Goal: Task Accomplishment & Management: Manage account settings

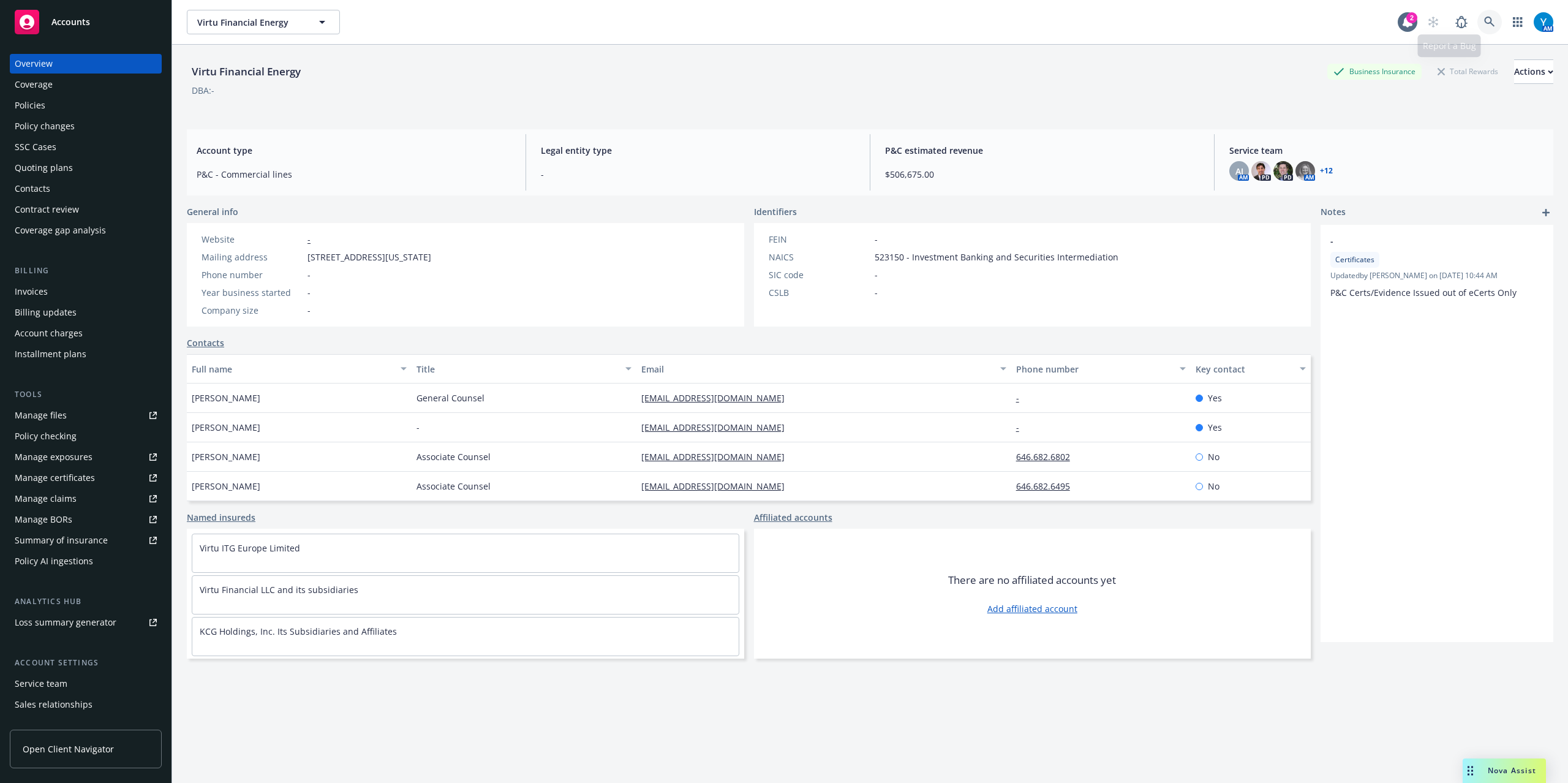
click at [1484, 23] on link at bounding box center [1490, 22] width 25 height 25
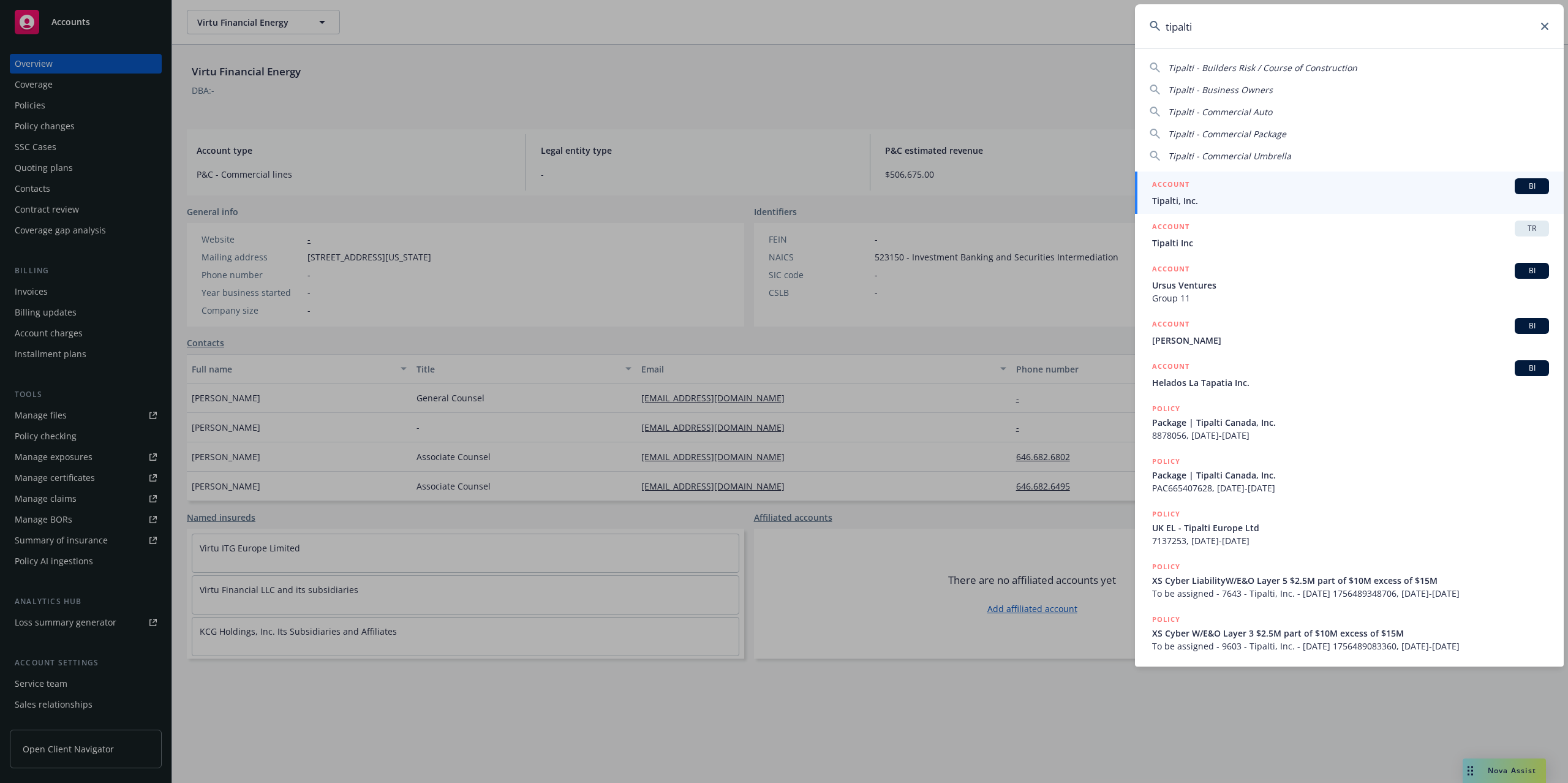
type input "tipalti"
click at [1212, 184] on div "ACCOUNT BI" at bounding box center [1350, 186] width 397 height 16
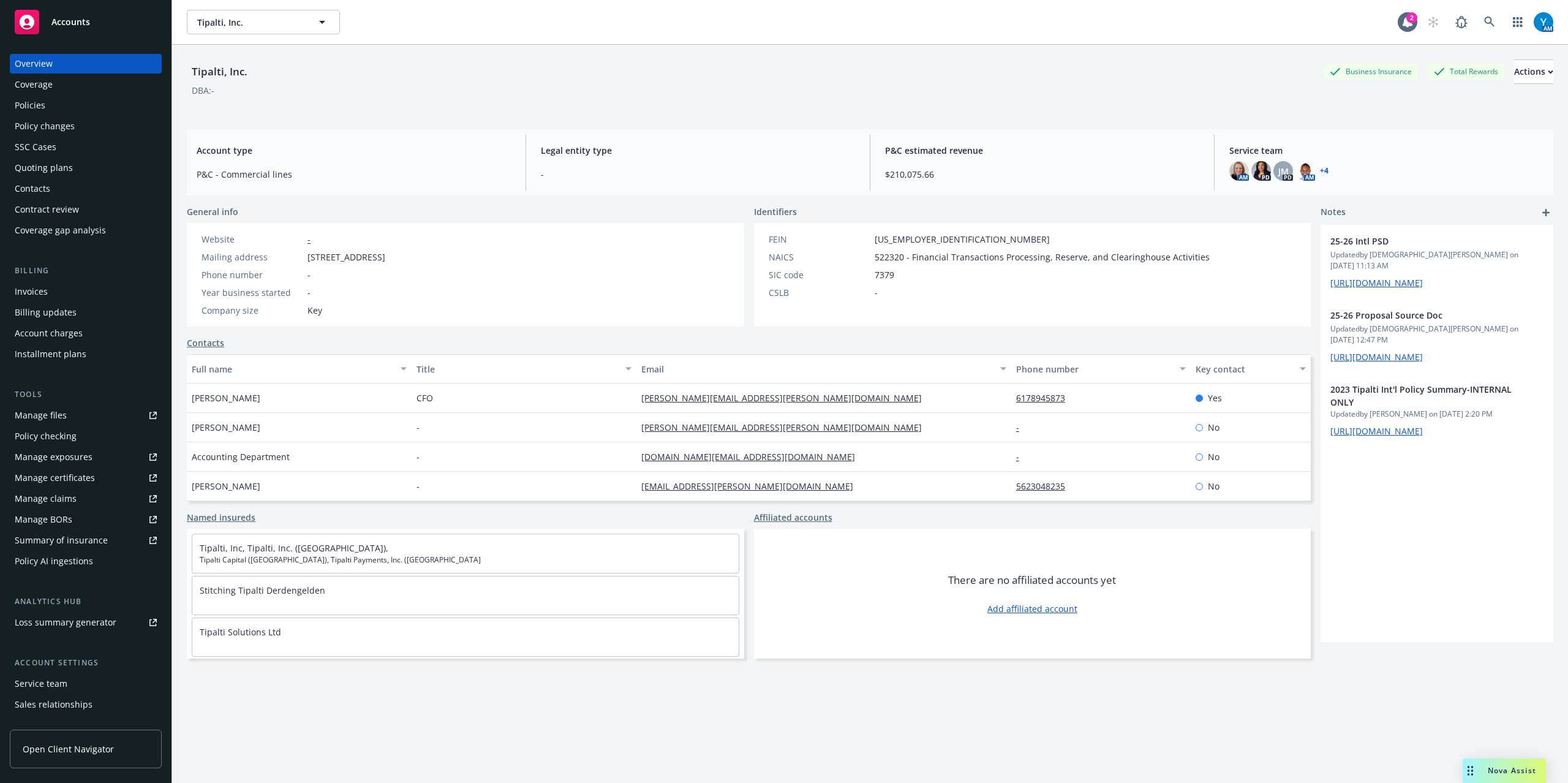
click at [32, 108] on div "Policies" at bounding box center [30, 105] width 31 height 20
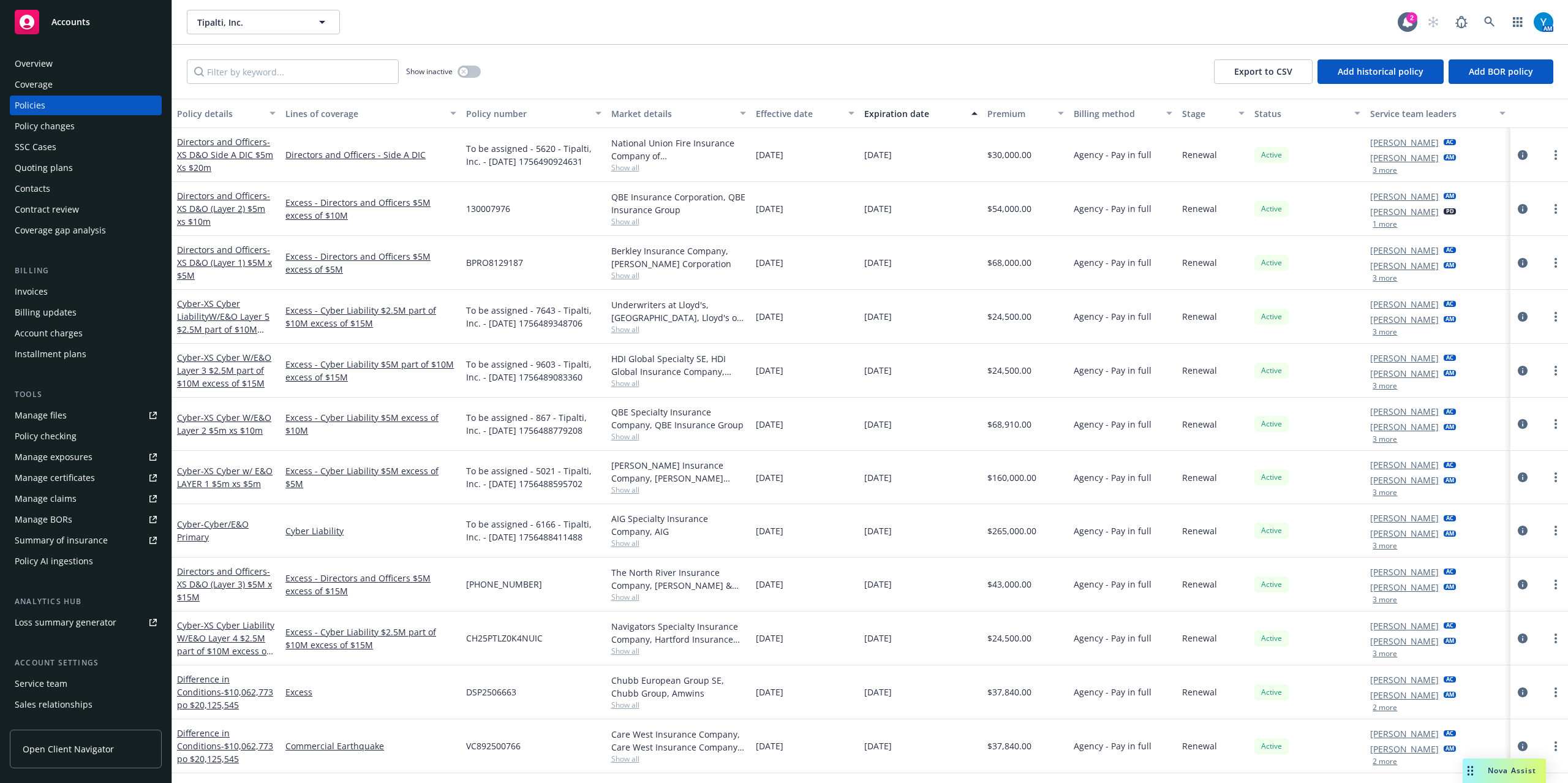
click at [1375, 169] on button "3 more" at bounding box center [1385, 170] width 25 height 7
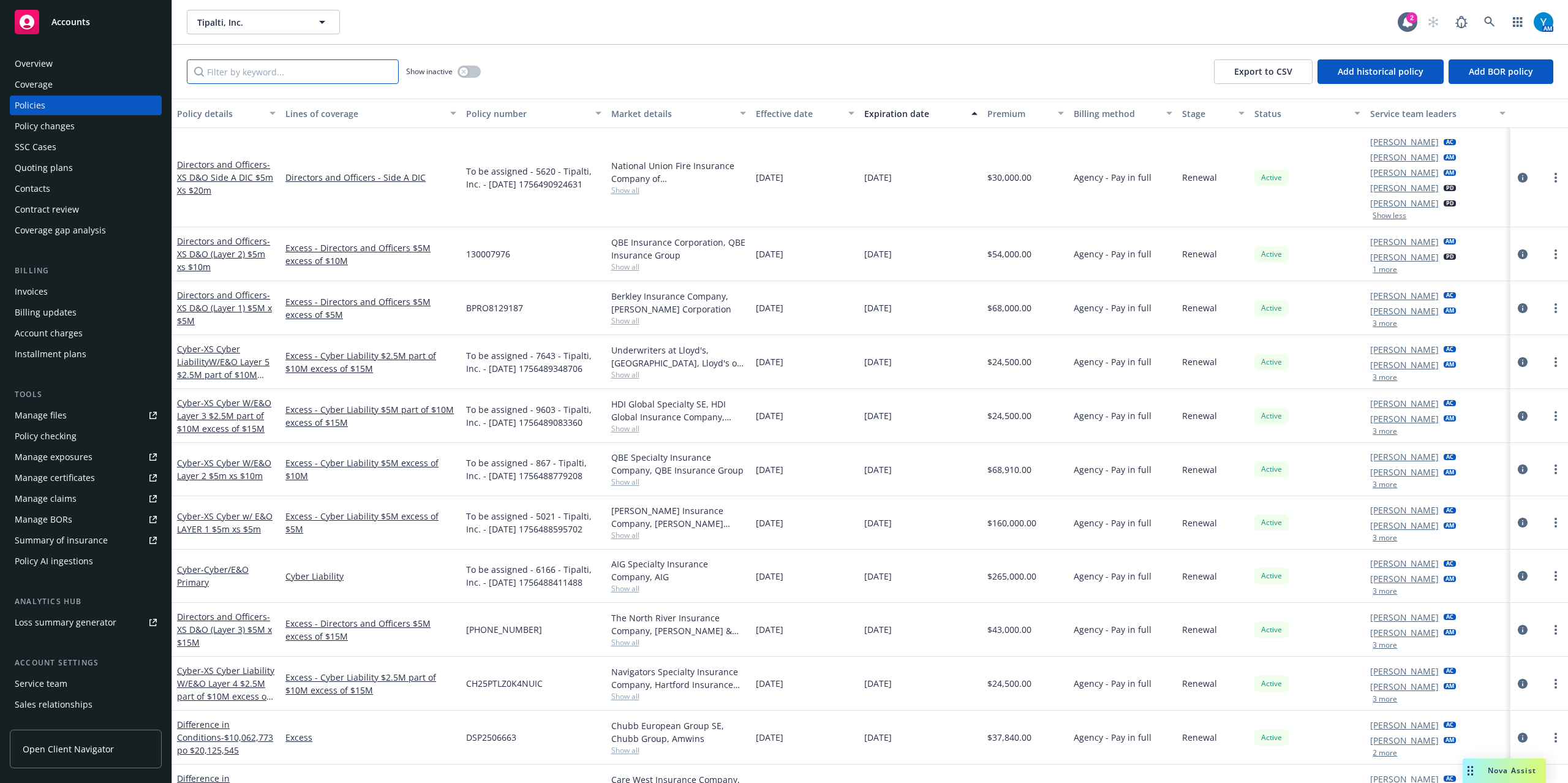
click at [338, 65] on input "Filter by keyword..." at bounding box center [293, 72] width 212 height 25
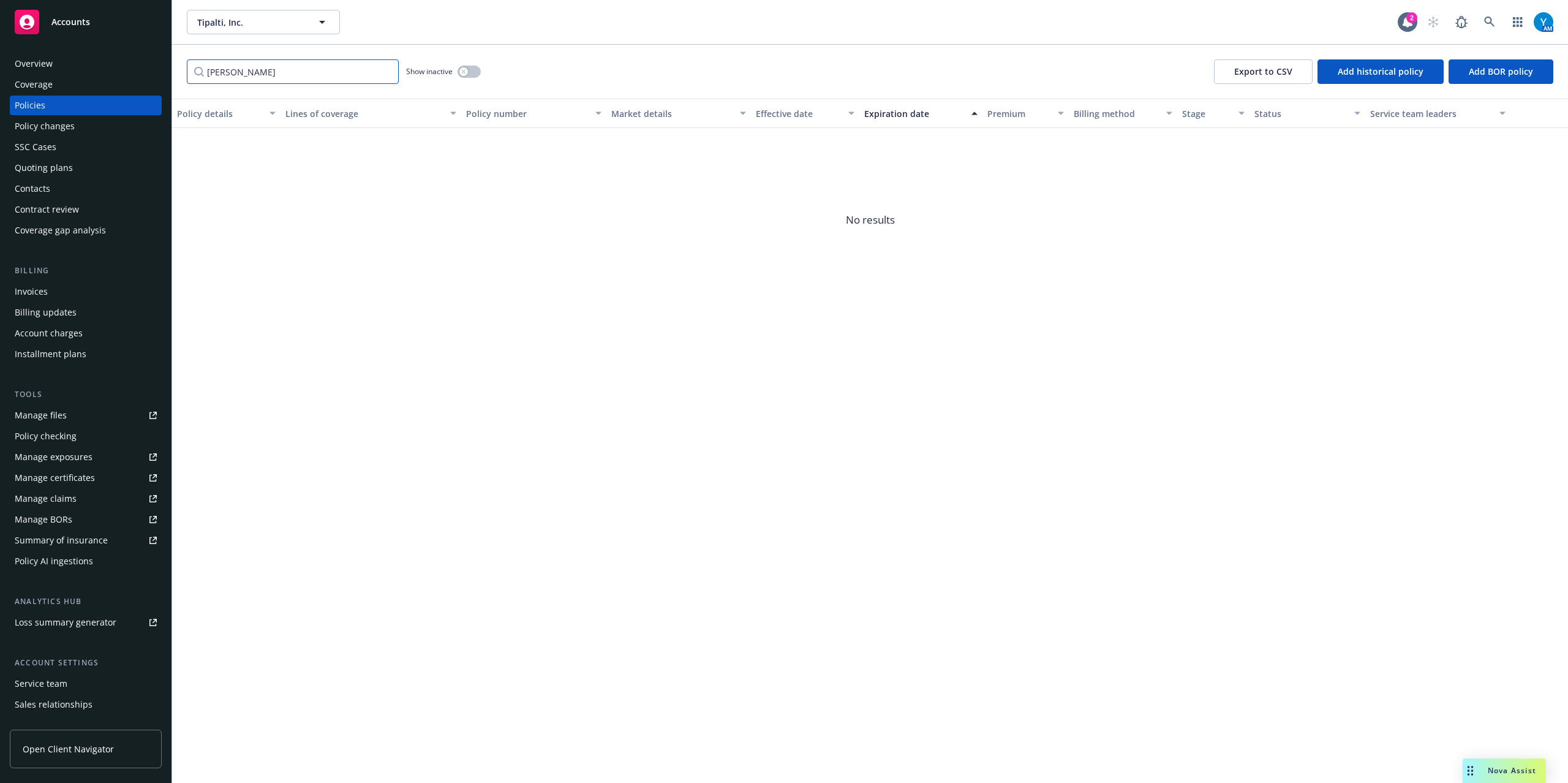
drag, startPoint x: 247, startPoint y: 72, endPoint x: 339, endPoint y: 87, distance: 93.2
click at [153, 71] on div "Accounts Overview Coverage Policies Policy changes SSC Cases Quoting plans Cont…" at bounding box center [784, 391] width 1568 height 783
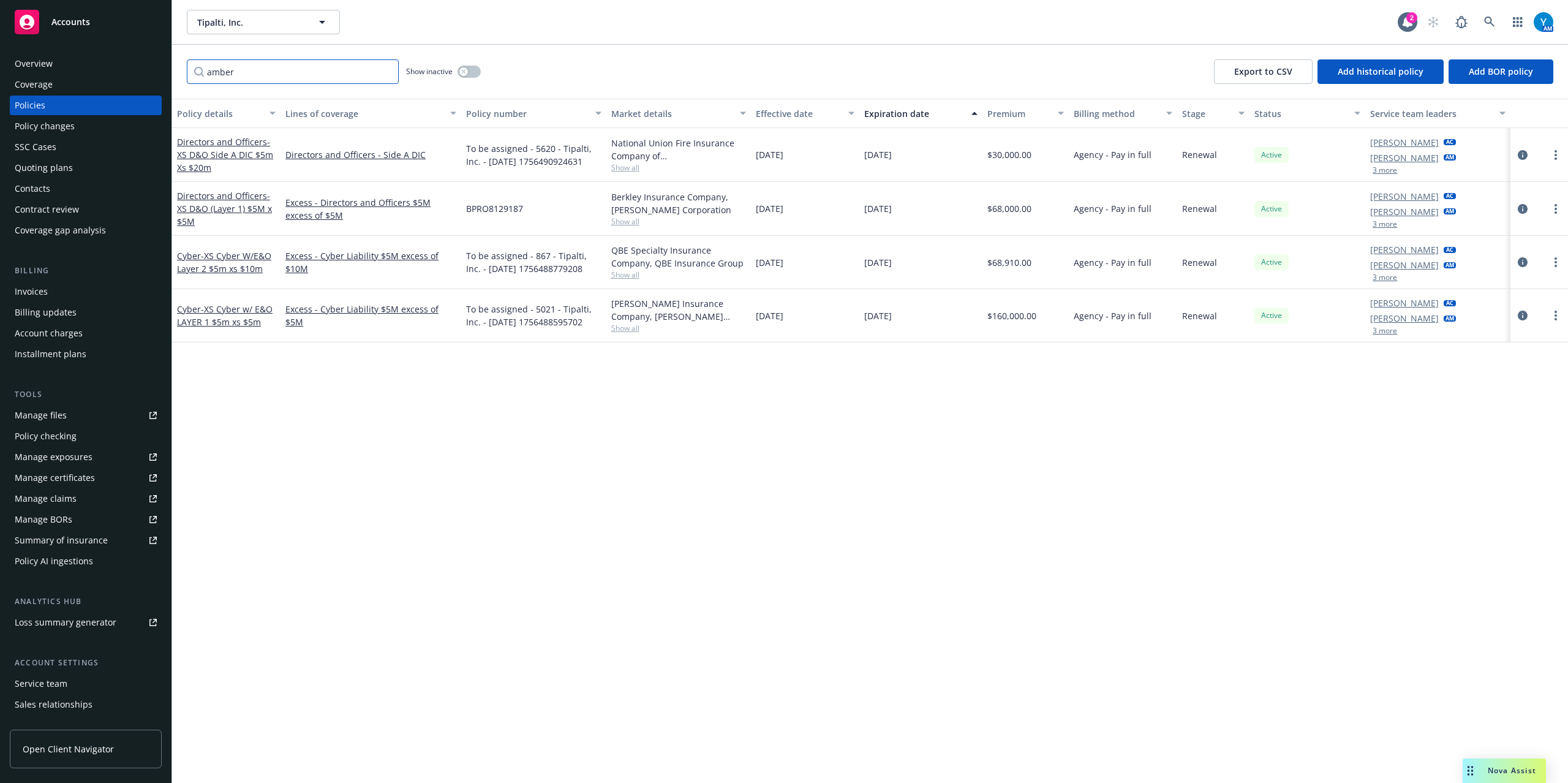
type input "amber"
click at [1387, 168] on button "3 more" at bounding box center [1385, 170] width 25 height 7
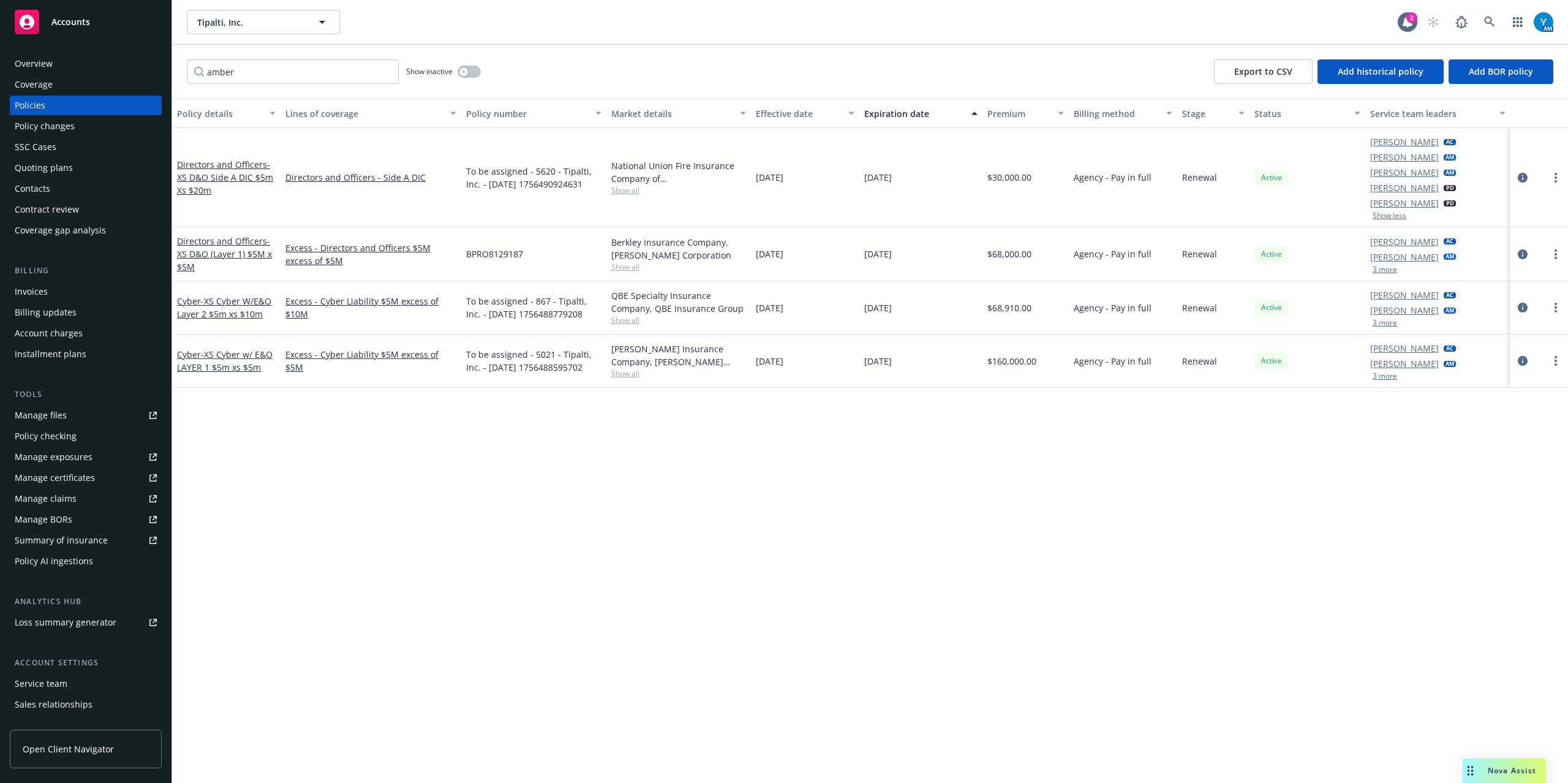
click at [1387, 271] on button "3 more" at bounding box center [1385, 269] width 25 height 7
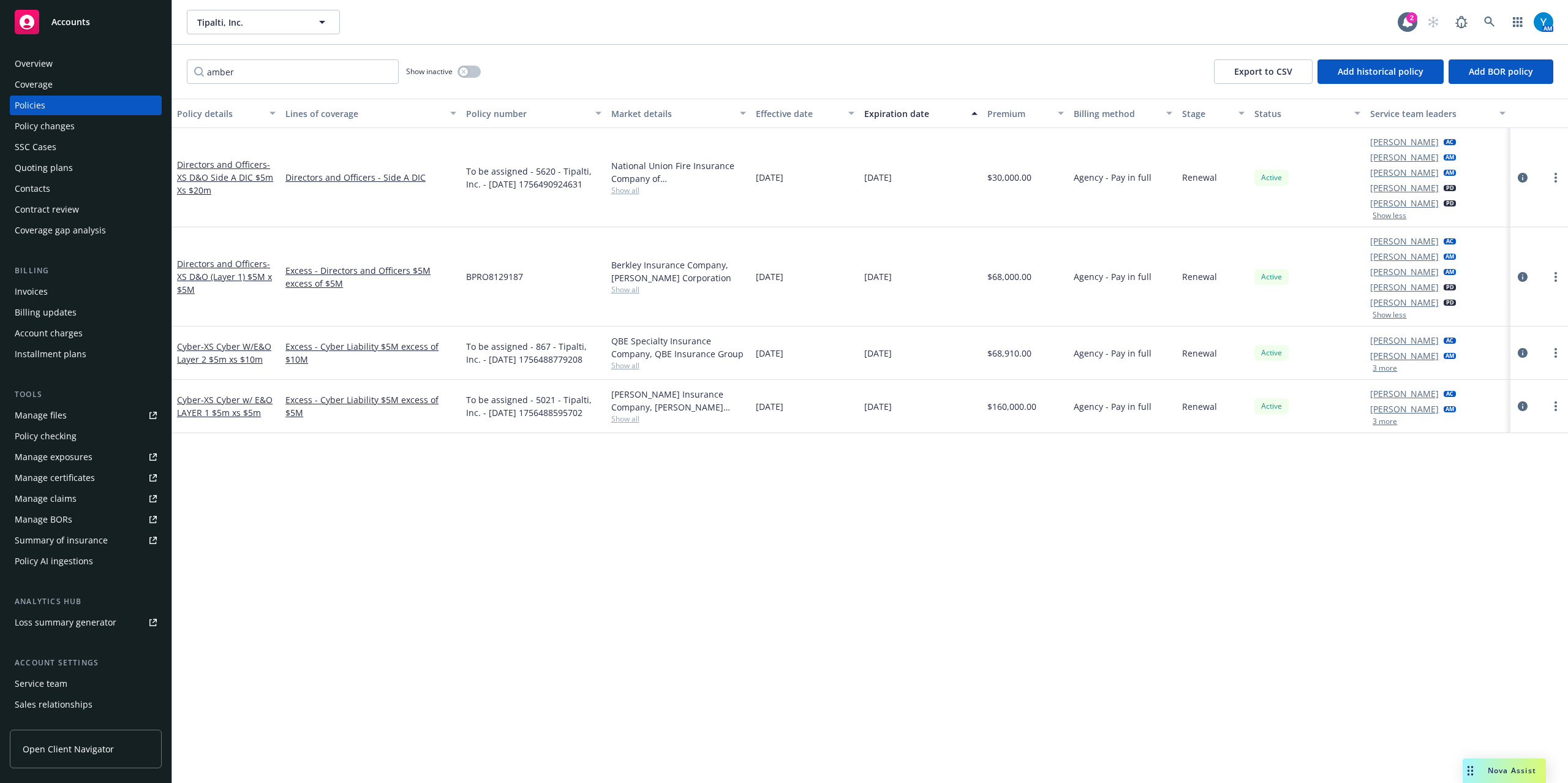
click at [1387, 375] on div "Santosh Dongol AC Amber Jordan AM 3 more" at bounding box center [1438, 353] width 145 height 54
click at [1387, 368] on button "3 more" at bounding box center [1385, 368] width 25 height 7
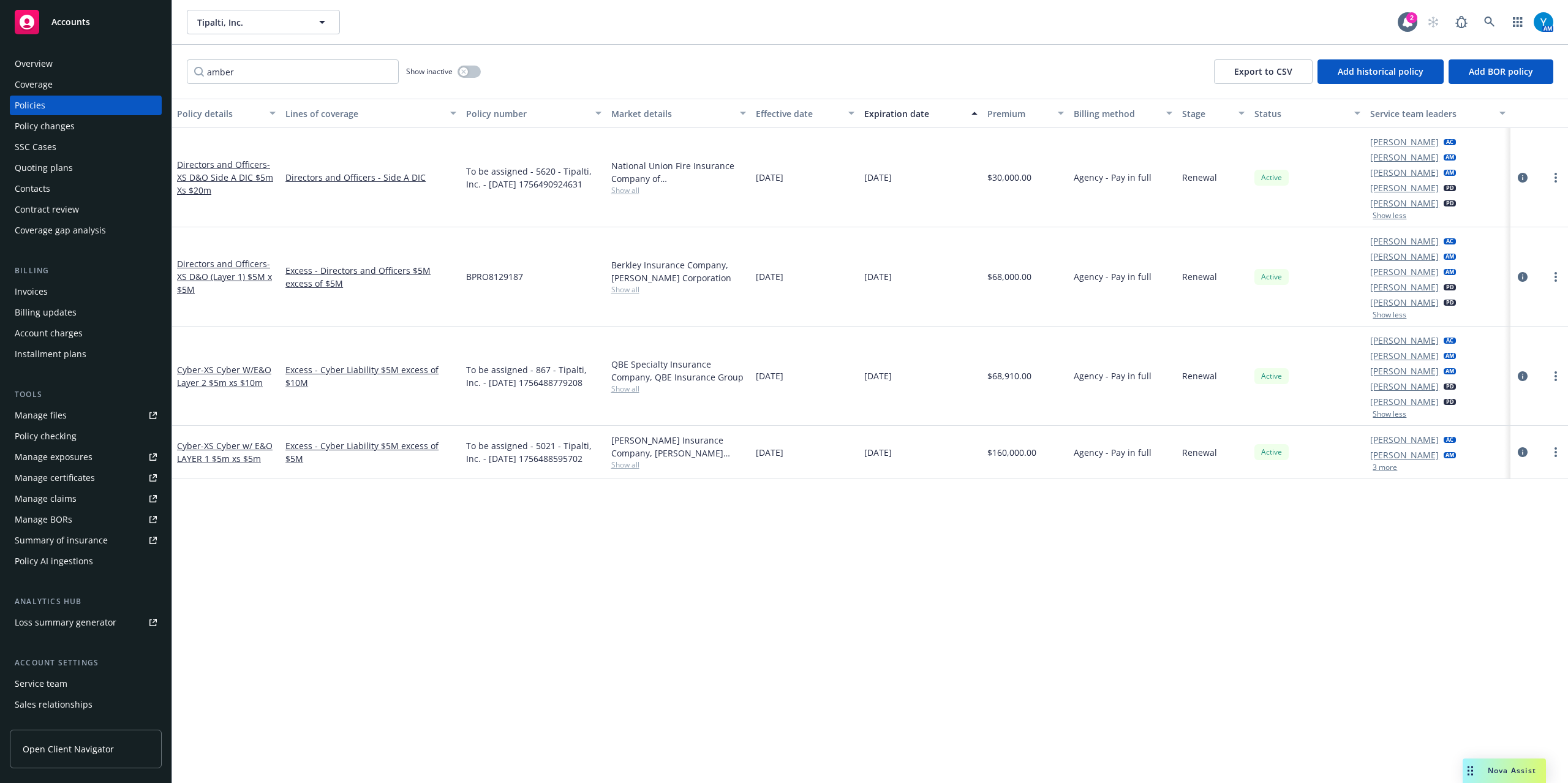
click at [1393, 468] on button "3 more" at bounding box center [1385, 467] width 25 height 7
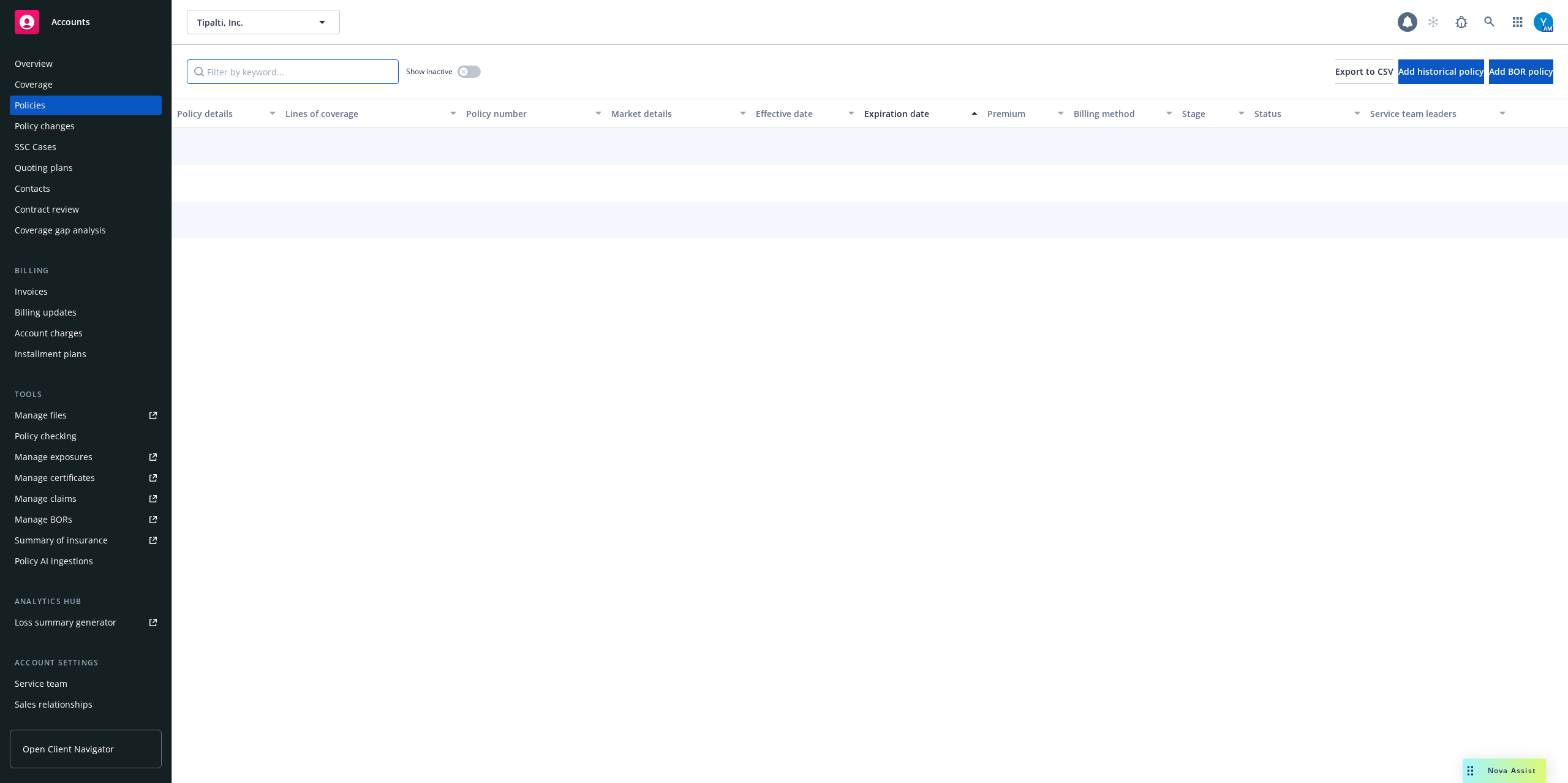
click at [243, 77] on input "Filter by keyword..." at bounding box center [293, 72] width 212 height 25
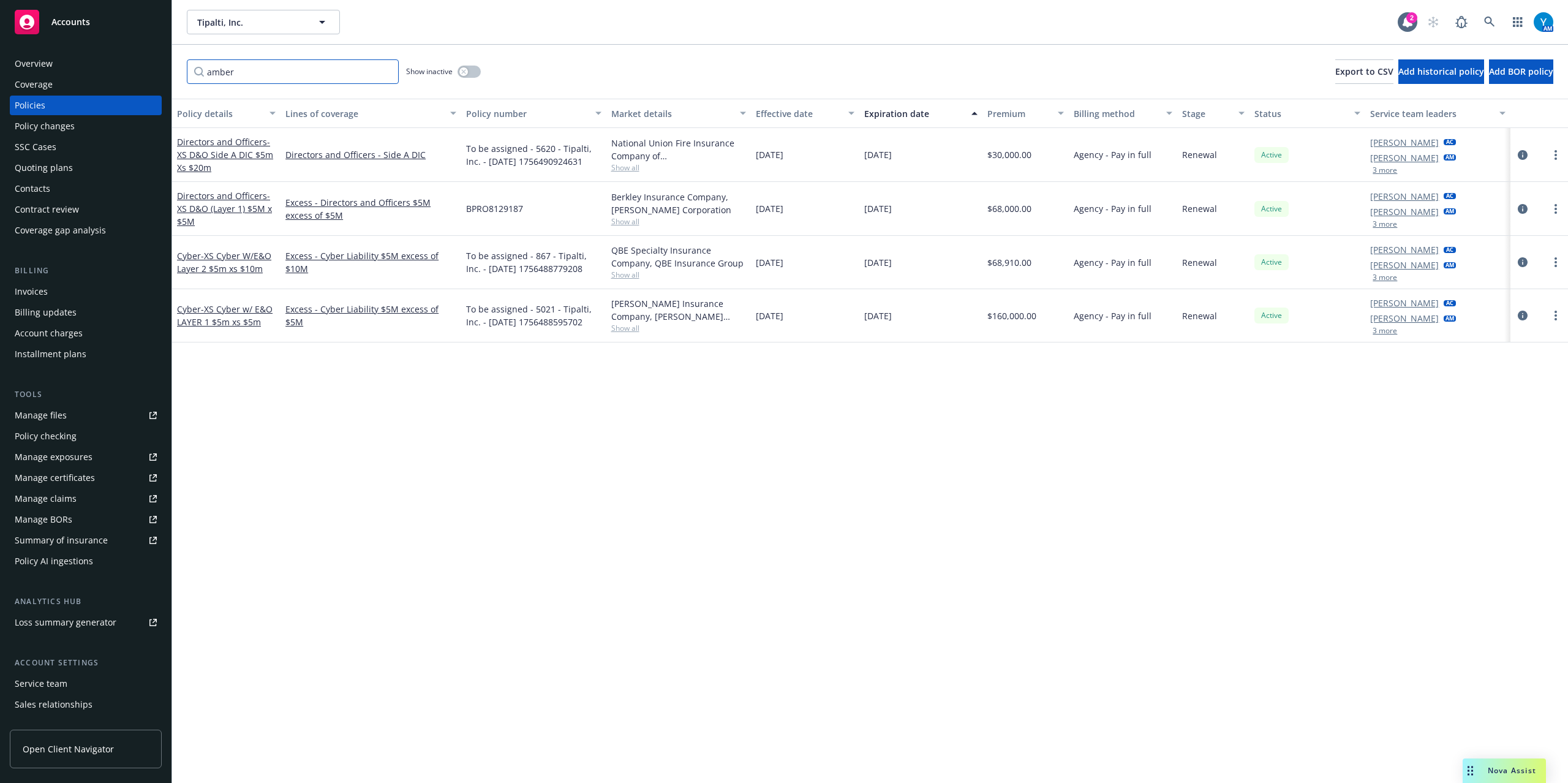
type input "amber"
click at [1391, 167] on button "3 more" at bounding box center [1385, 170] width 25 height 7
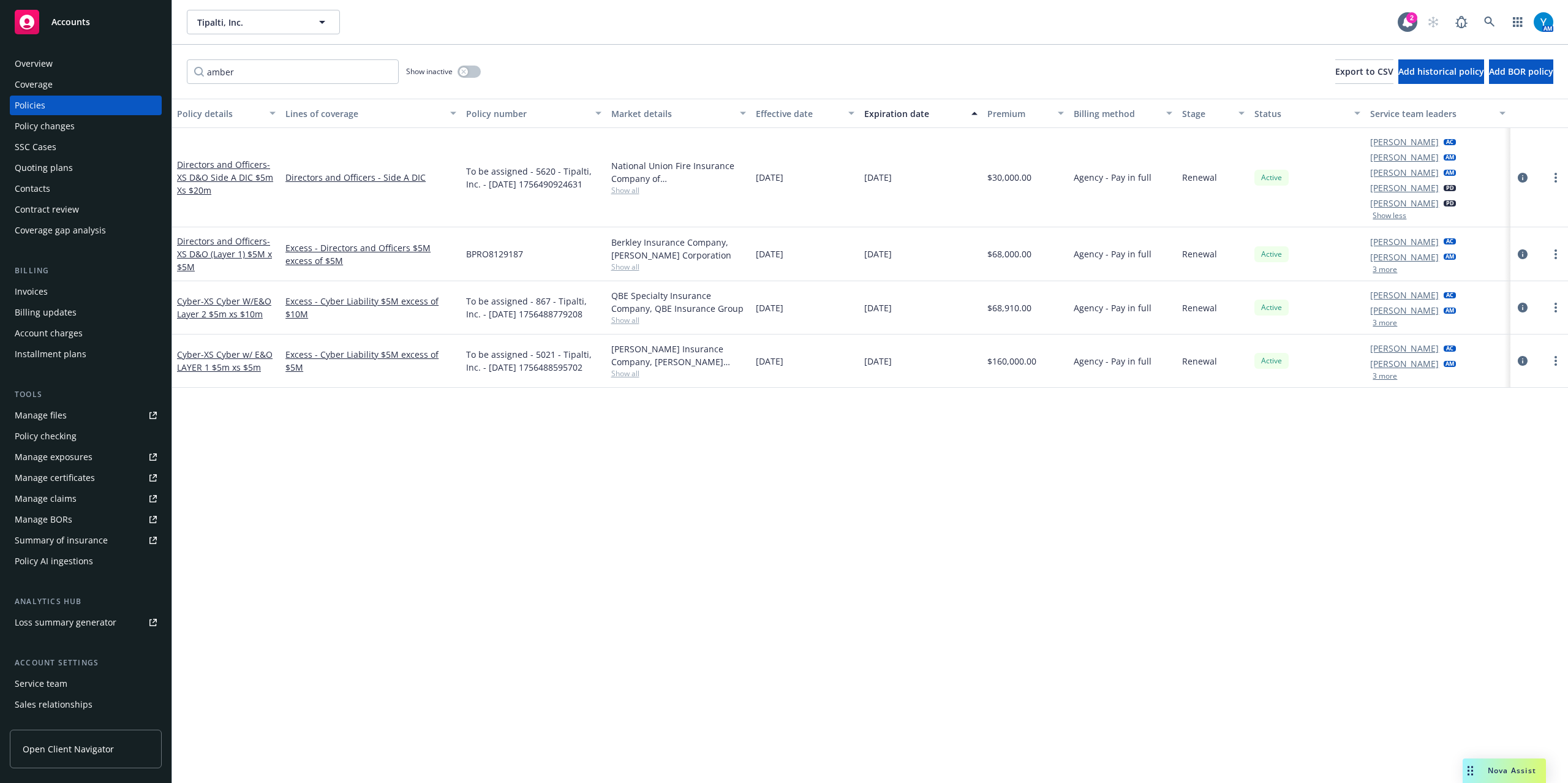
click at [1387, 267] on button "3 more" at bounding box center [1385, 269] width 25 height 7
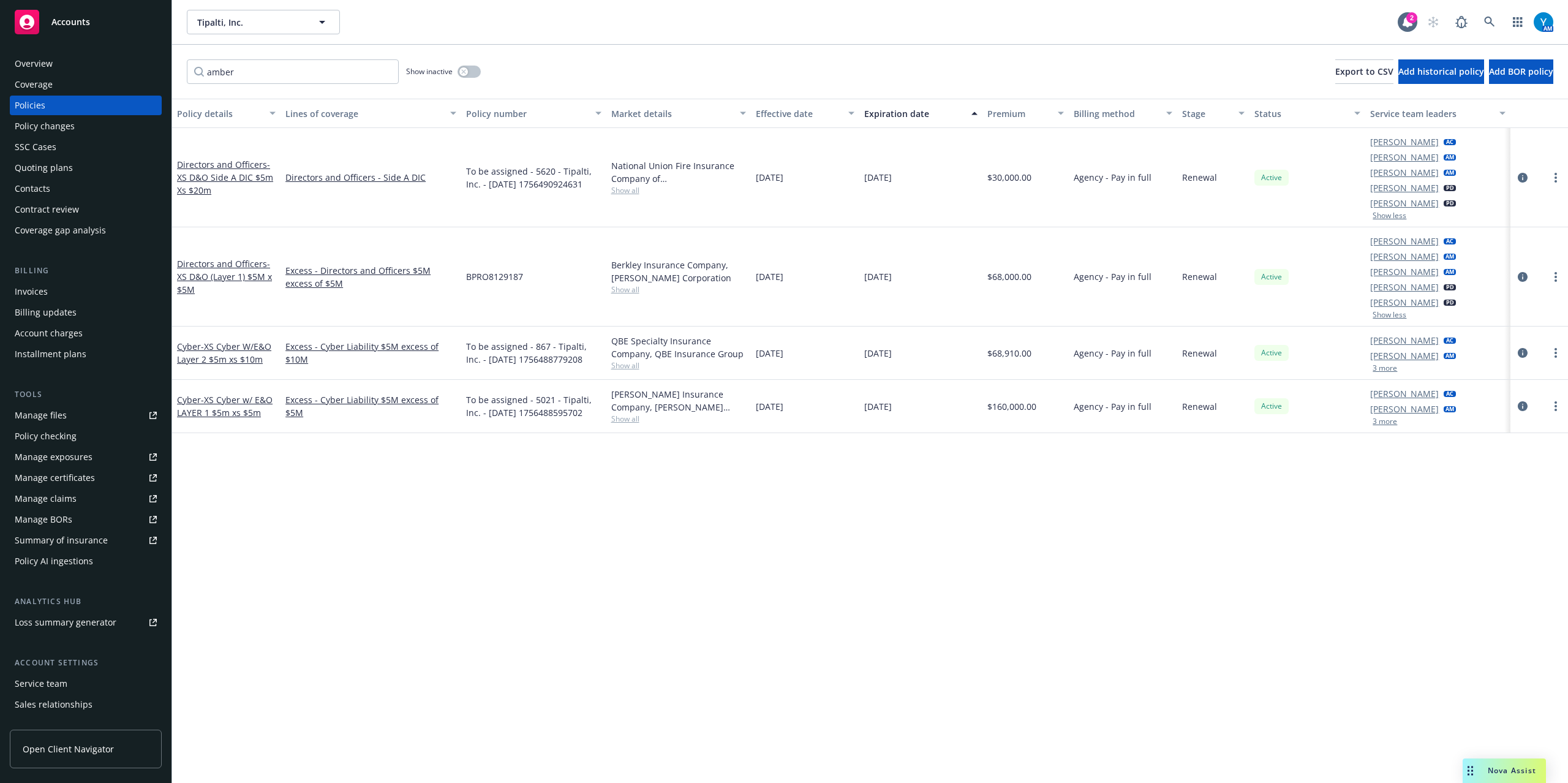
click at [1385, 367] on button "3 more" at bounding box center [1385, 368] width 25 height 7
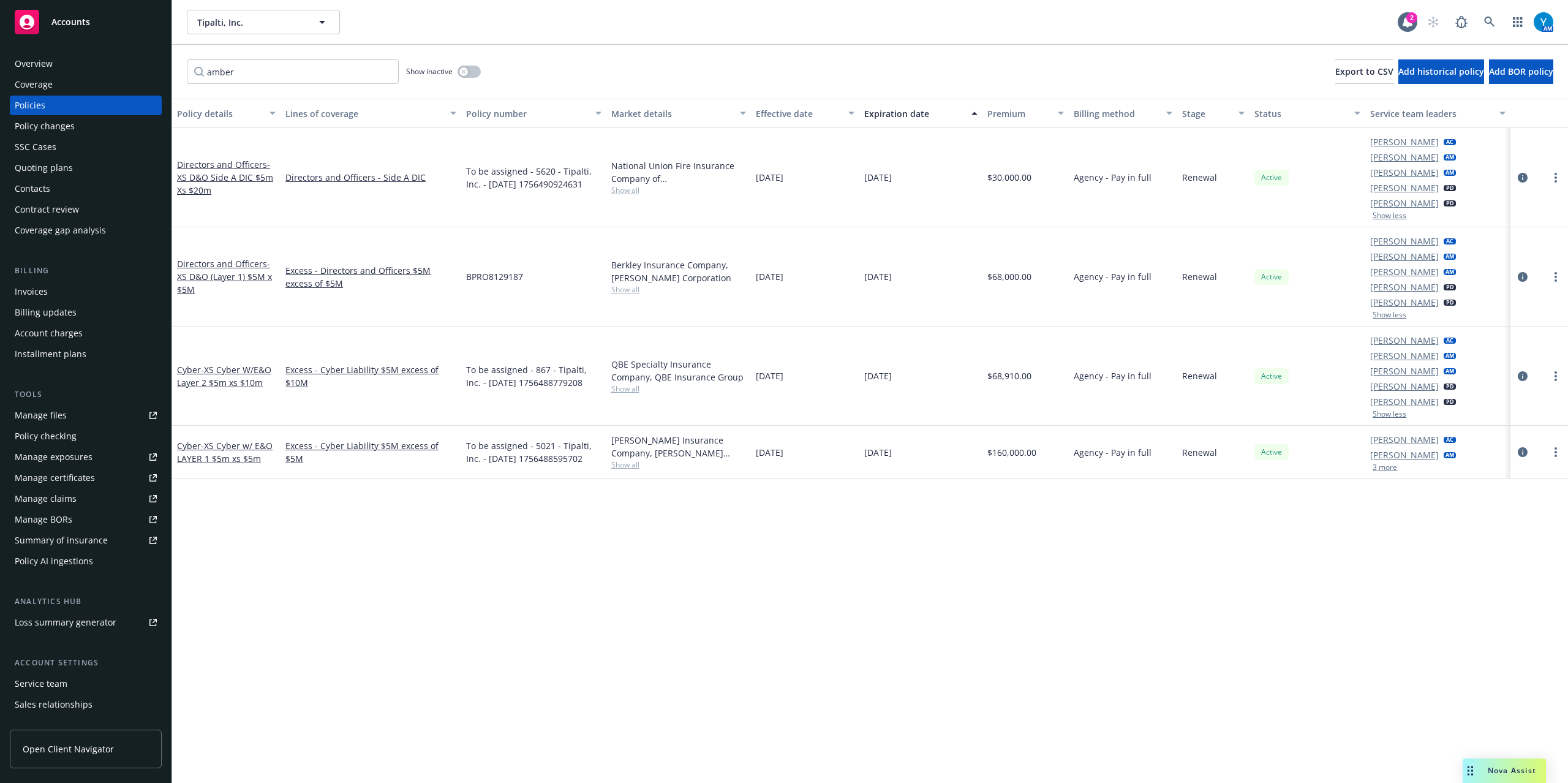
click at [1390, 464] on button "3 more" at bounding box center [1385, 467] width 25 height 7
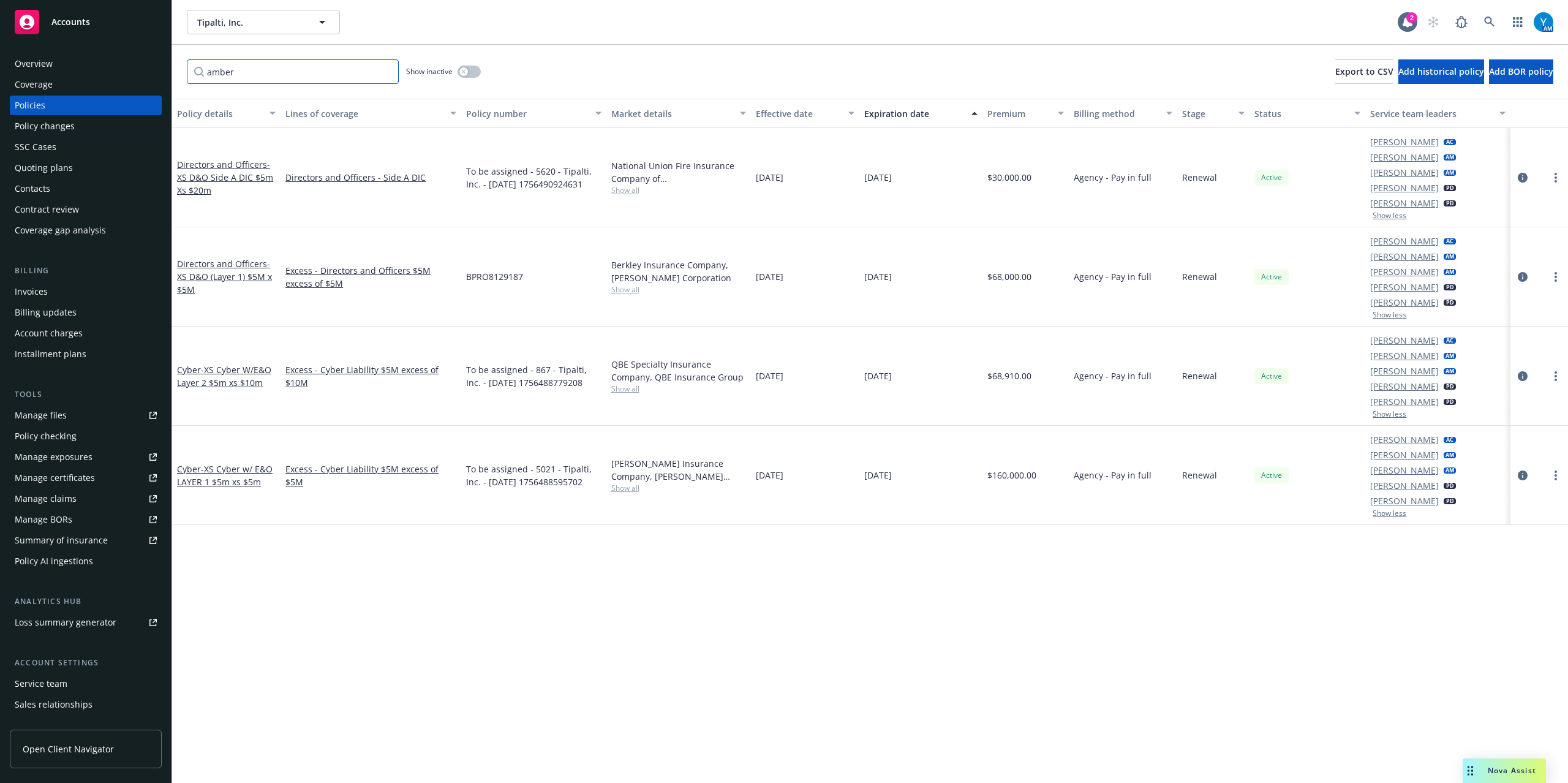
drag, startPoint x: 238, startPoint y: 73, endPoint x: 170, endPoint y: 81, distance: 68.5
click at [170, 81] on div "Accounts Overview Coverage Policies Policy changes SSC Cases Quoting plans Cont…" at bounding box center [784, 391] width 1568 height 783
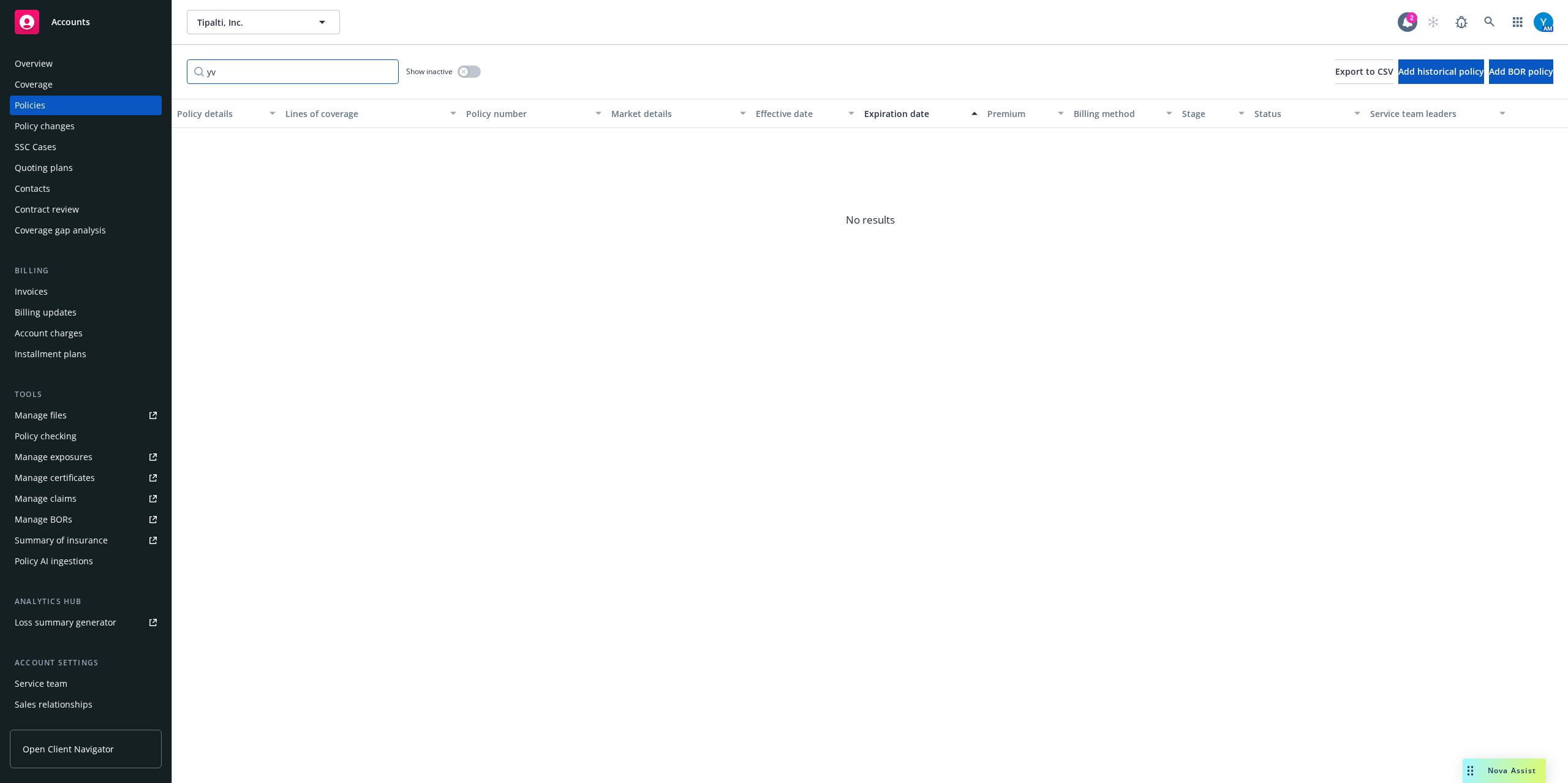
type input "y"
type input "gay"
click at [50, 67] on div "Overview" at bounding box center [34, 64] width 38 height 20
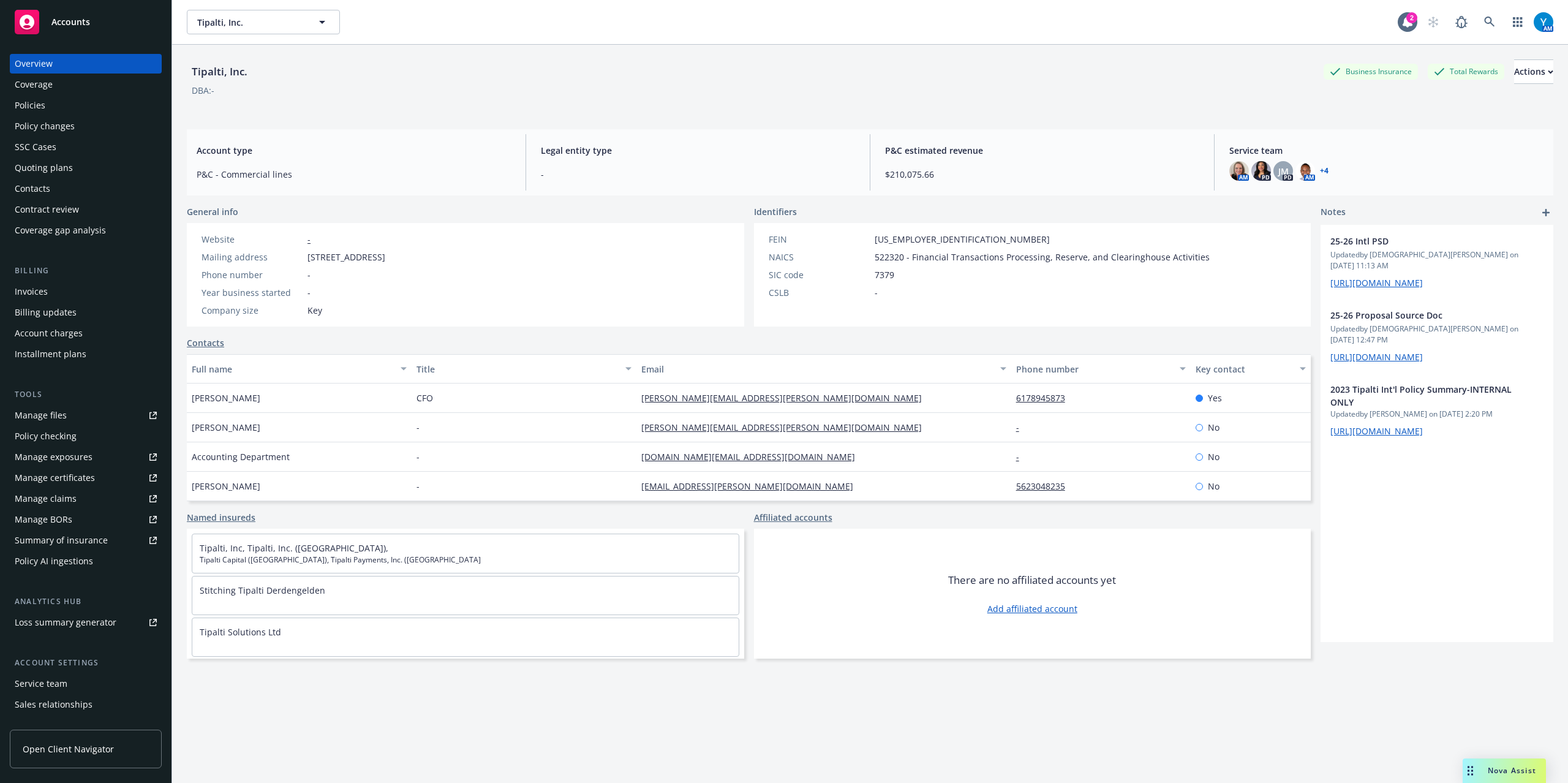
click at [1320, 170] on link "+ 4" at bounding box center [1324, 171] width 9 height 7
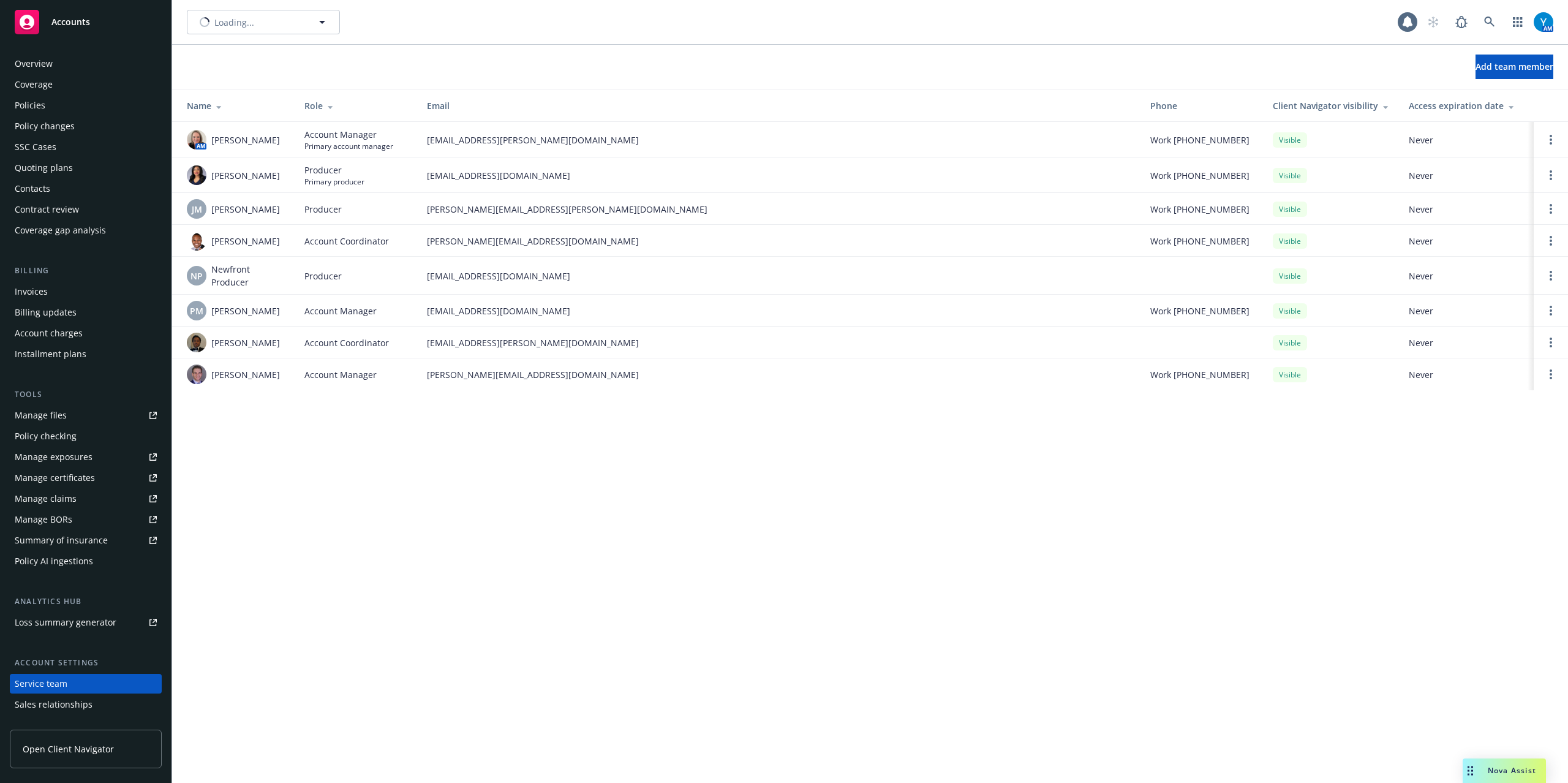
scroll to position [57, 0]
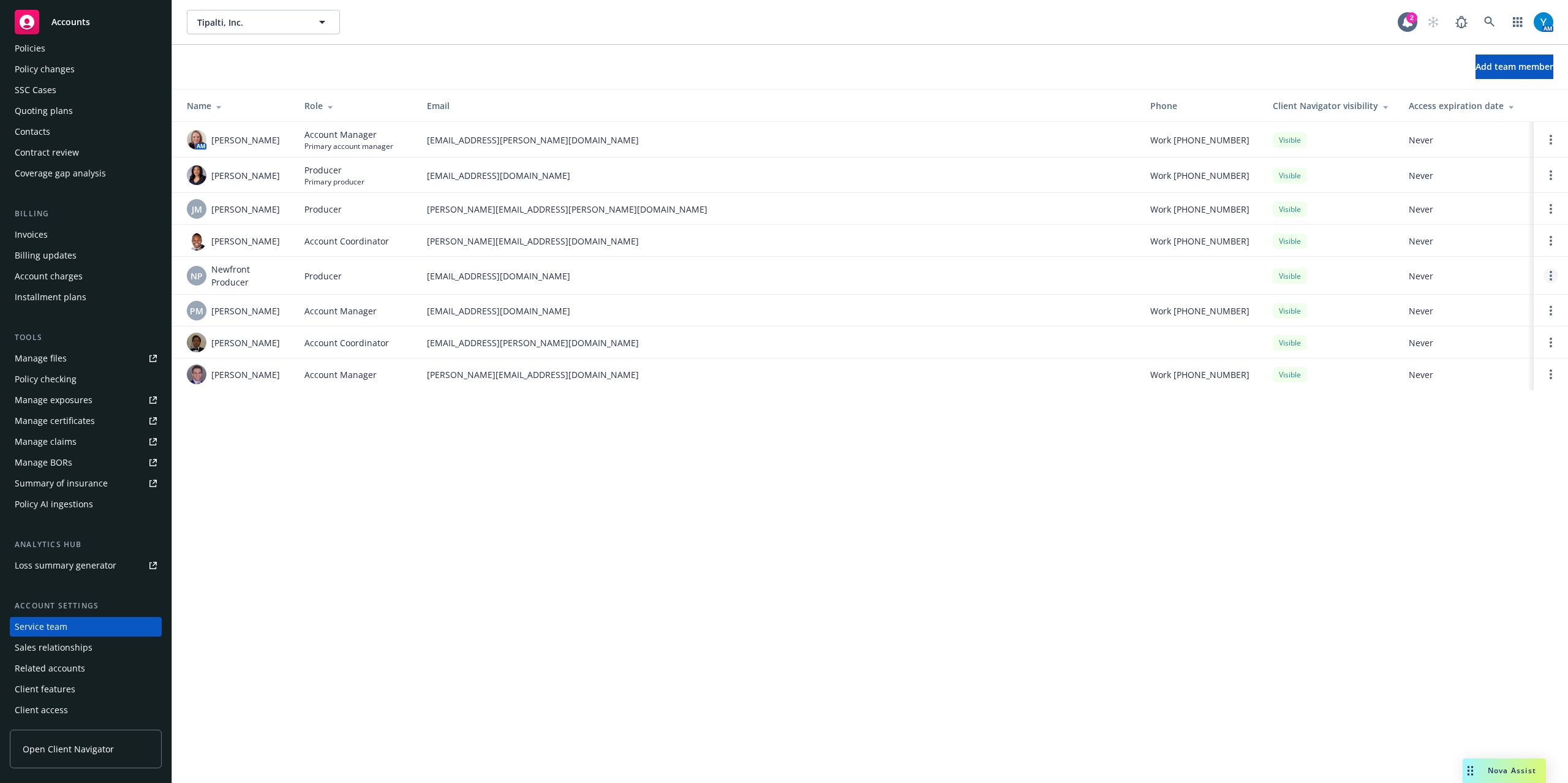
click at [1550, 280] on icon "Open options" at bounding box center [1551, 276] width 2 height 10
click at [1457, 245] on span "Remove producer" at bounding box center [1449, 247] width 102 height 12
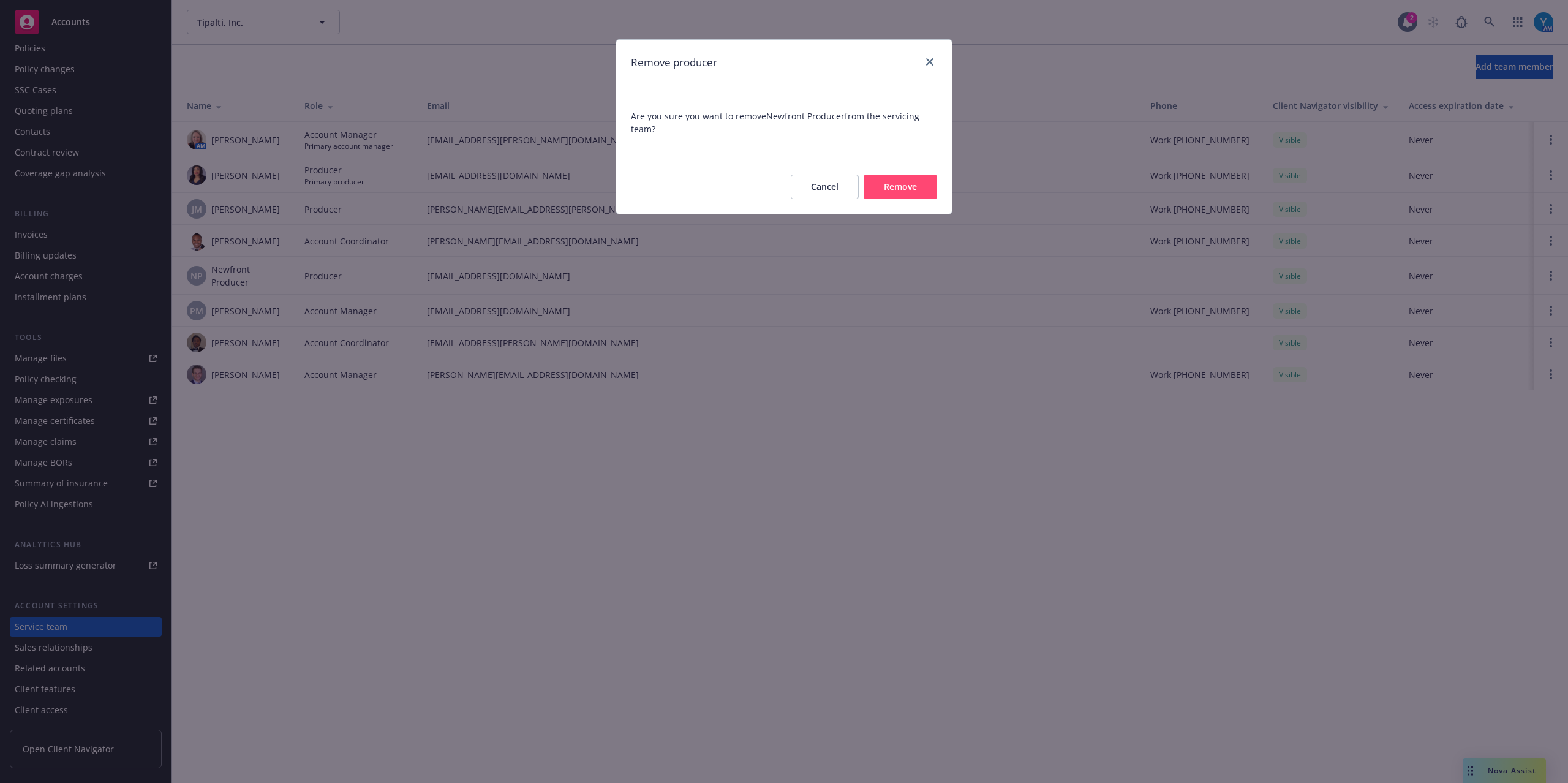
click at [875, 189] on button "Remove" at bounding box center [900, 187] width 73 height 25
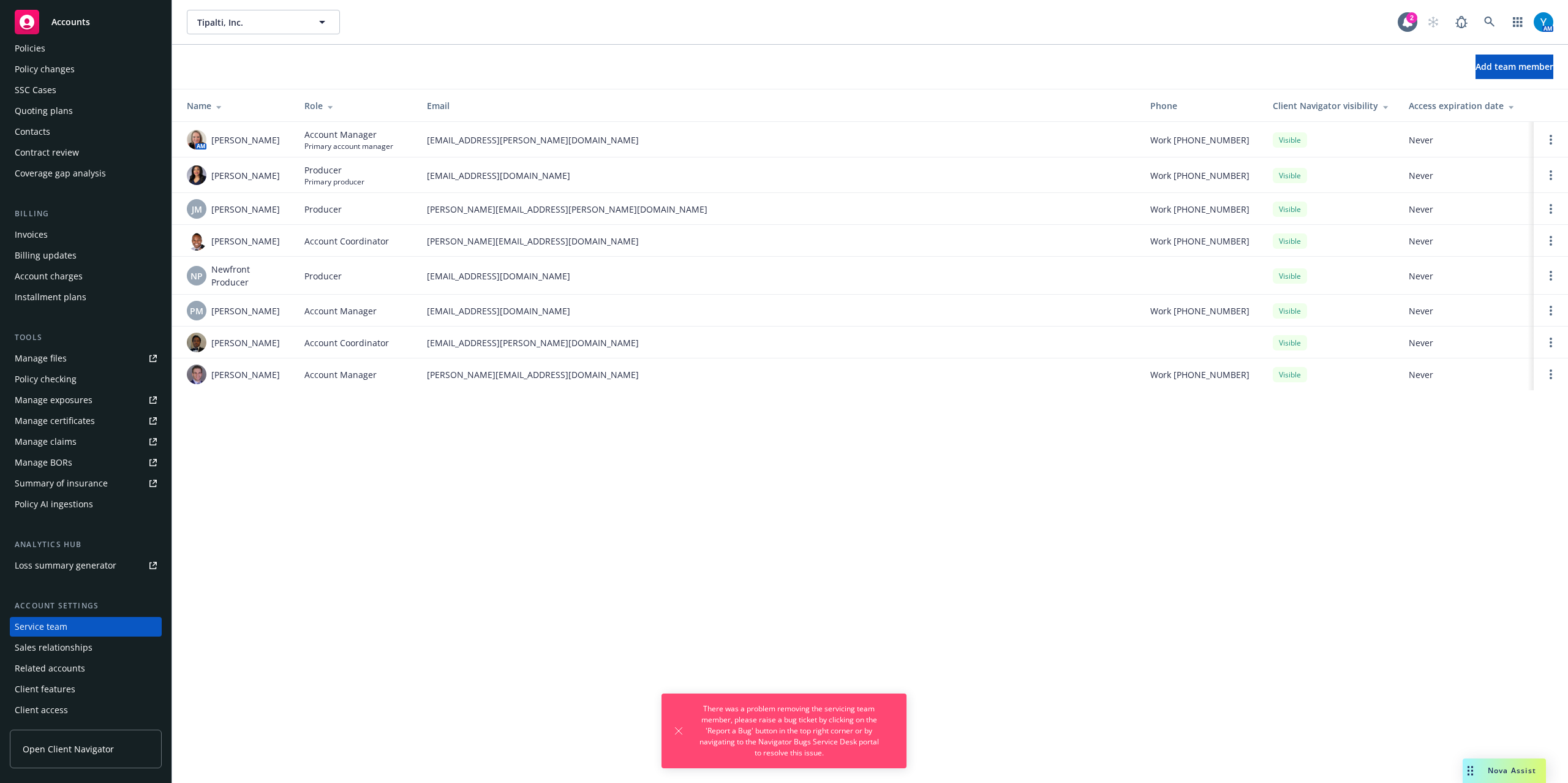
click at [861, 567] on div "Tipalti, Inc. Tipalti, Inc. 2 AM Add team member Name Role Email Phone Client N…" at bounding box center [870, 391] width 1396 height 783
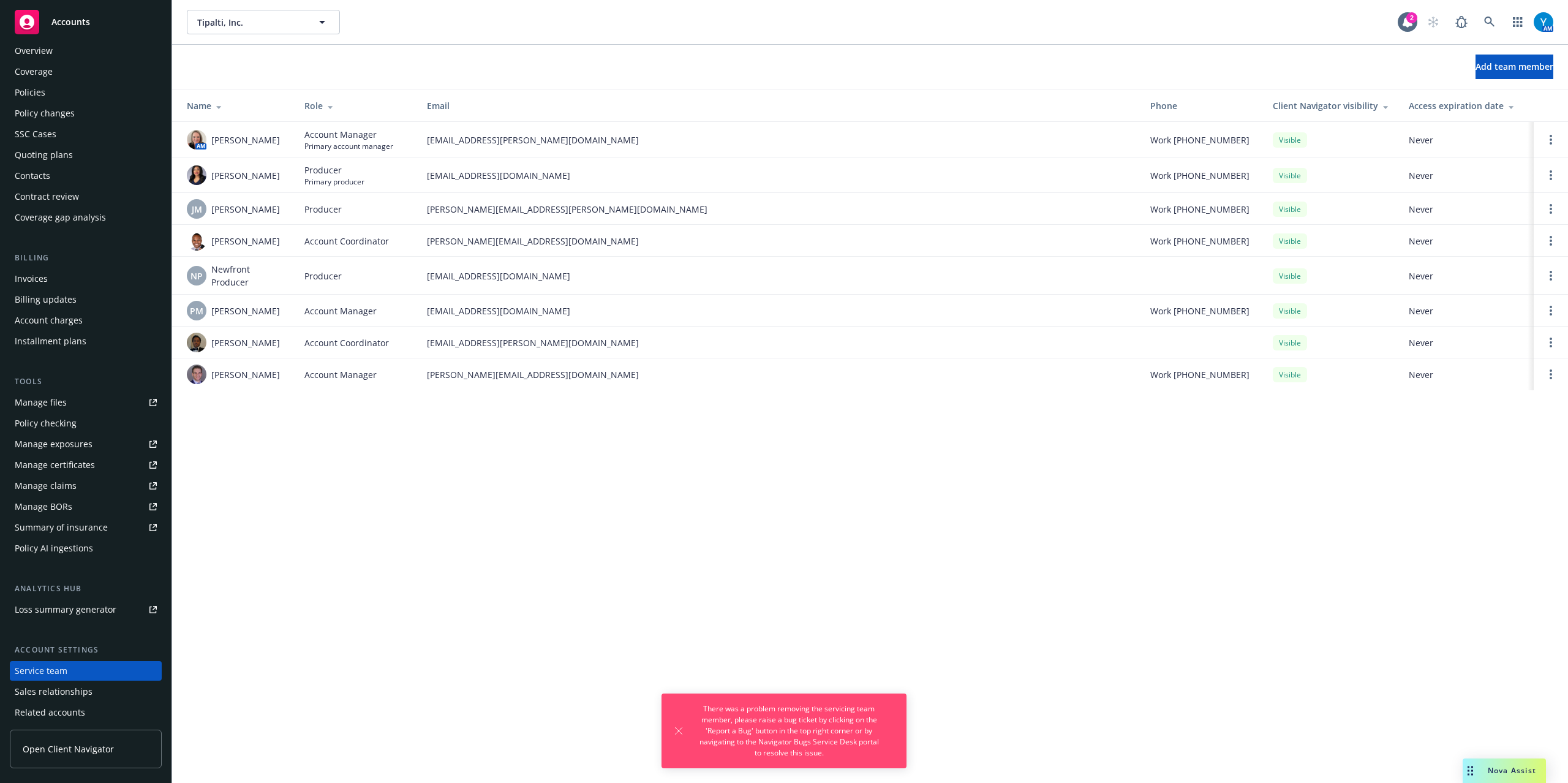
scroll to position [0, 0]
drag, startPoint x: 50, startPoint y: 100, endPoint x: 98, endPoint y: 96, distance: 48.2
click at [50, 100] on div "Policies" at bounding box center [86, 105] width 142 height 20
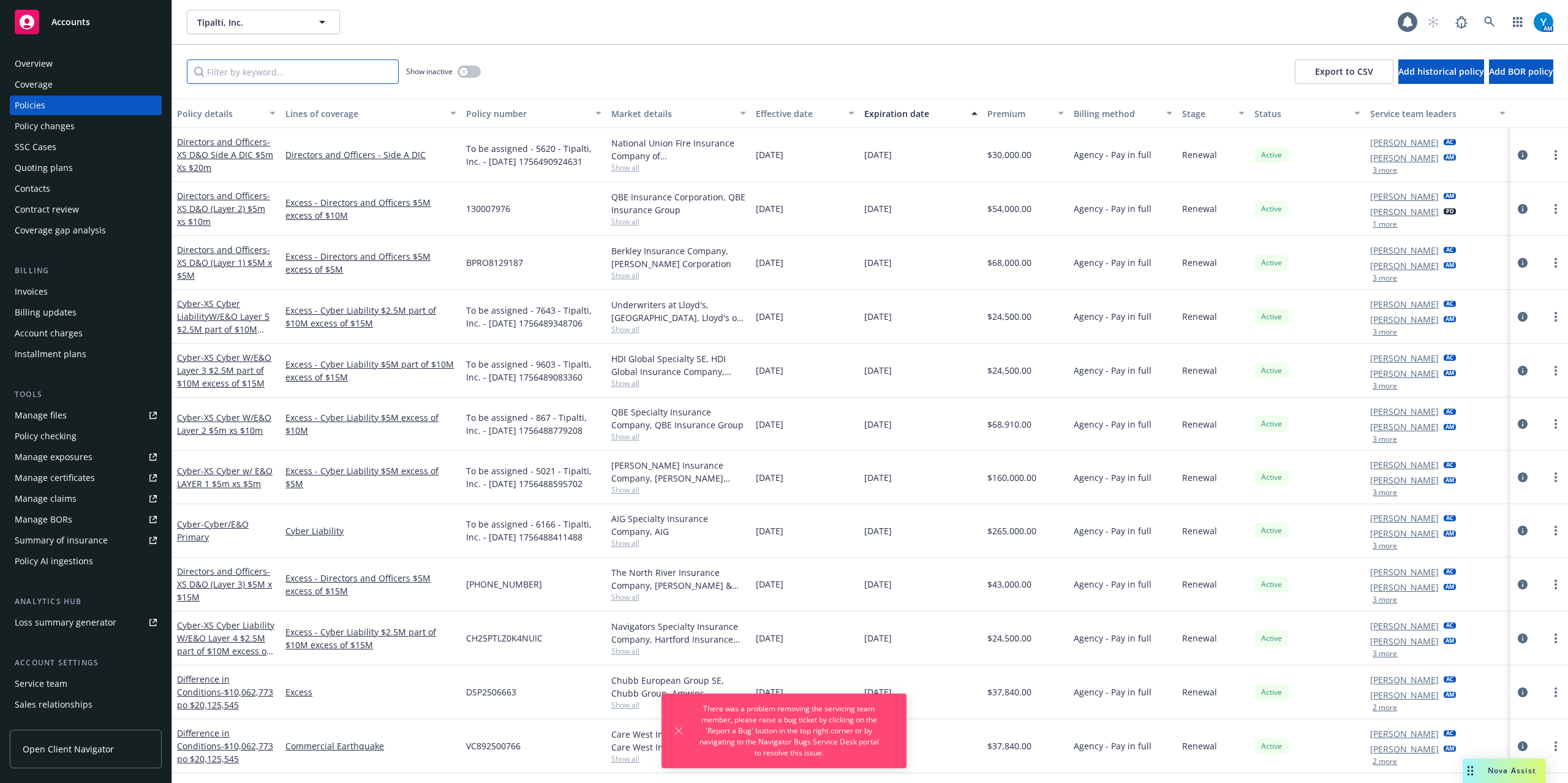
click at [322, 71] on input "Filter by keyword..." at bounding box center [293, 72] width 212 height 25
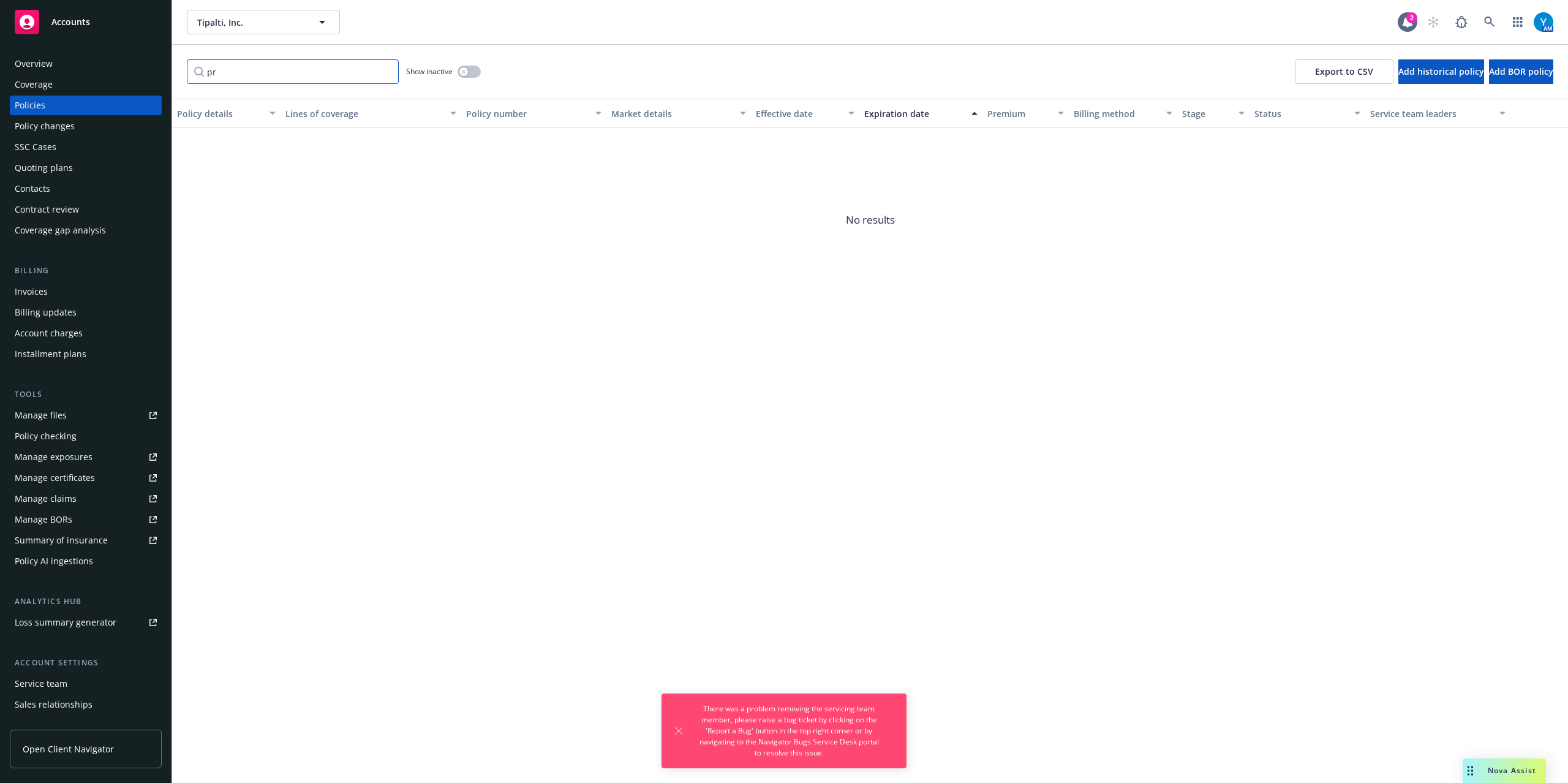
type input "p"
type input "n"
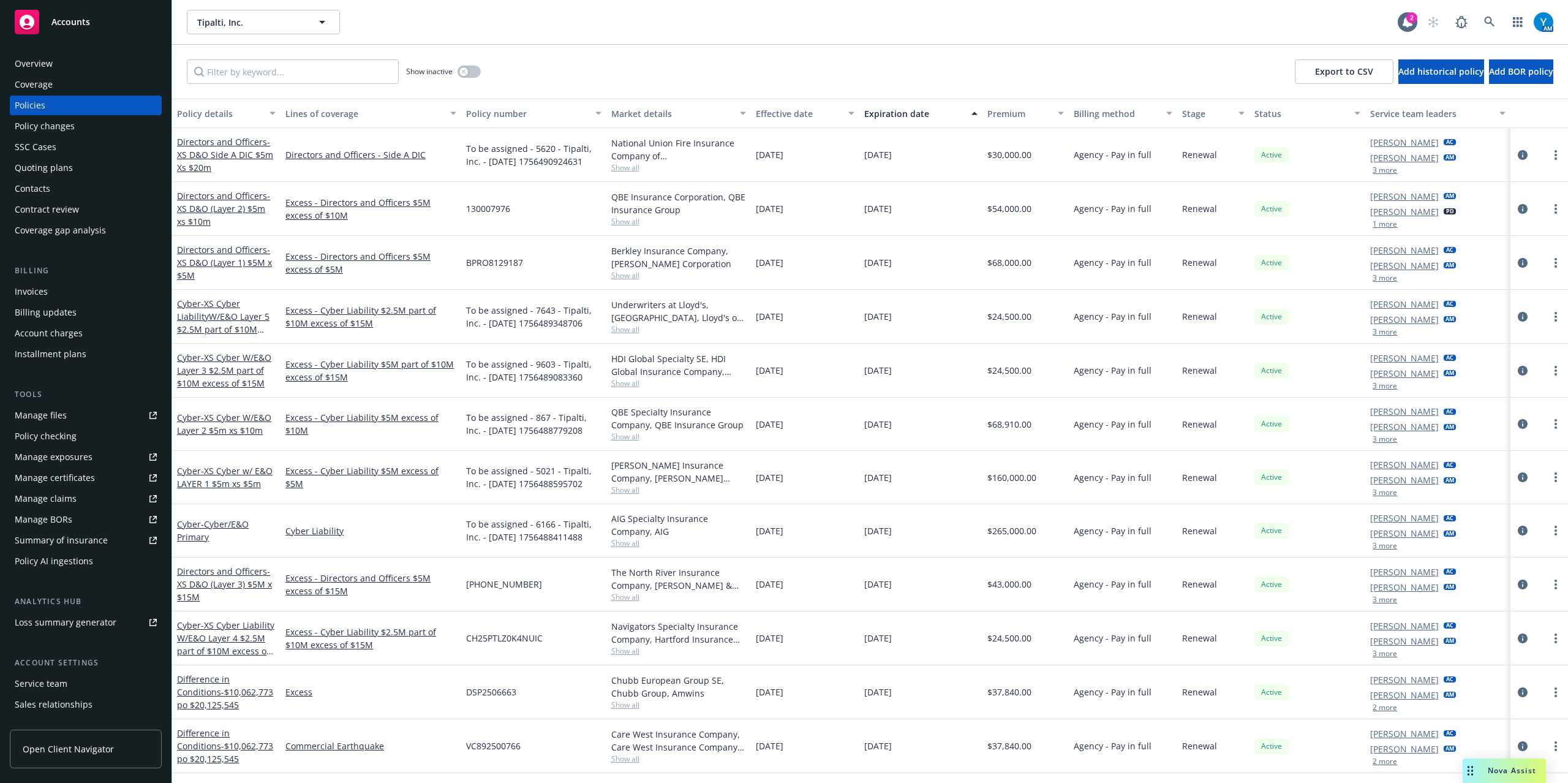
click at [57, 681] on div "Service team" at bounding box center [41, 683] width 53 height 20
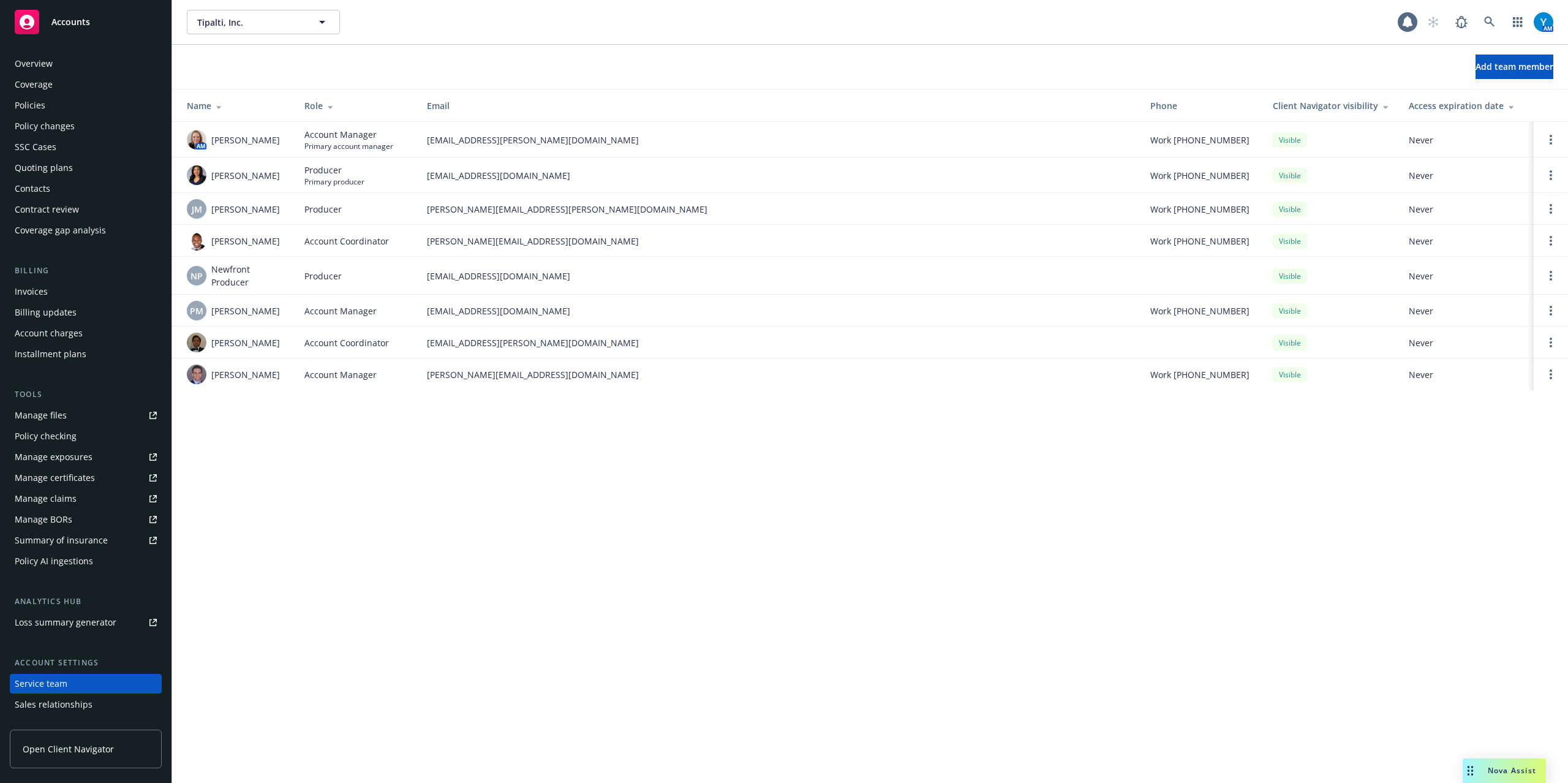
scroll to position [57, 0]
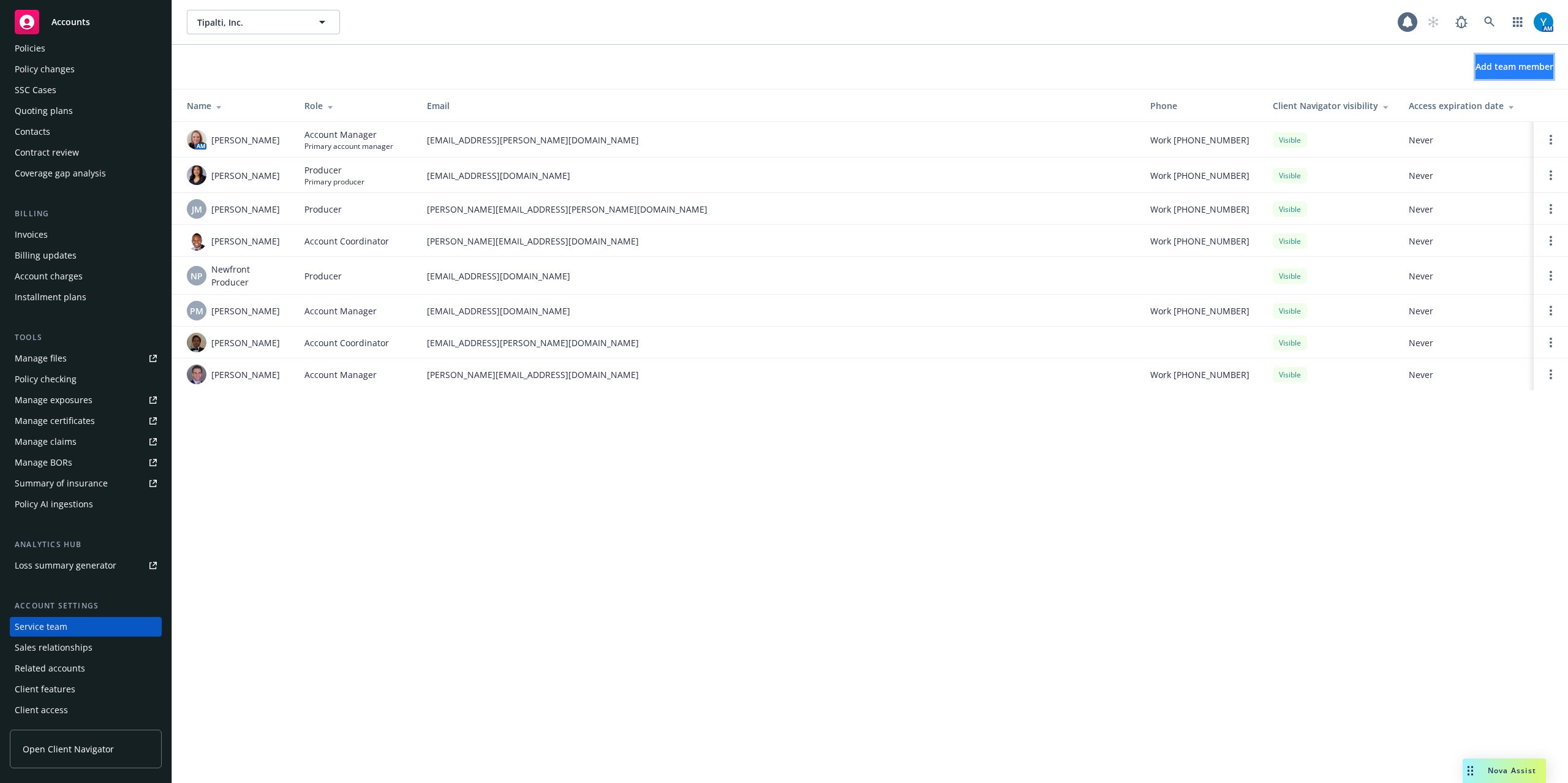
click at [1490, 60] on button "Add team member" at bounding box center [1514, 67] width 78 height 25
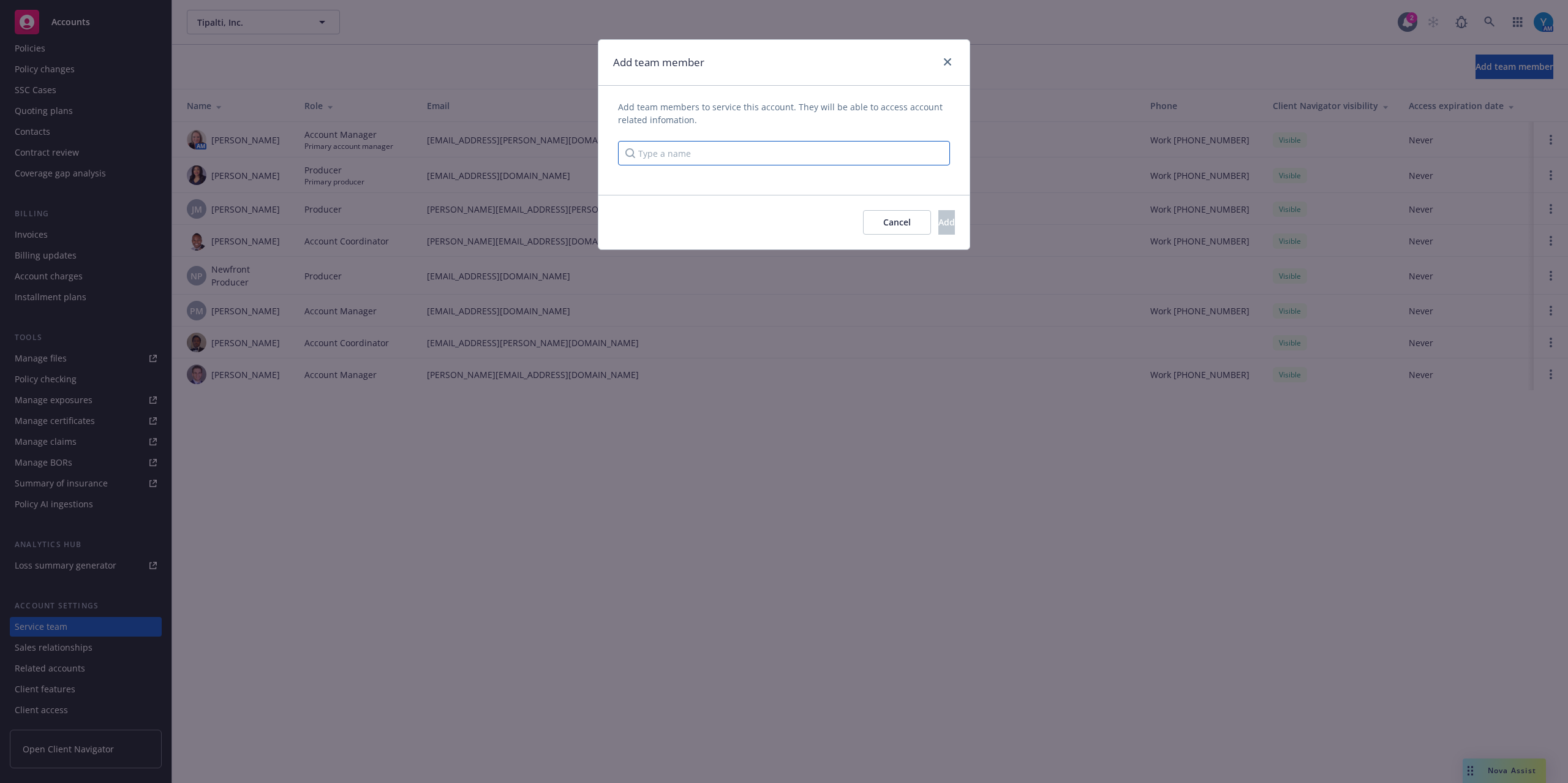
click at [685, 147] on input "Type a name" at bounding box center [784, 153] width 332 height 25
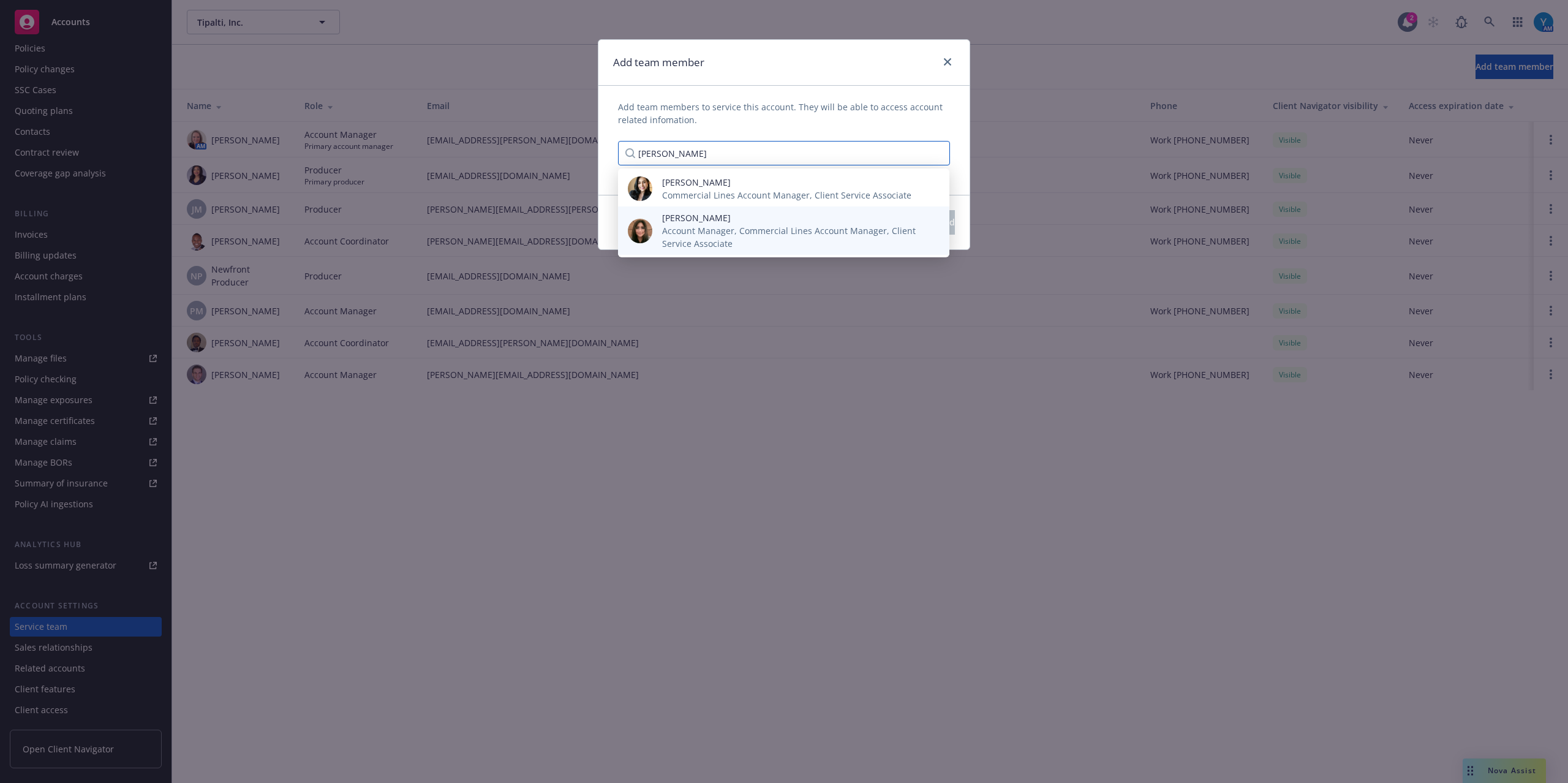
type input "yvette"
click at [735, 237] on span "Account Manager, Commercial Lines Account Manager, Client Service Associate" at bounding box center [795, 237] width 268 height 26
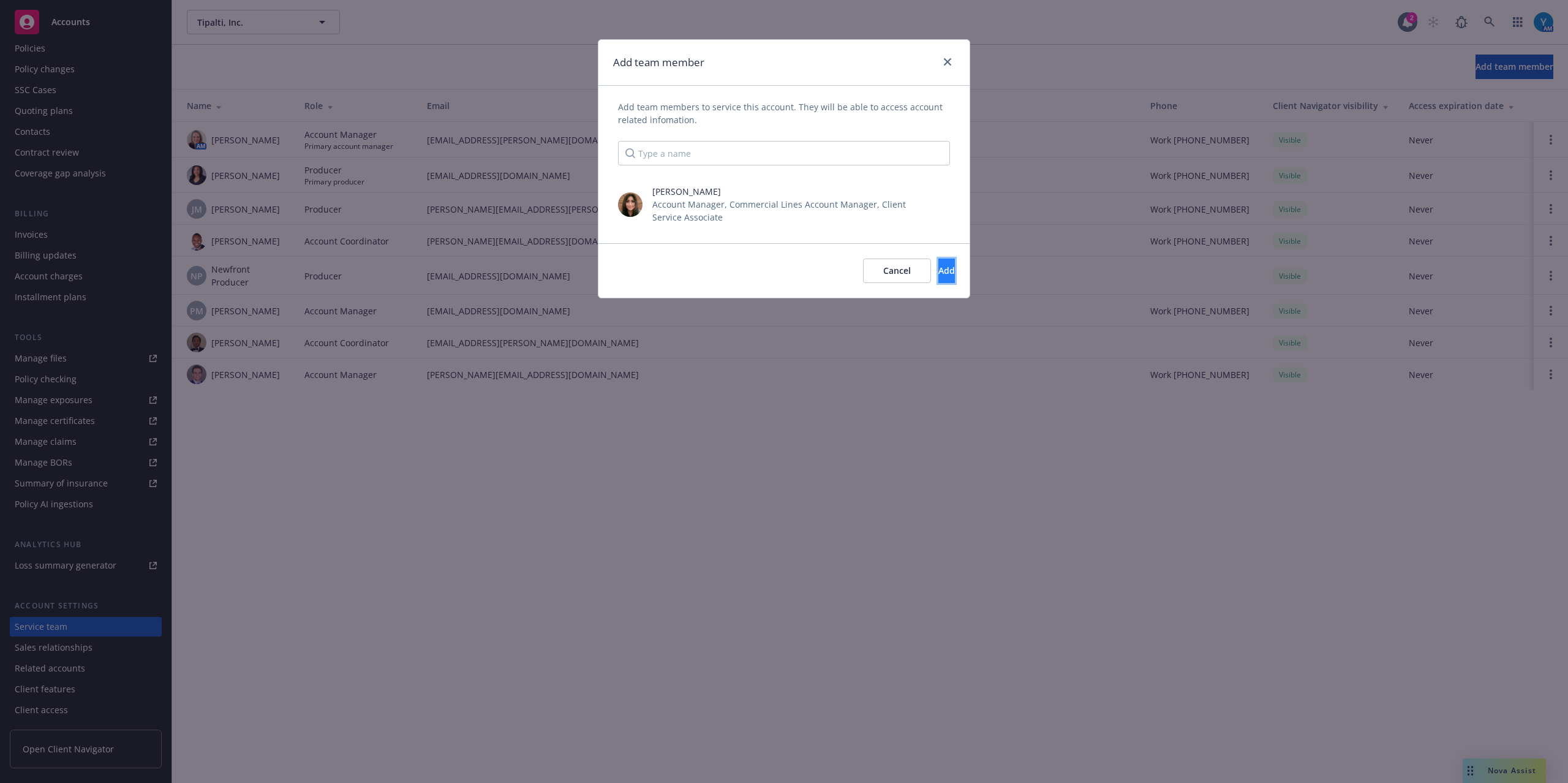
click at [940, 275] on button "Add" at bounding box center [947, 271] width 17 height 25
click at [652, 212] on input "checkbox" at bounding box center [649, 209] width 12 height 12
checkbox input "true"
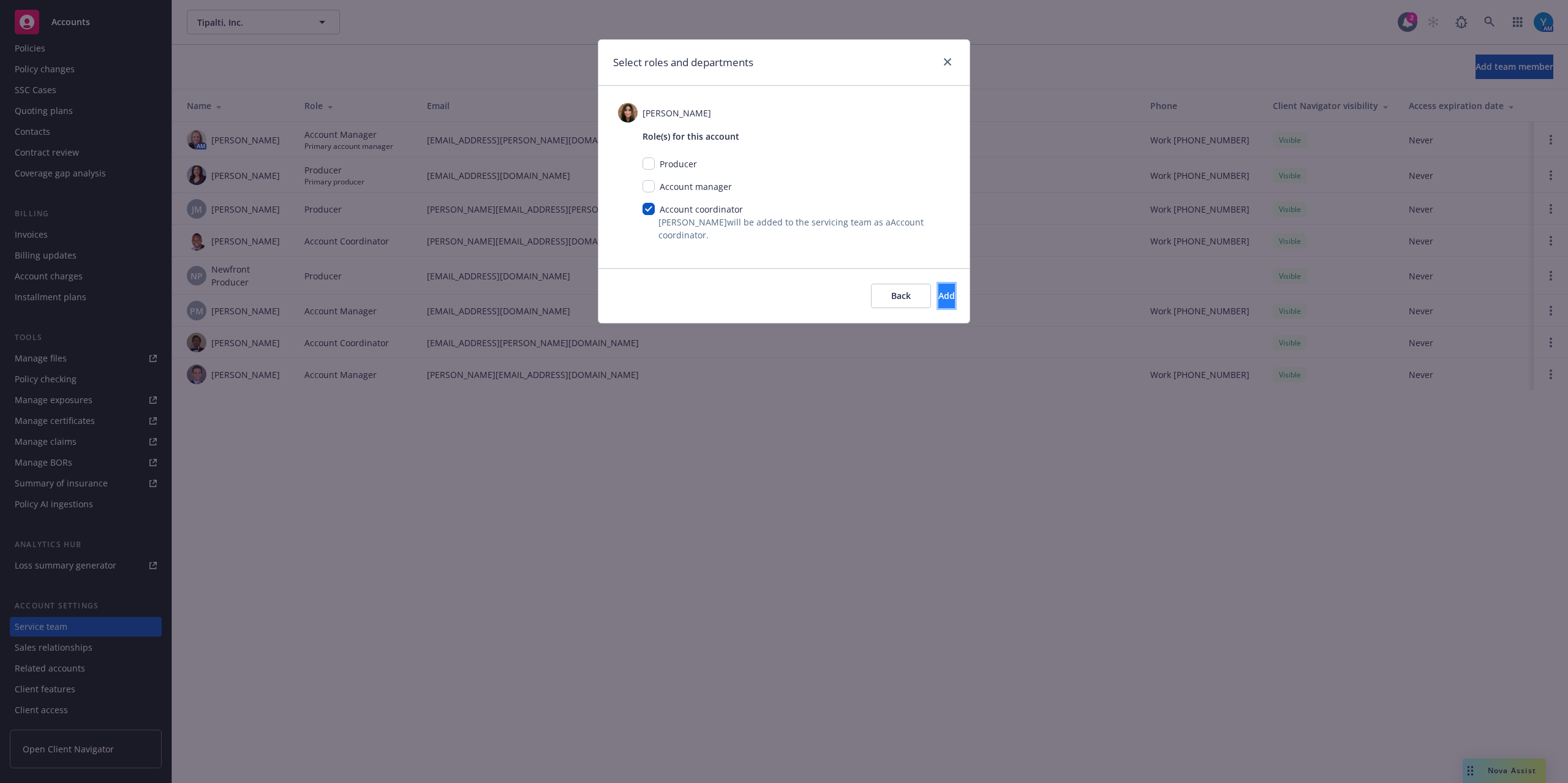
click at [939, 292] on span "Add" at bounding box center [947, 295] width 17 height 12
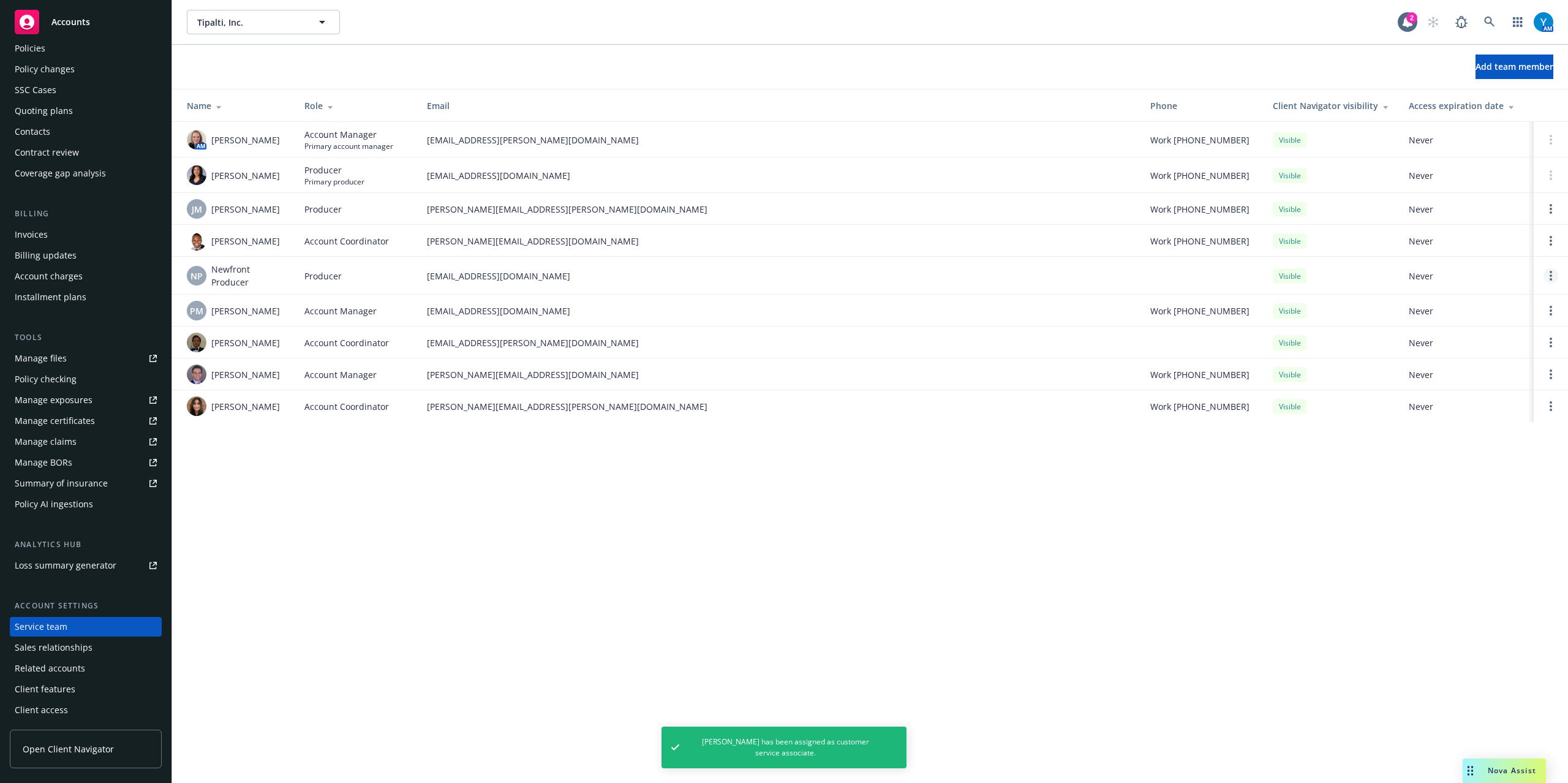
click at [1551, 280] on icon "Open options" at bounding box center [1551, 276] width 2 height 10
click at [1459, 243] on span "Remove producer" at bounding box center [1449, 247] width 102 height 12
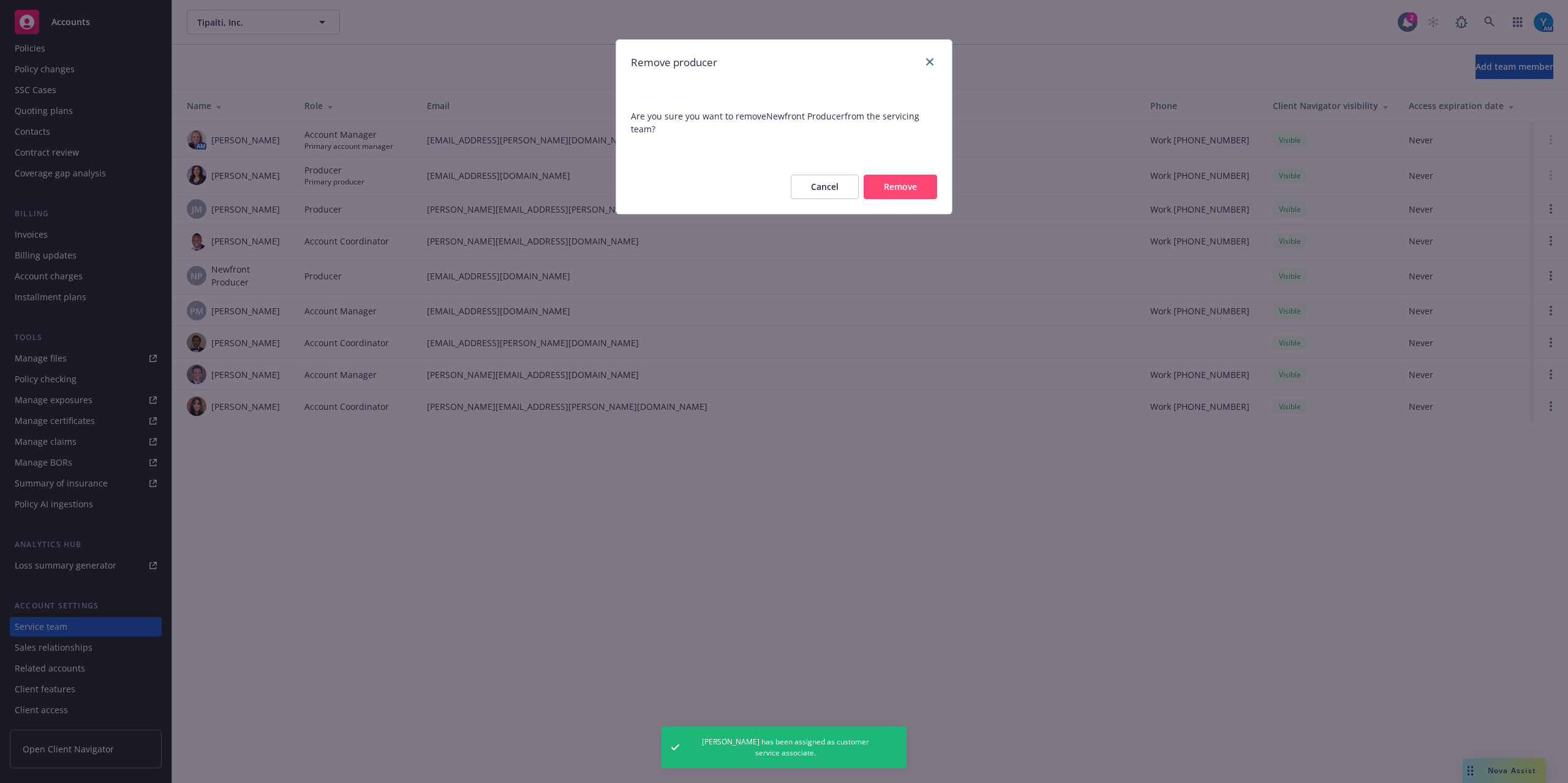
click at [885, 180] on button "Remove" at bounding box center [900, 187] width 73 height 25
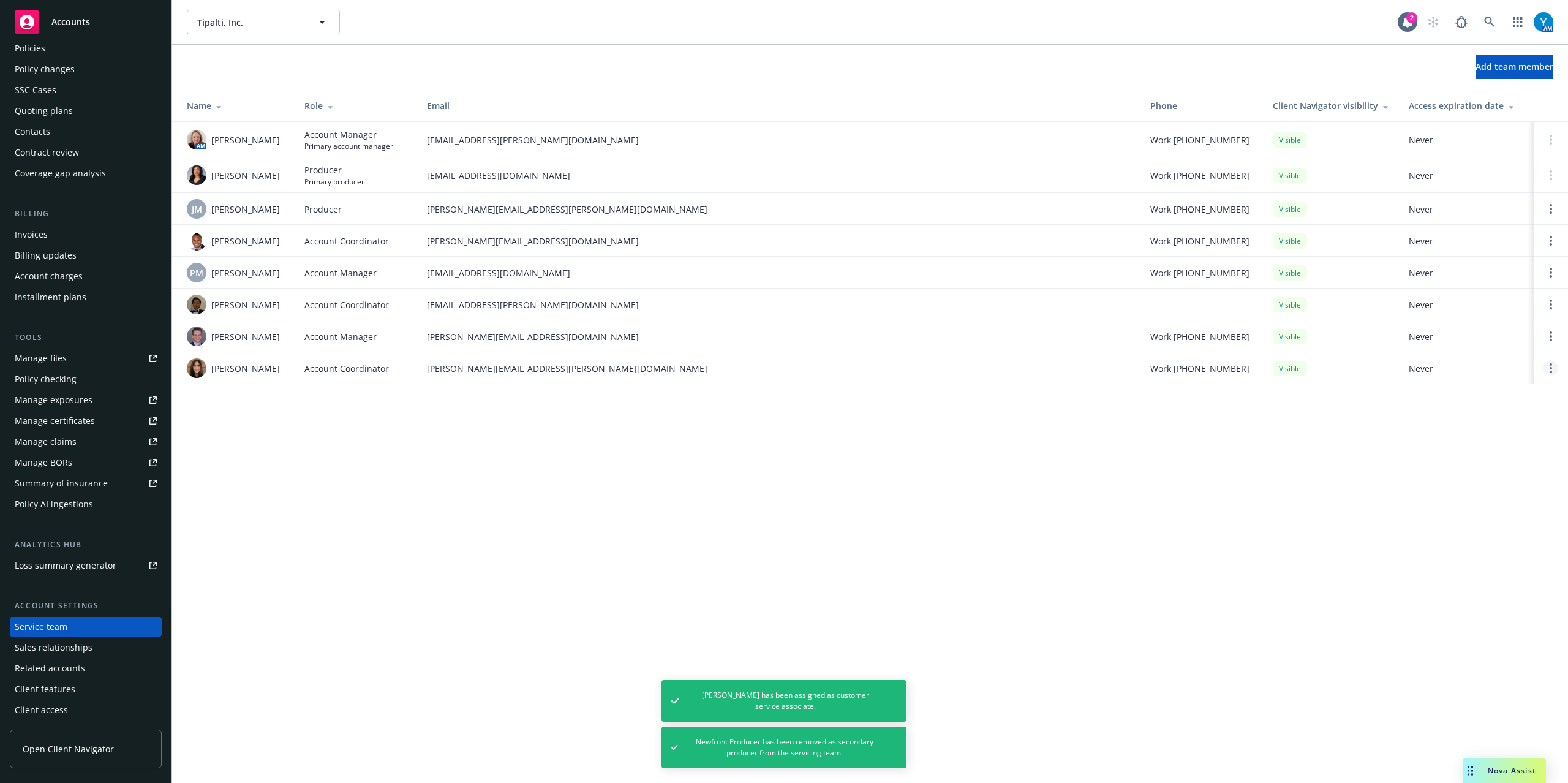
click at [1548, 368] on link "Open options" at bounding box center [1551, 368] width 15 height 15
click at [1446, 341] on span "Remove account coordinator" at bounding box center [1468, 340] width 147 height 12
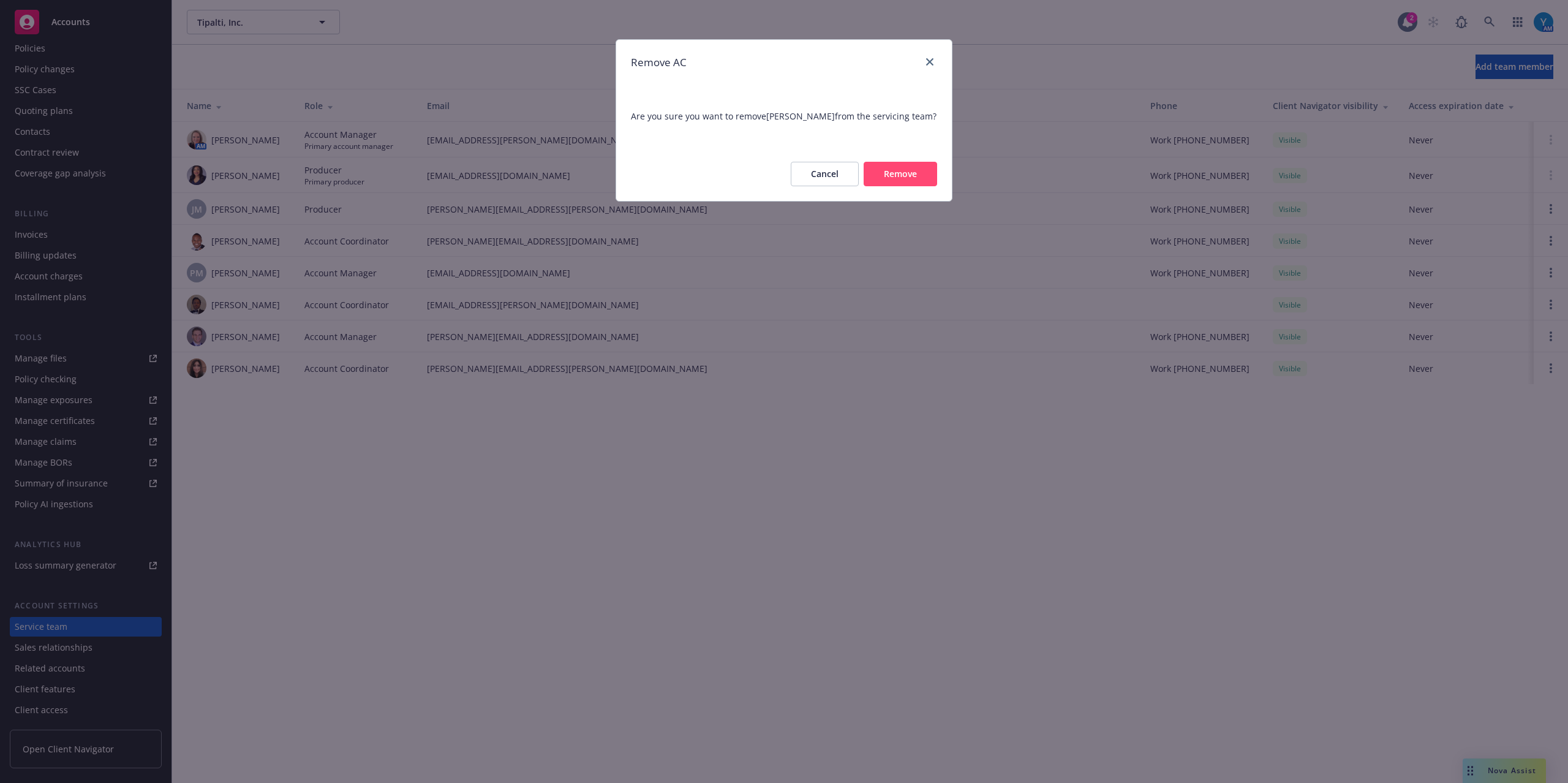
click at [896, 186] on button "Remove" at bounding box center [900, 174] width 73 height 25
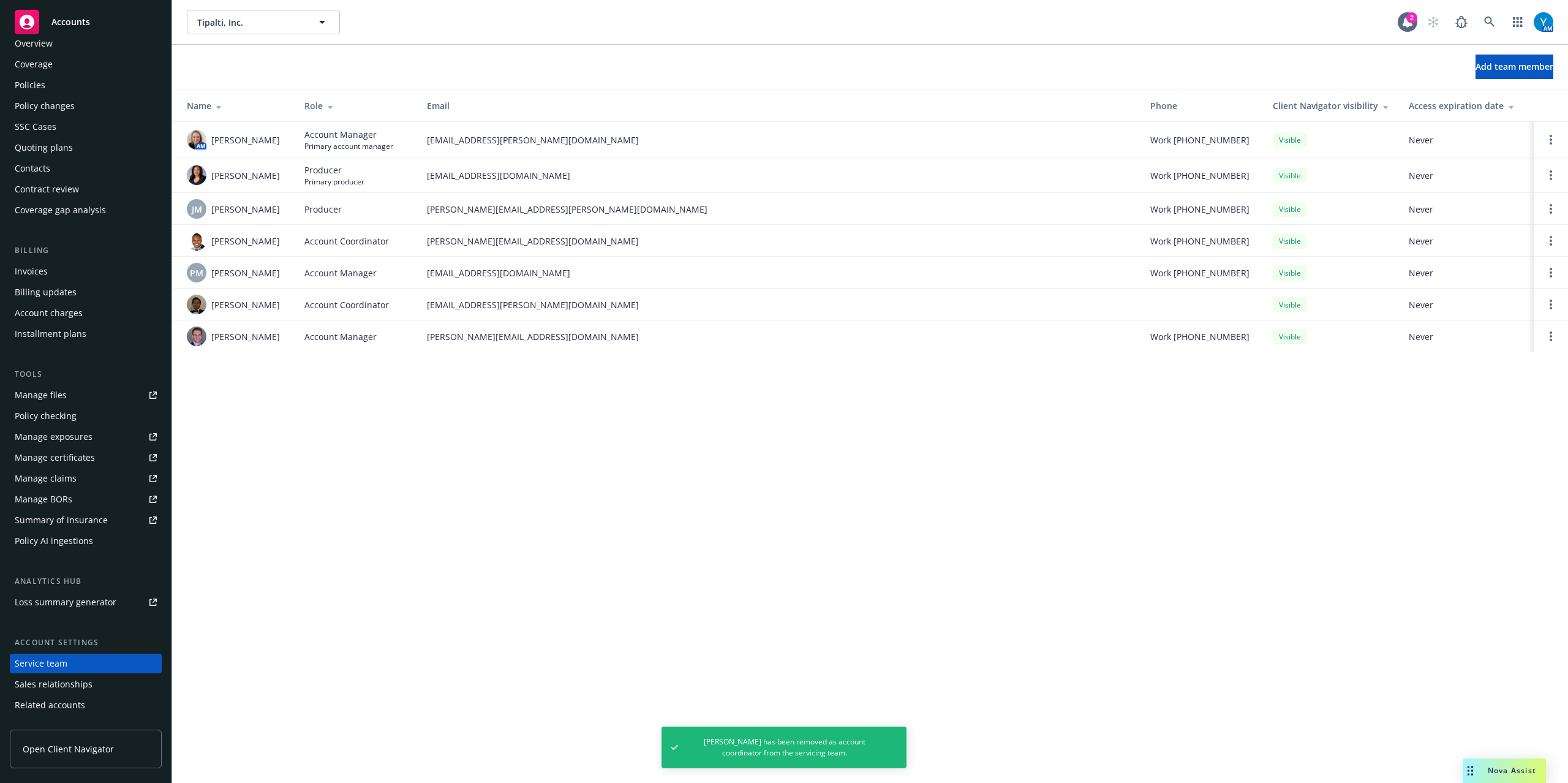
scroll to position [0, 0]
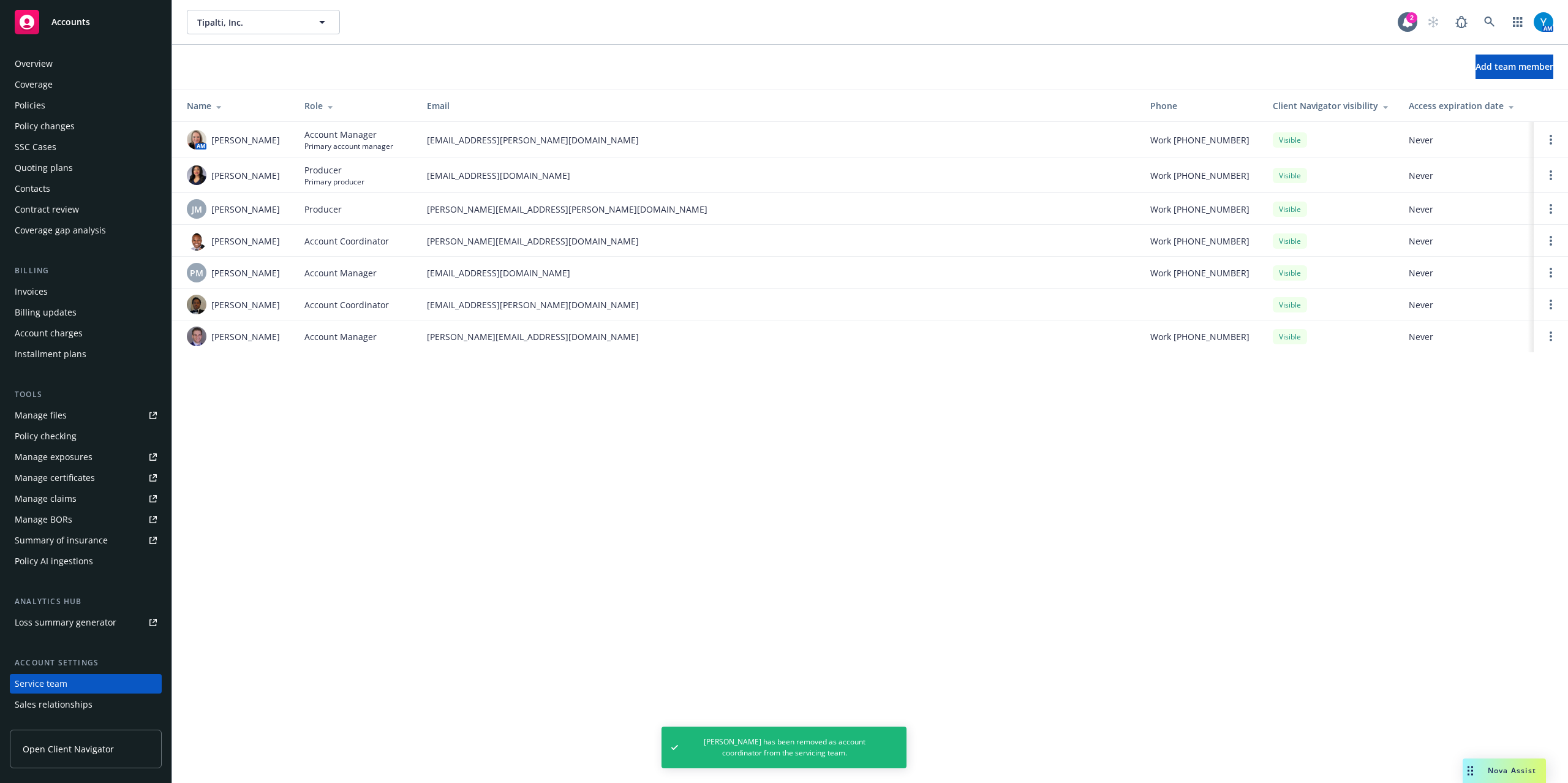
click at [42, 104] on div "Policies" at bounding box center [30, 105] width 31 height 20
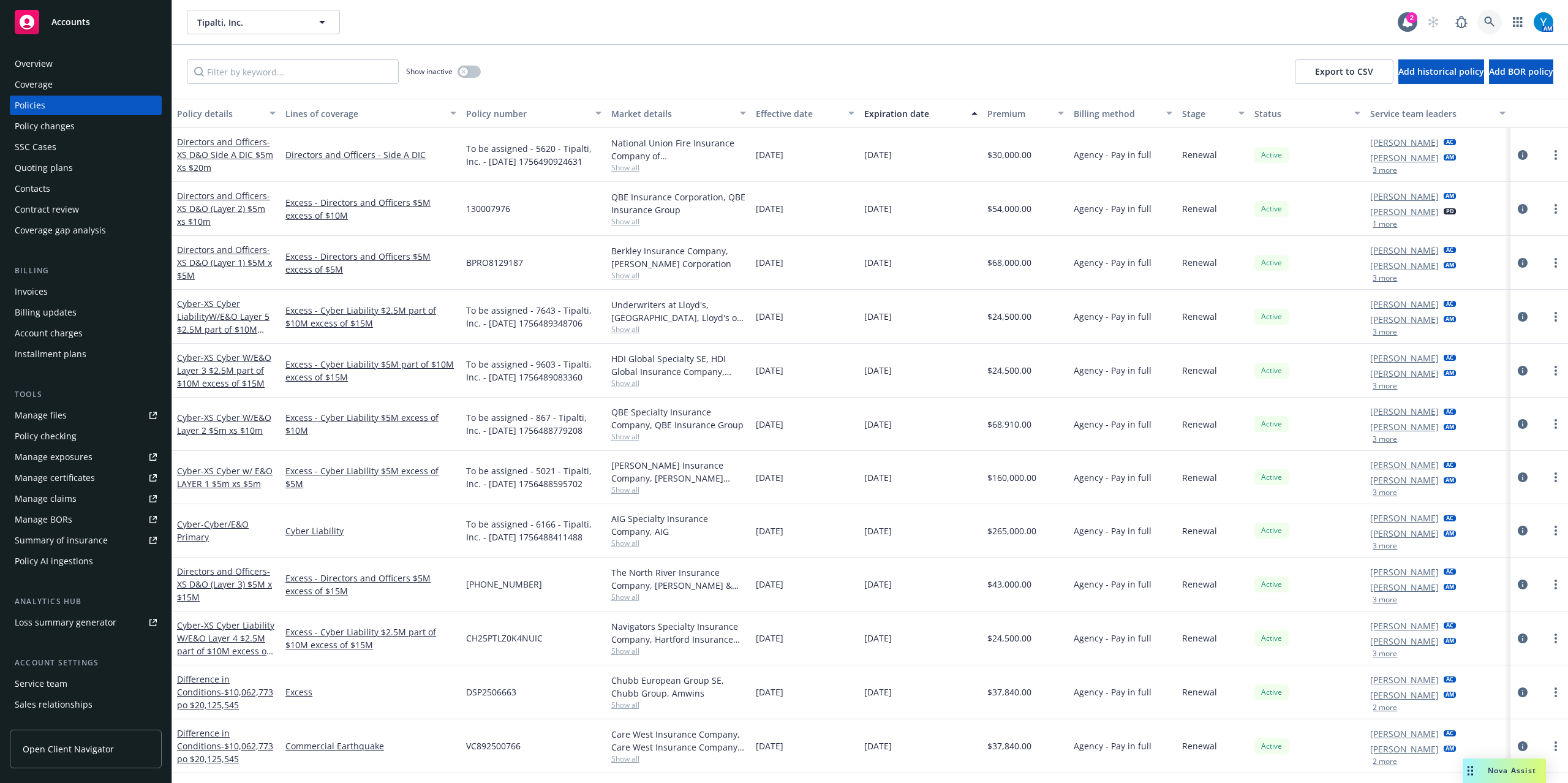
click at [1491, 23] on icon at bounding box center [1489, 22] width 10 height 10
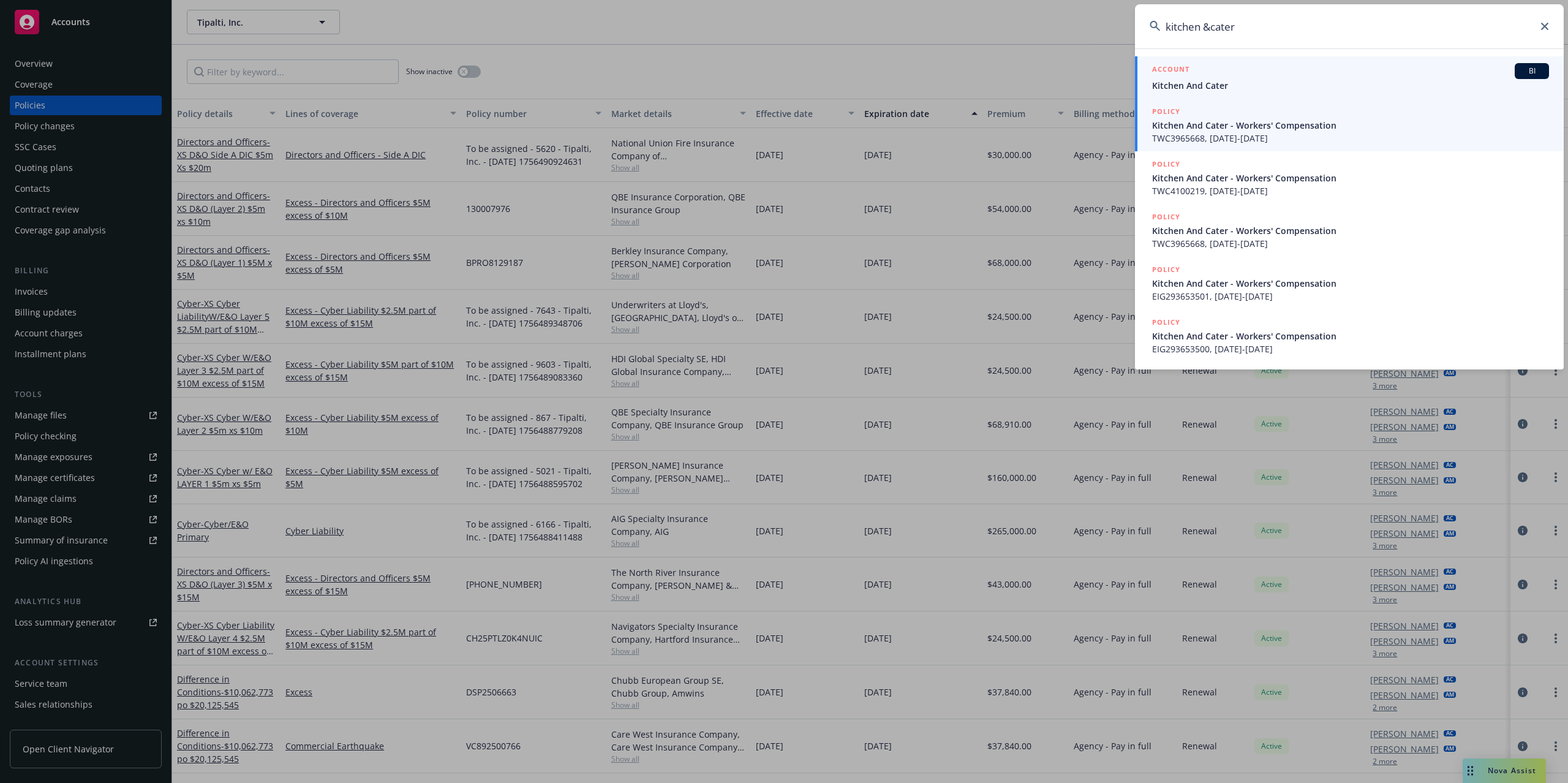
type input "kitchen &cater"
click at [1221, 85] on span "Kitchen And Cater" at bounding box center [1350, 85] width 397 height 13
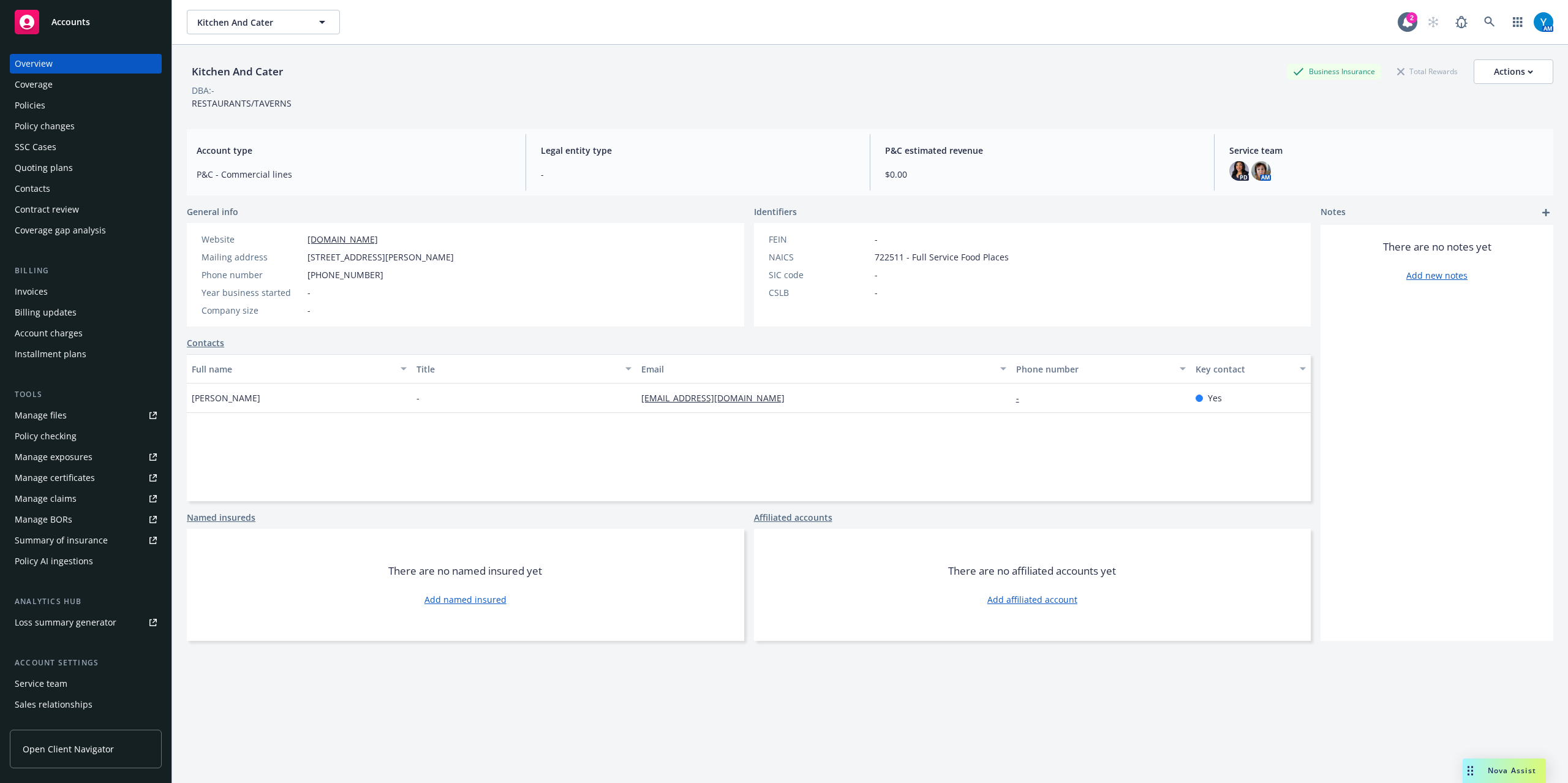
click at [55, 685] on div "Service team" at bounding box center [41, 683] width 53 height 20
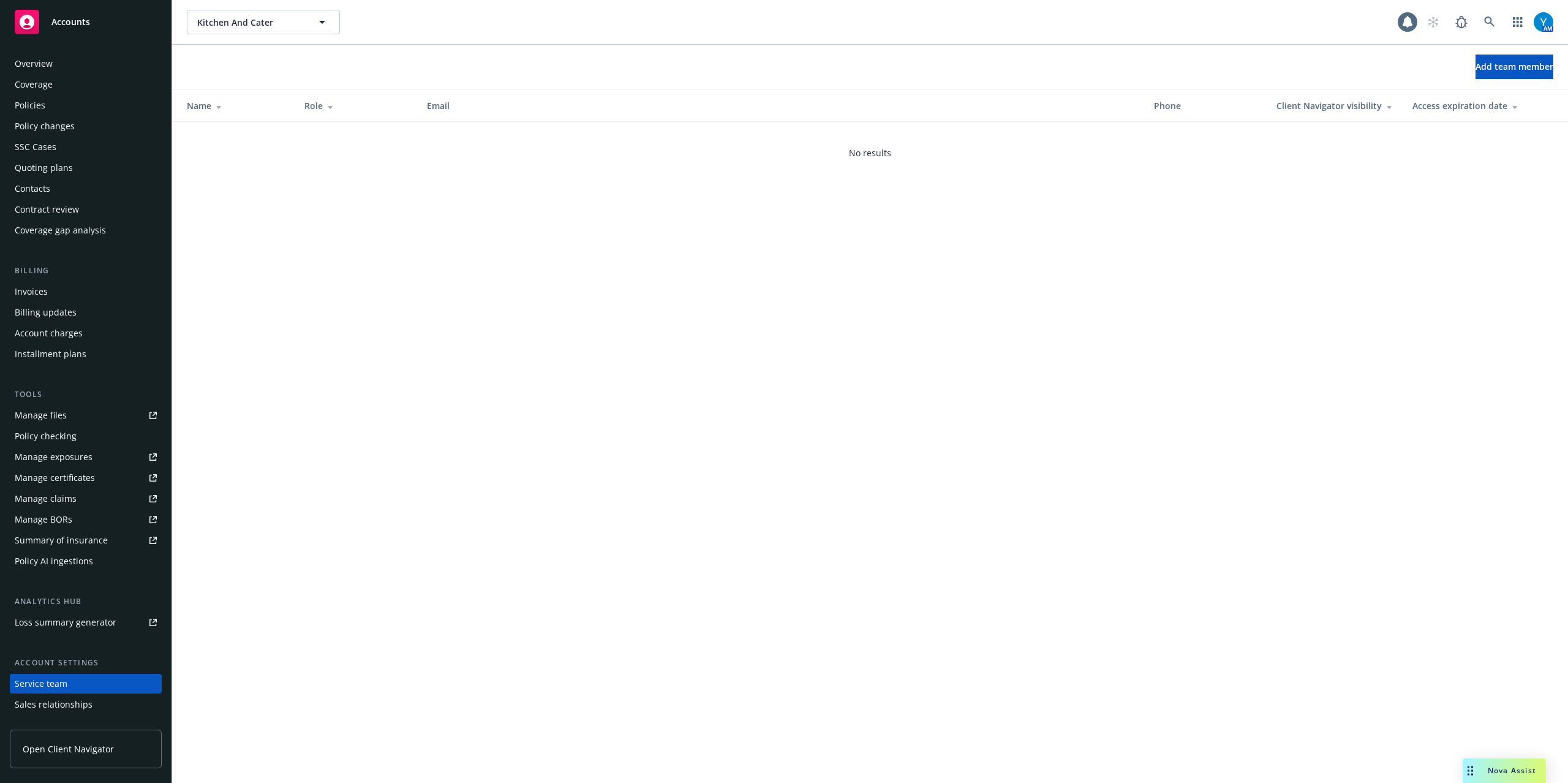
scroll to position [57, 0]
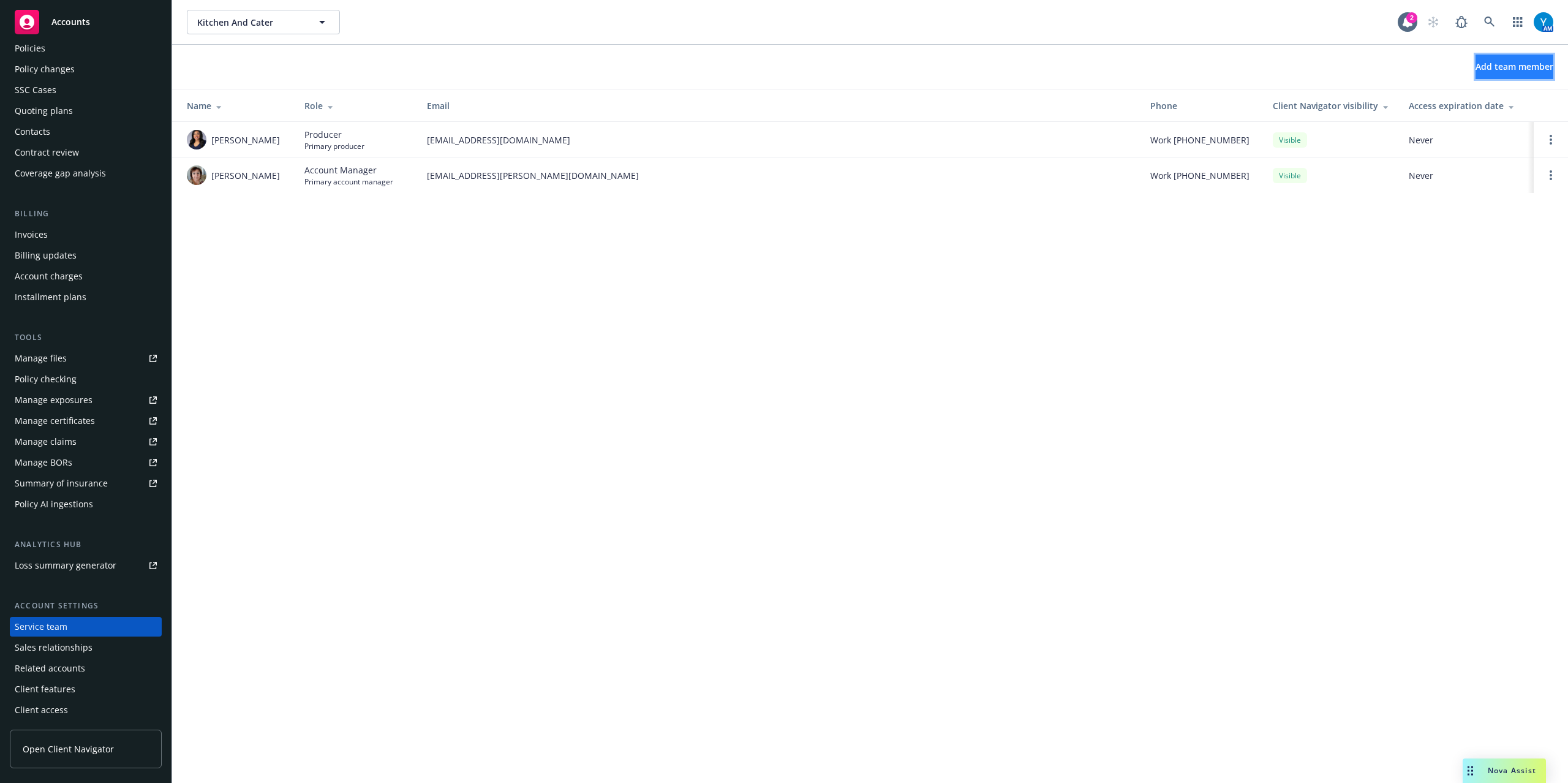
click at [1520, 62] on span "Add team member" at bounding box center [1514, 66] width 78 height 12
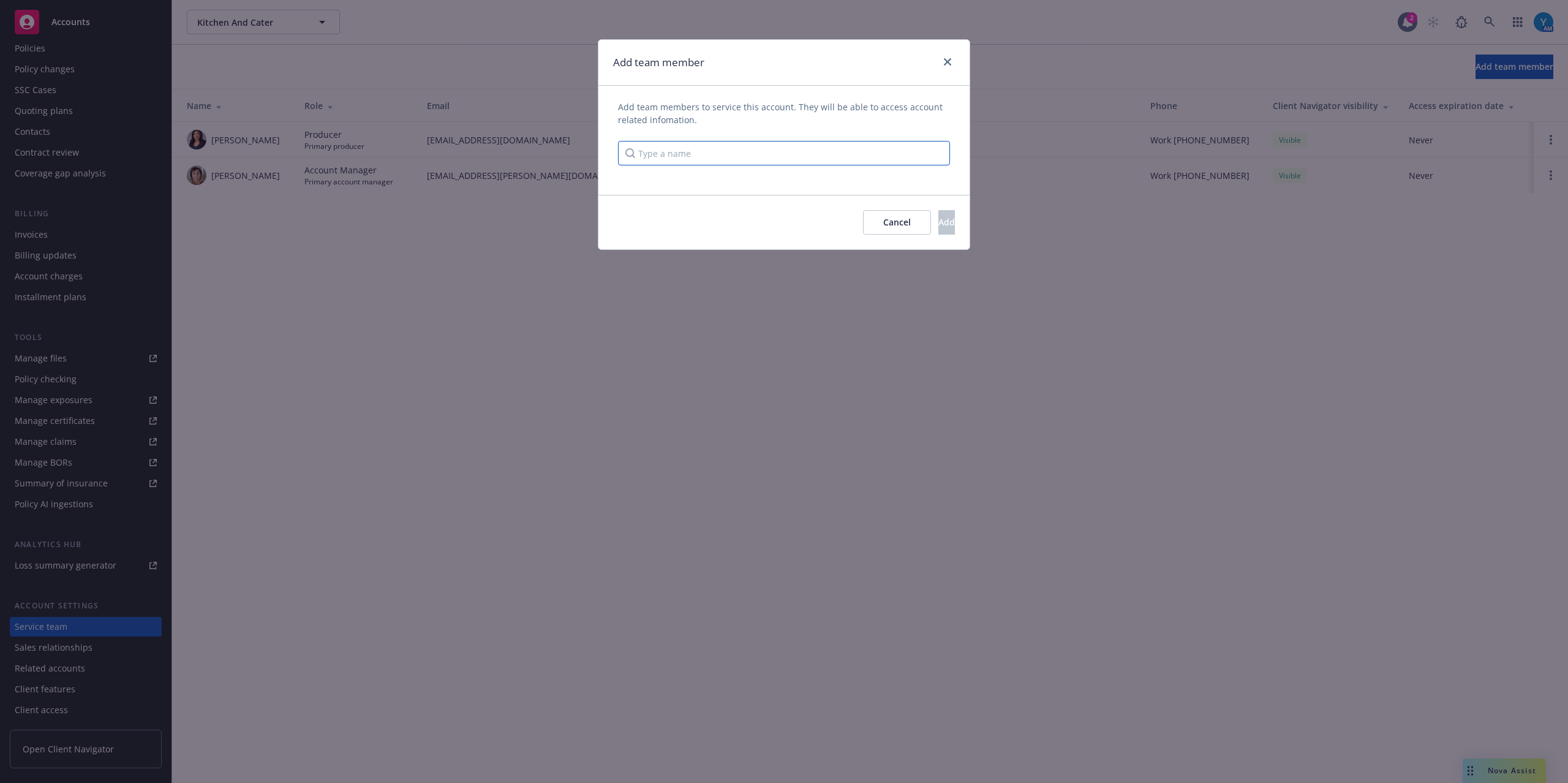
click at [782, 158] on input "Type a name" at bounding box center [784, 153] width 332 height 25
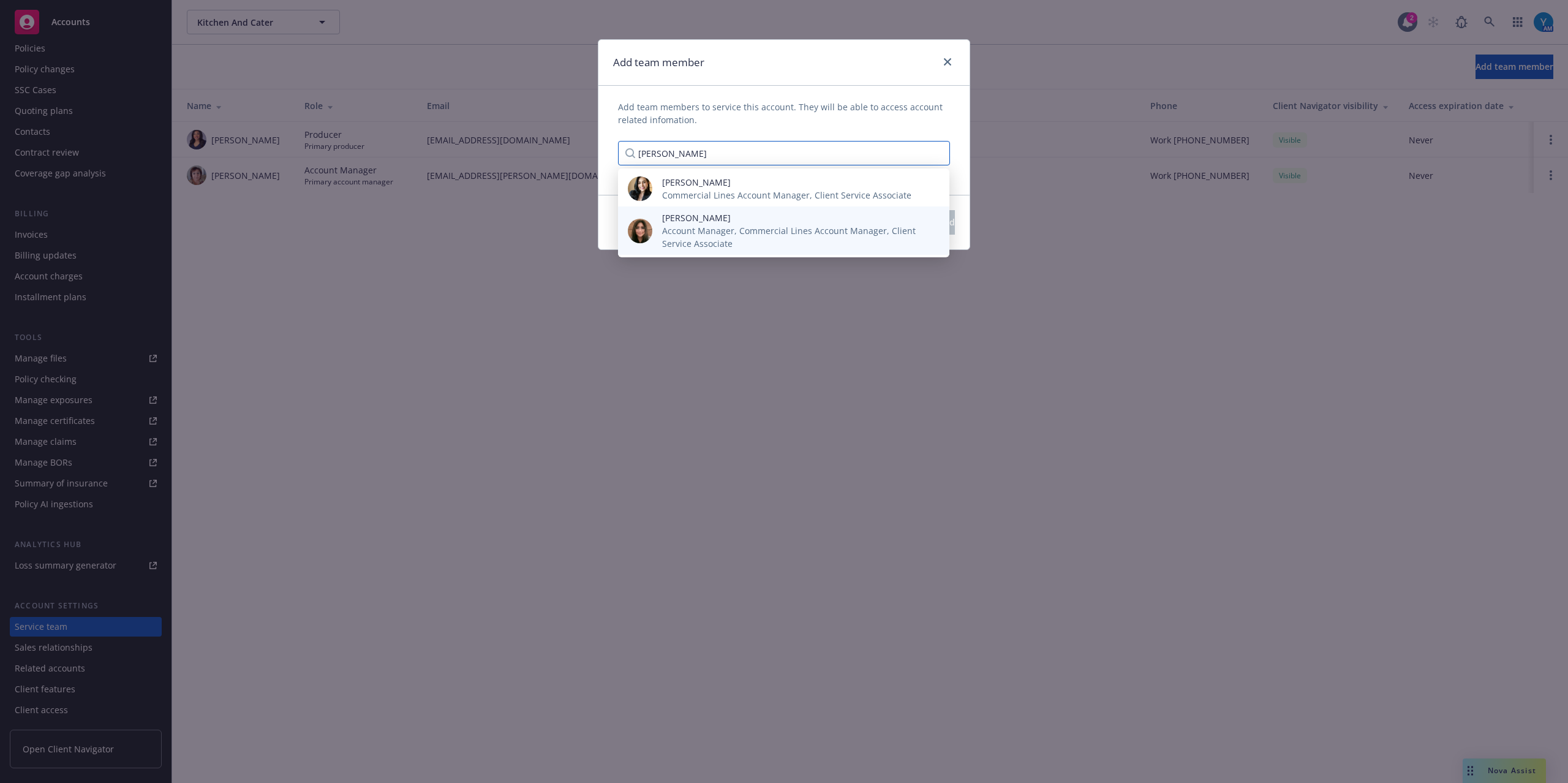
type input "yvette"
click at [746, 230] on span "Account Manager, Commercial Lines Account Manager, Client Service Associate" at bounding box center [795, 237] width 268 height 26
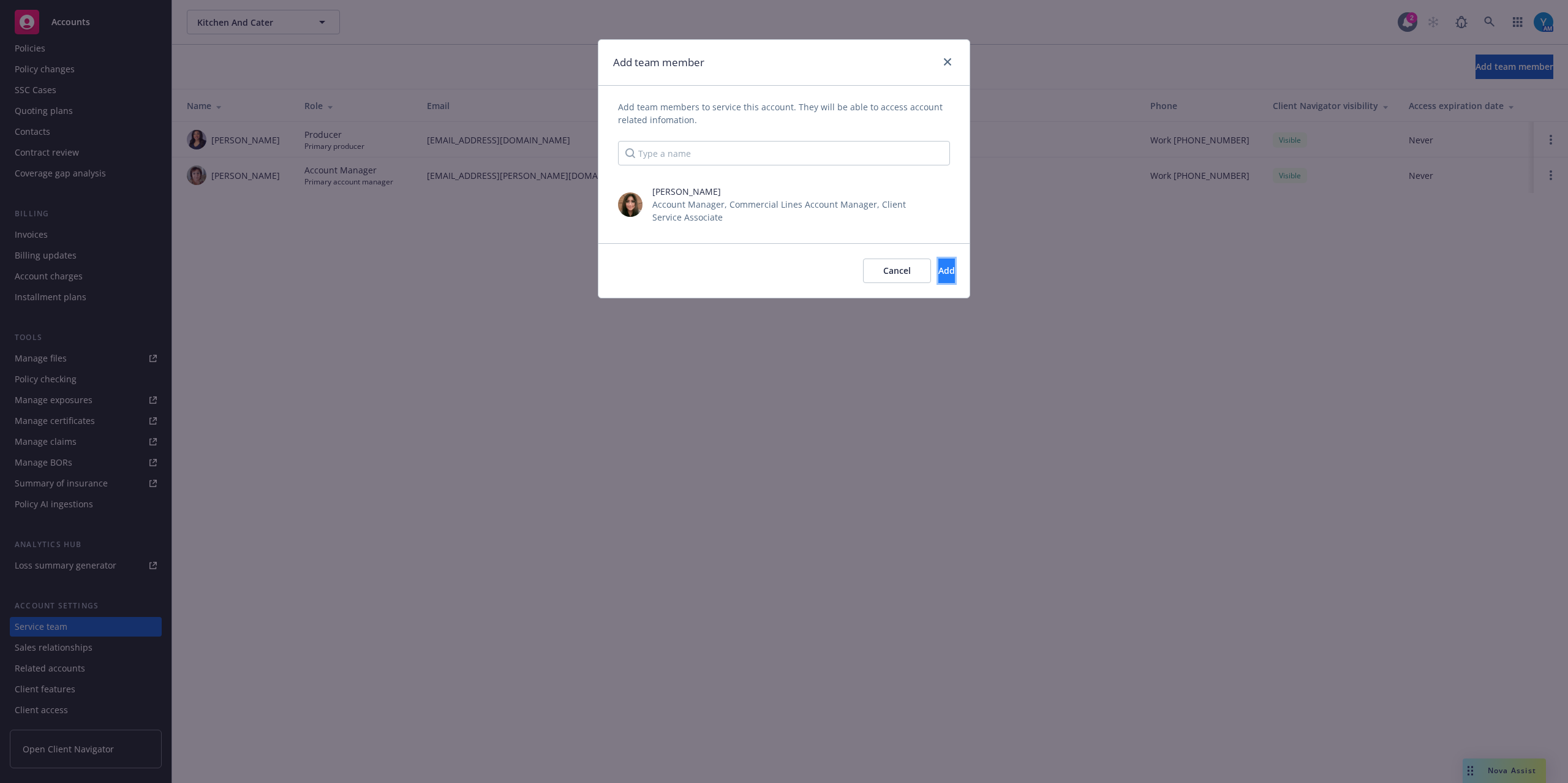
click at [939, 267] on span "Add" at bounding box center [947, 270] width 17 height 12
click at [653, 209] on div "Account coordinator" at bounding box center [797, 209] width 308 height 13
click at [653, 209] on input "checkbox" at bounding box center [649, 209] width 12 height 12
checkbox input "true"
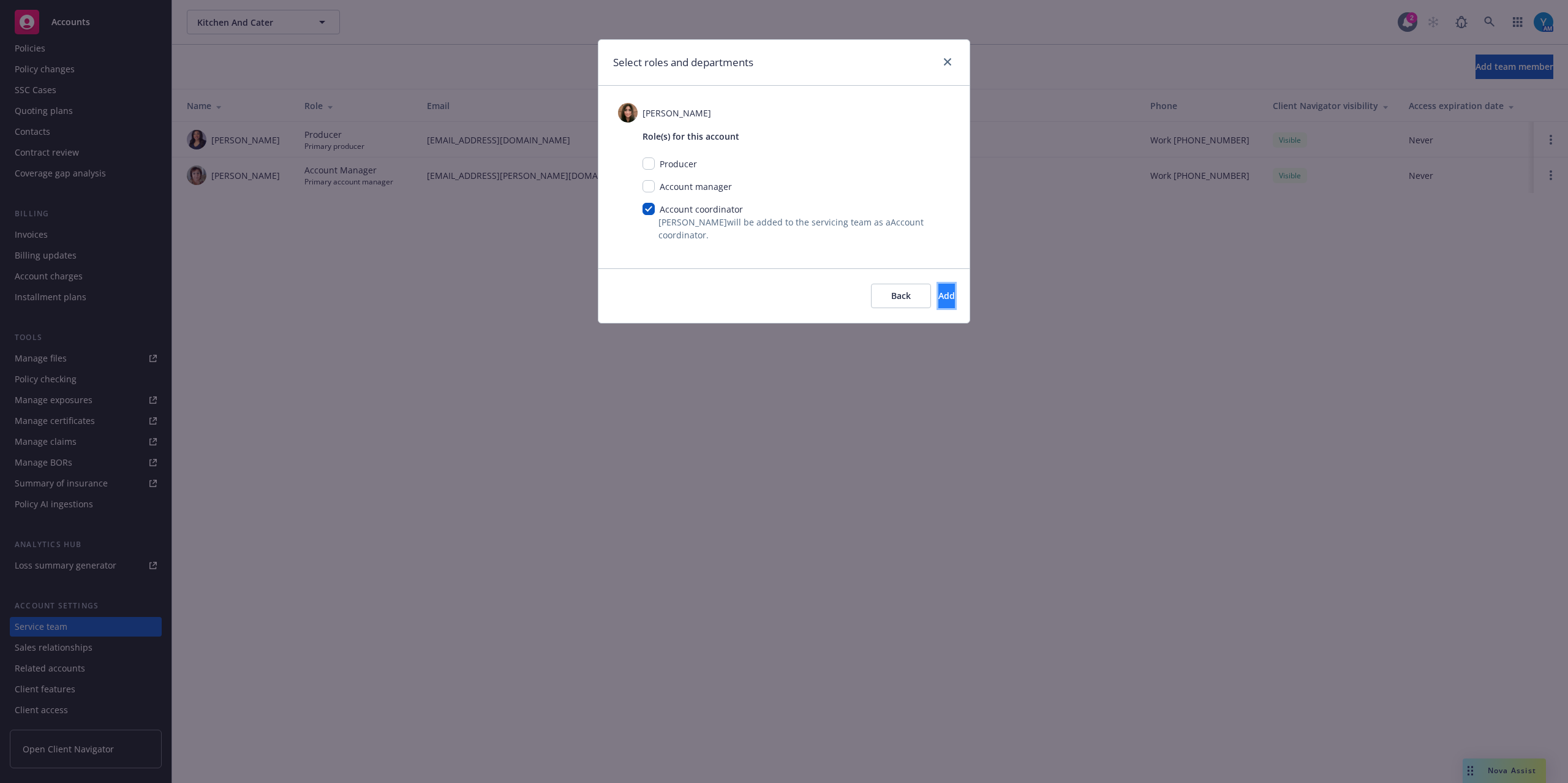
click at [939, 295] on button "Add" at bounding box center [947, 296] width 17 height 25
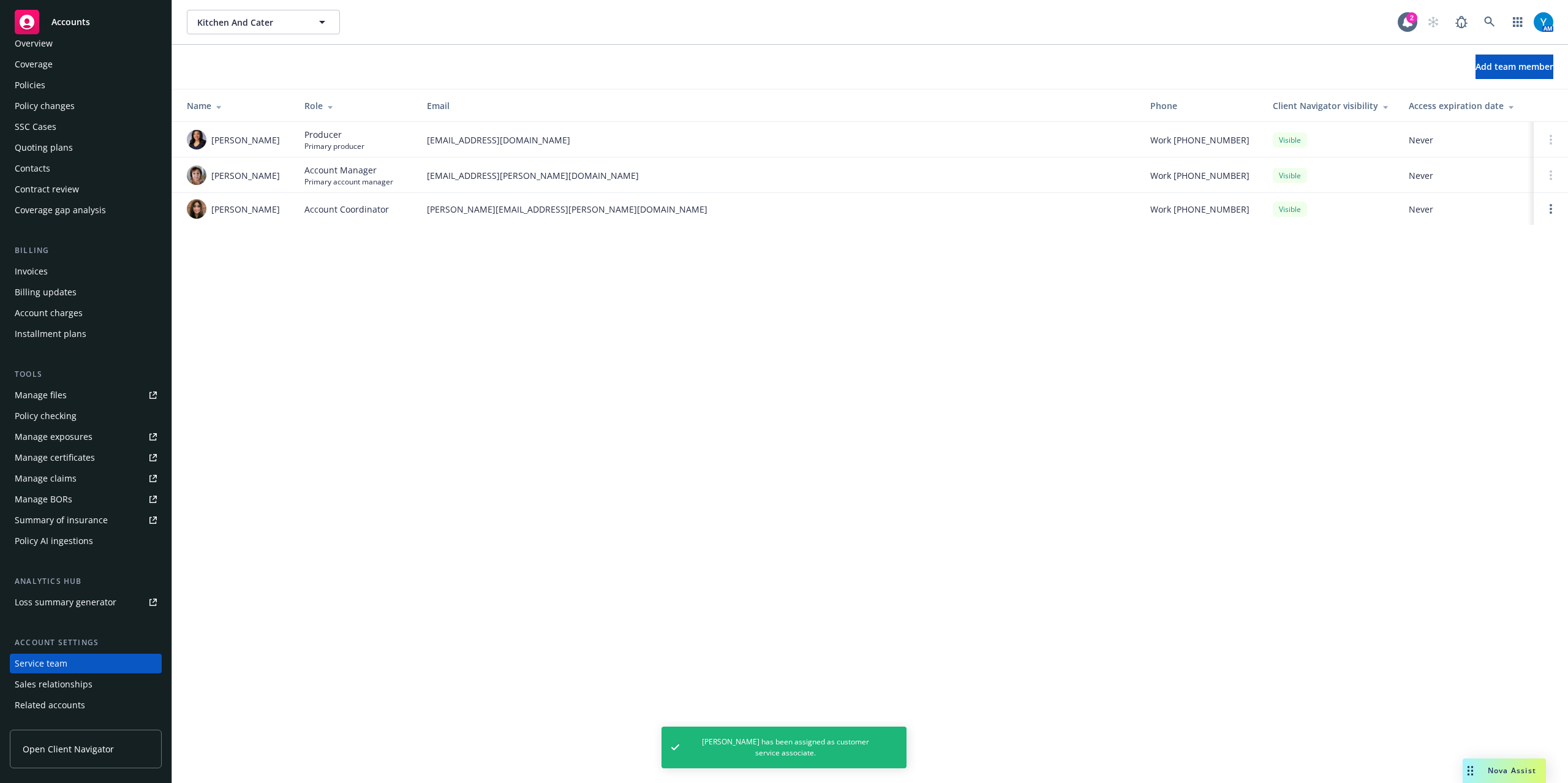
scroll to position [0, 0]
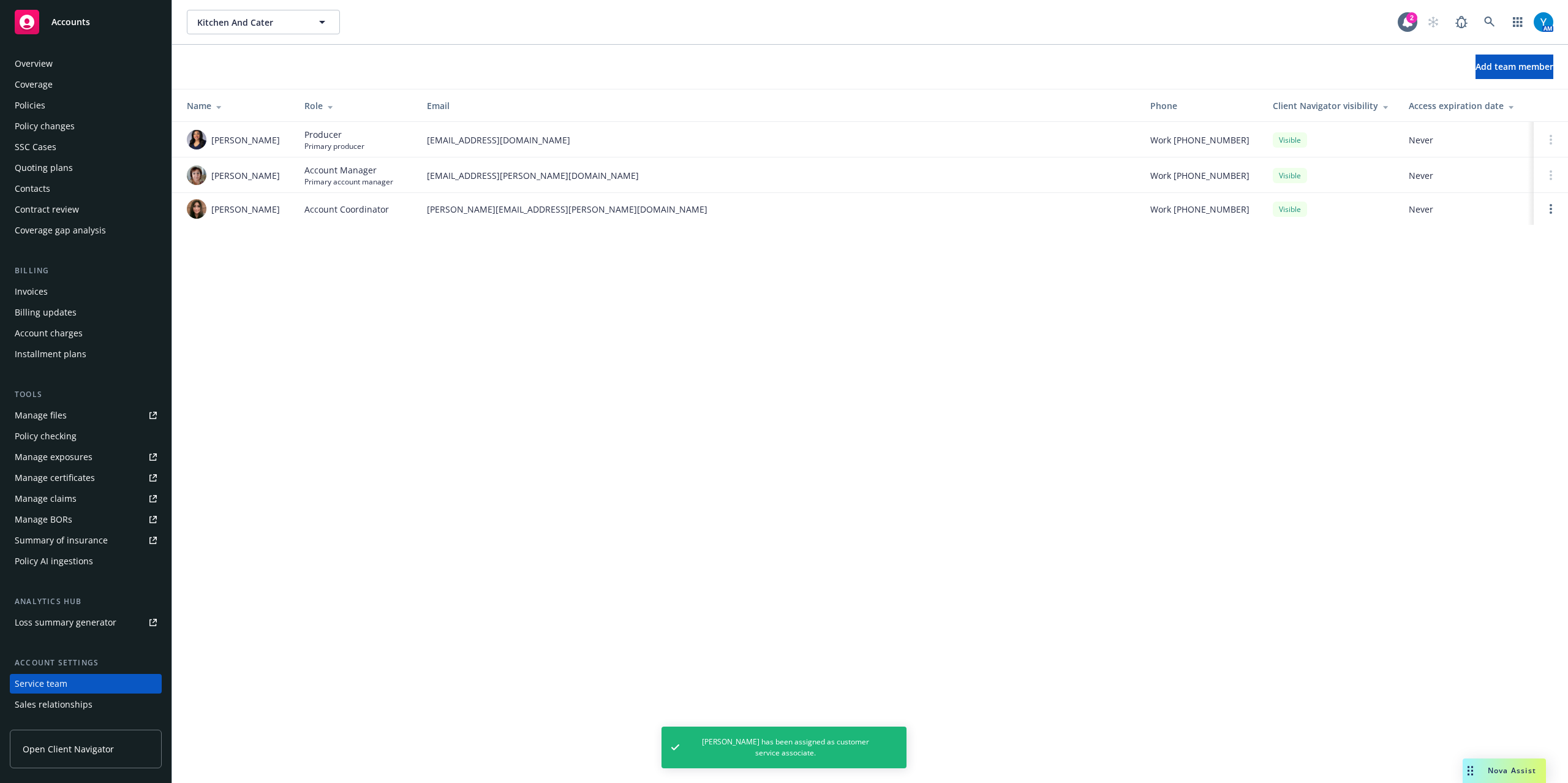
click at [36, 98] on div "Policies" at bounding box center [30, 105] width 31 height 20
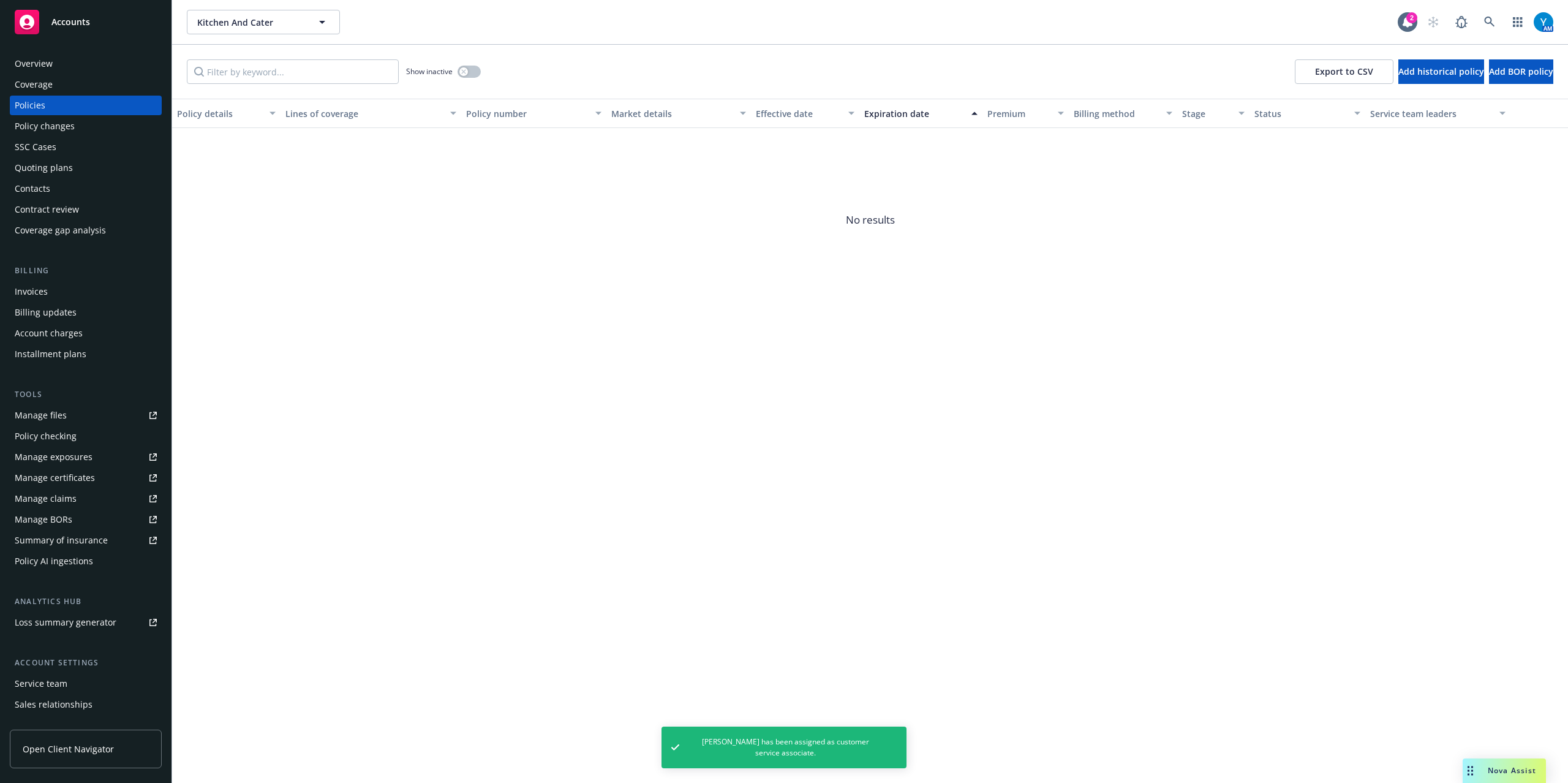
click at [86, 67] on div "Overview" at bounding box center [86, 64] width 142 height 20
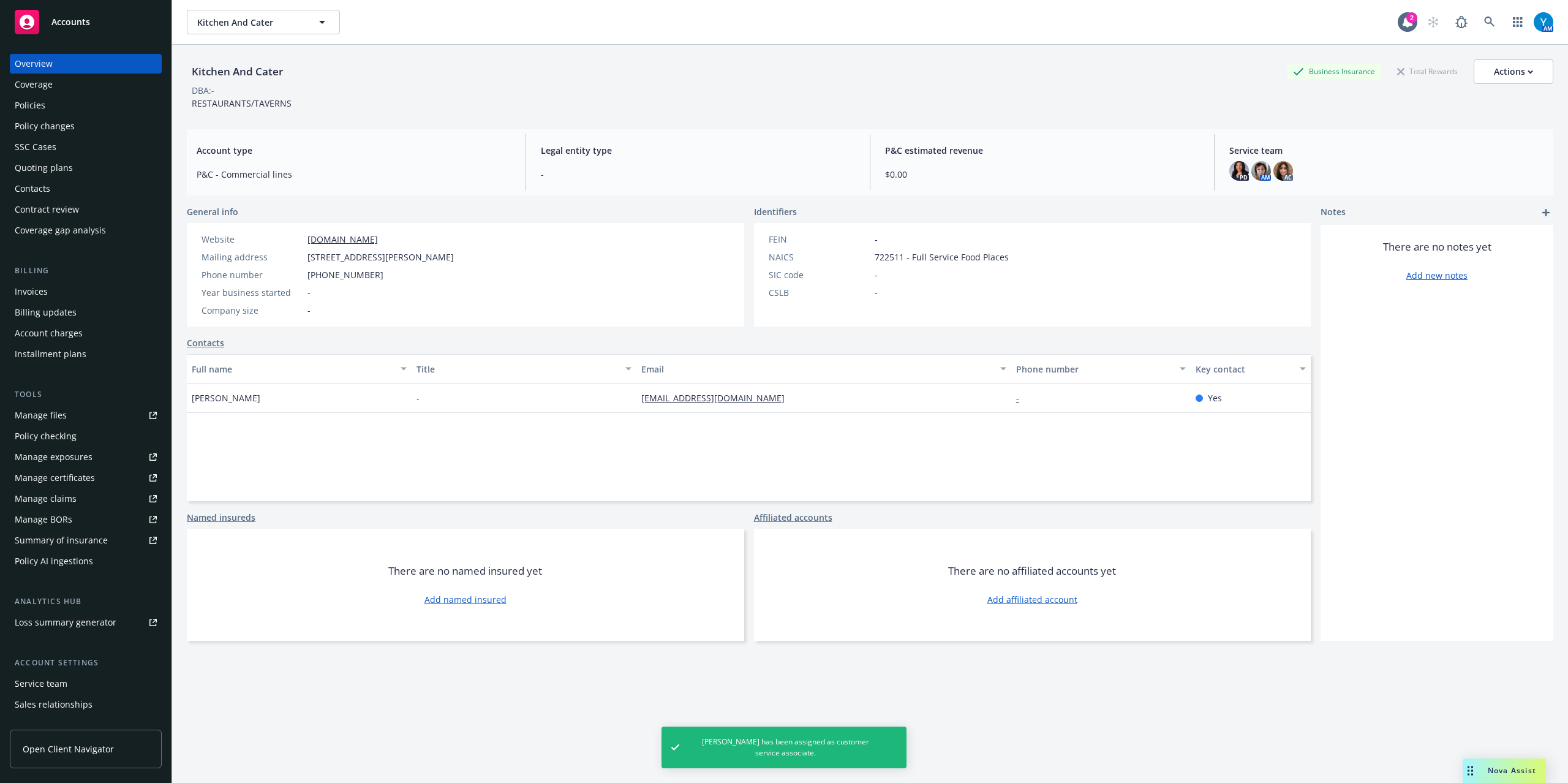
click at [60, 106] on div "Policies" at bounding box center [86, 105] width 142 height 20
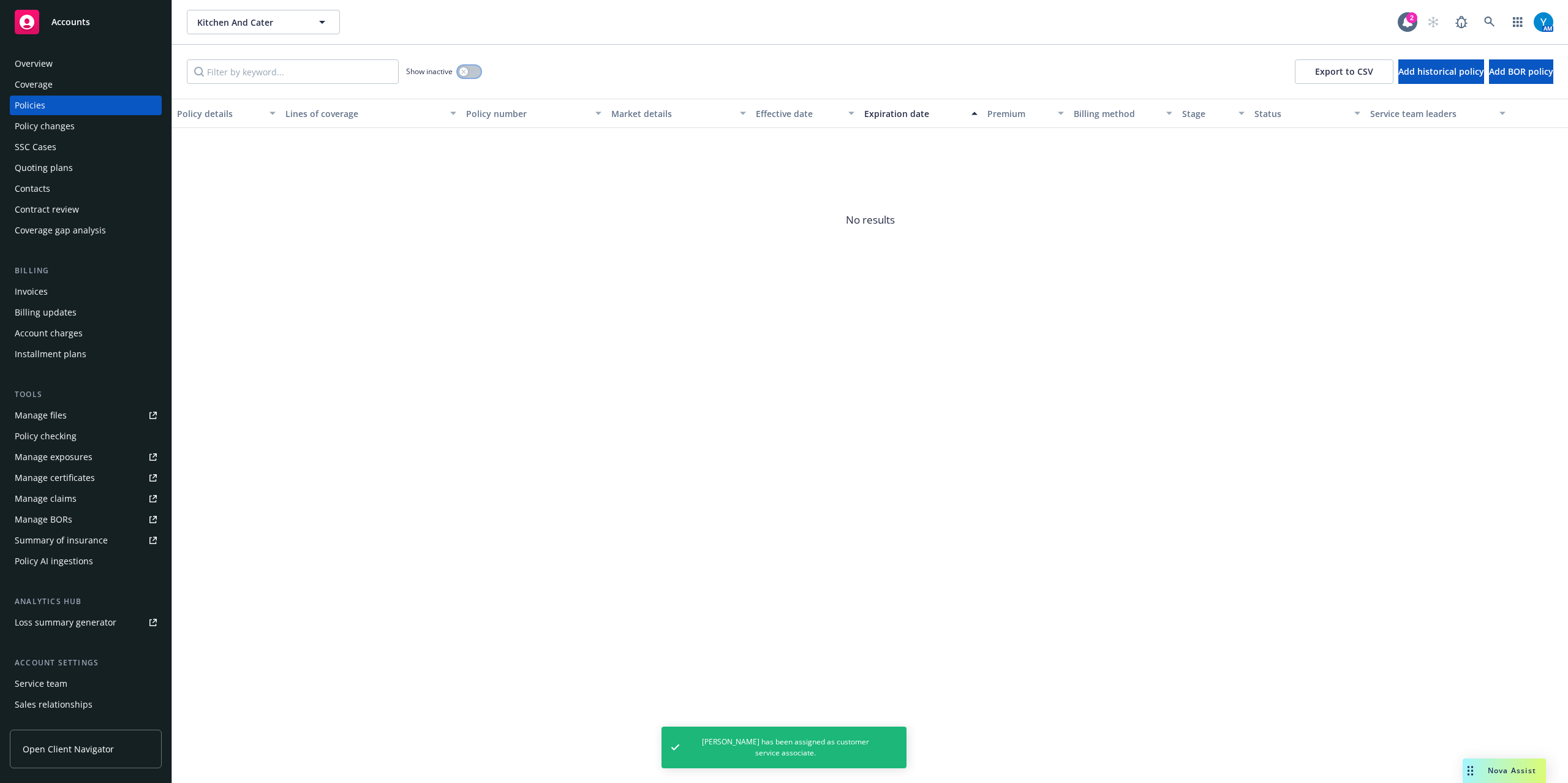
click at [471, 70] on button "button" at bounding box center [469, 72] width 23 height 12
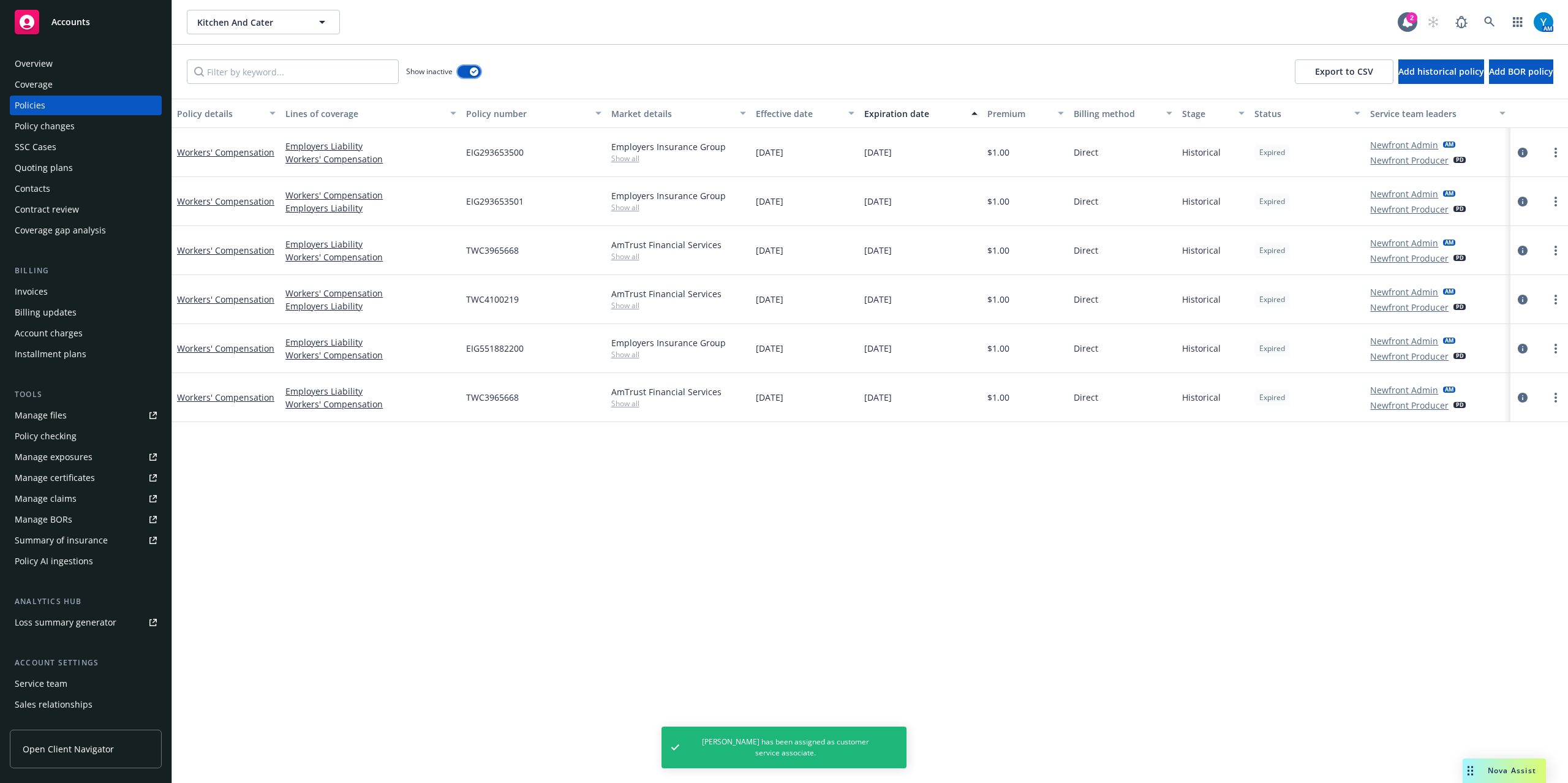
click at [469, 77] on button "button" at bounding box center [469, 72] width 23 height 12
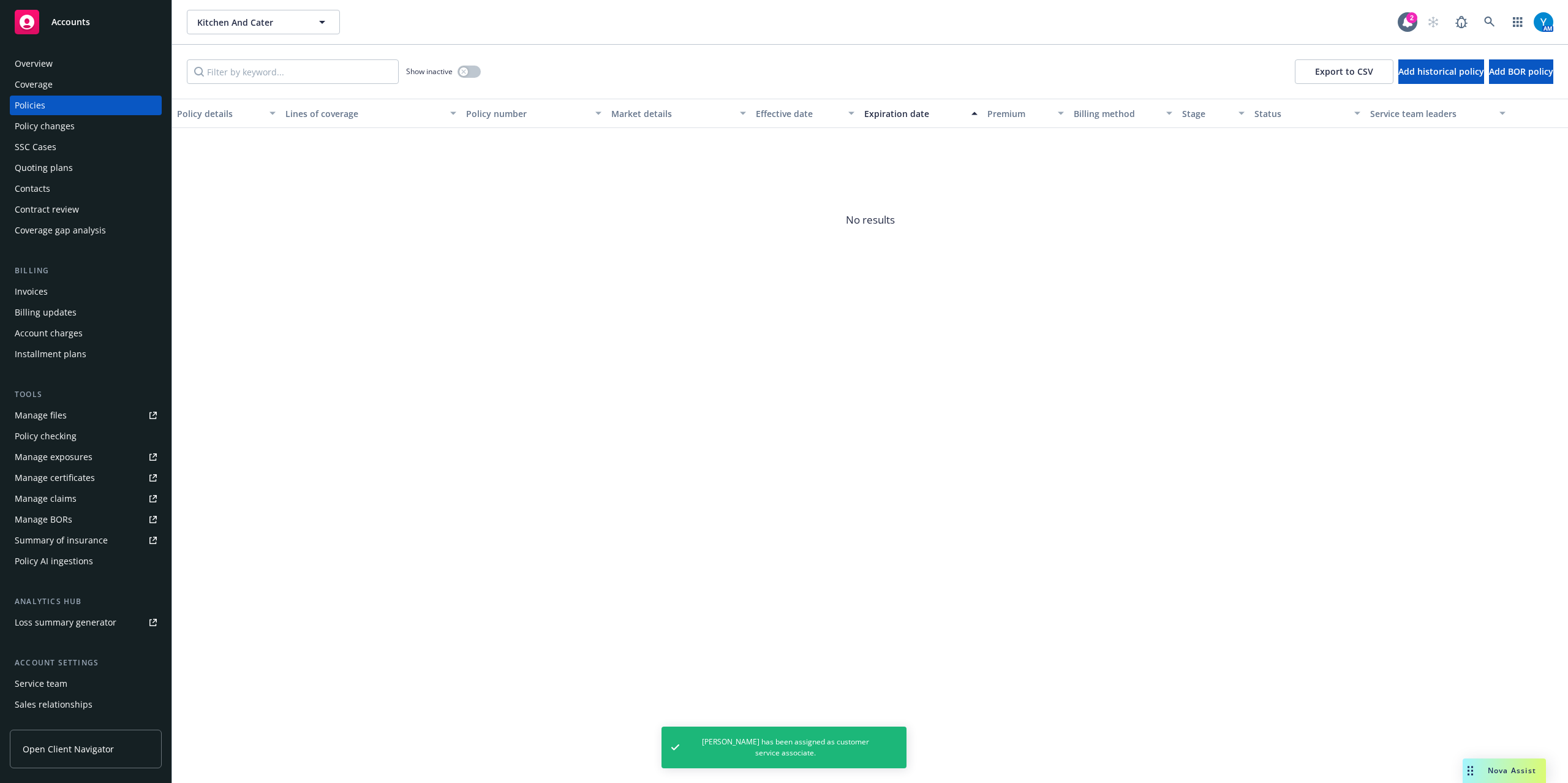
click at [34, 58] on div "Overview" at bounding box center [34, 64] width 38 height 20
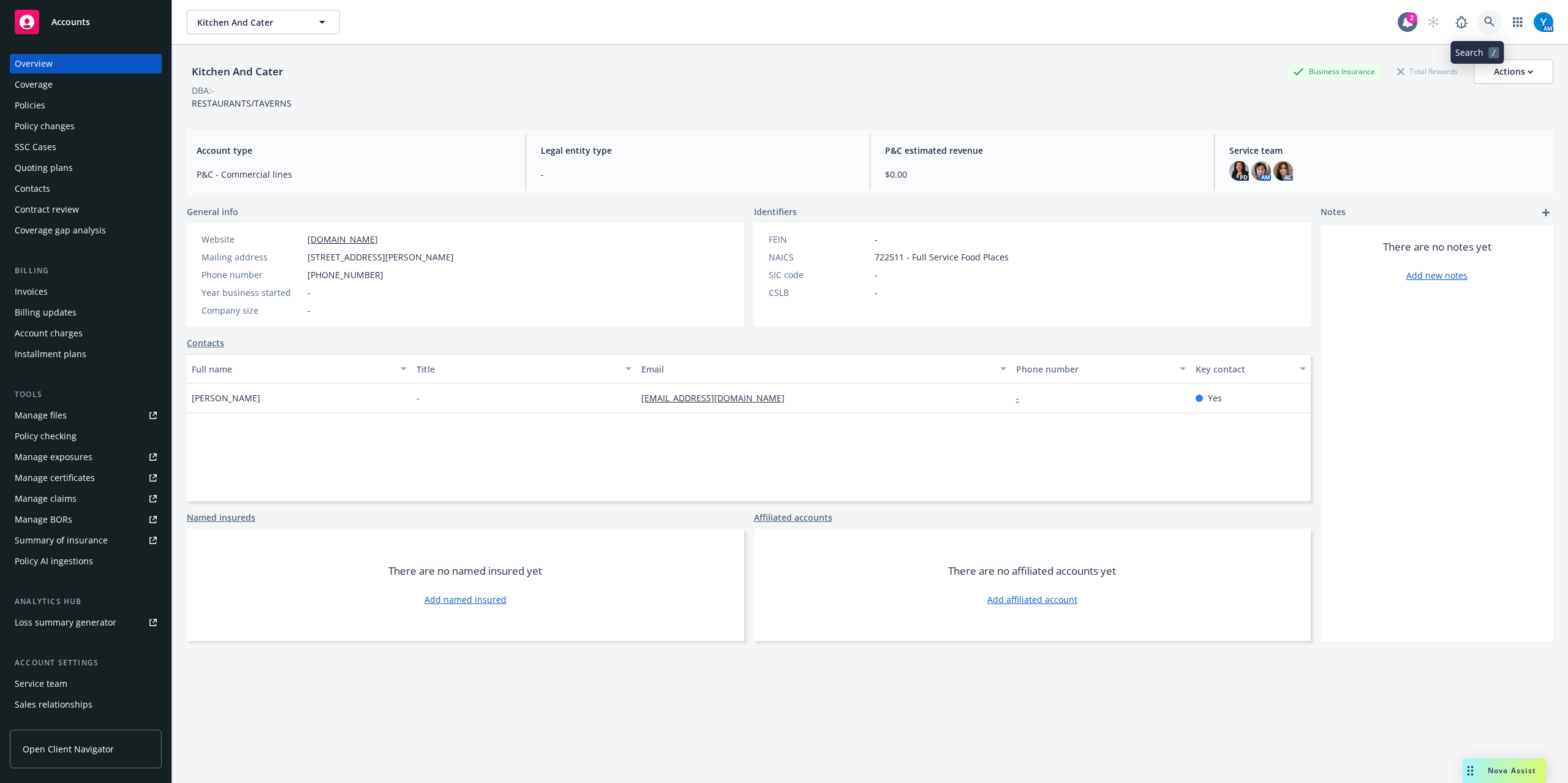
click at [1484, 20] on icon at bounding box center [1490, 22] width 11 height 11
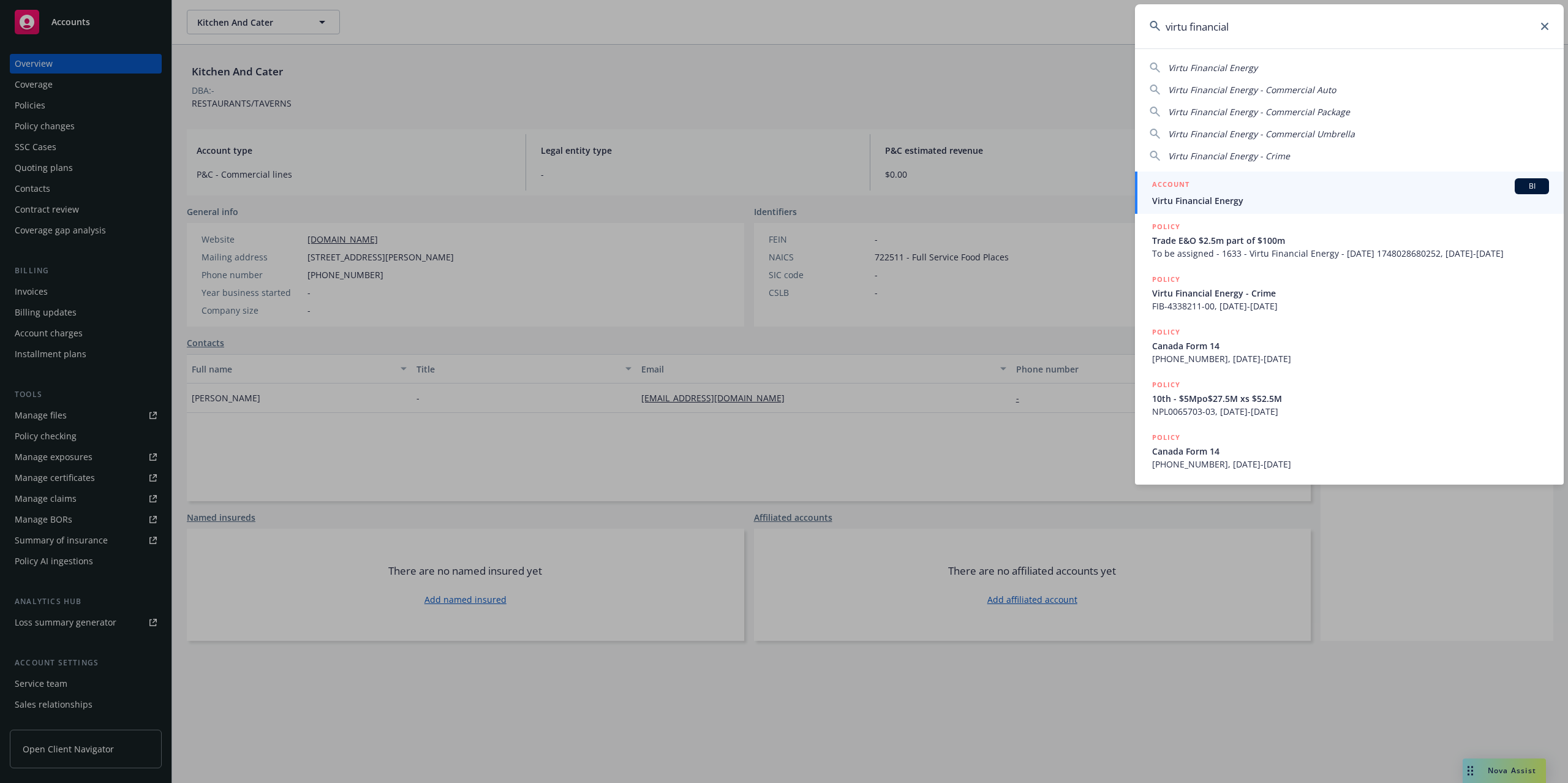
type input "virtu financial"
click at [1270, 189] on div "ACCOUNT BI" at bounding box center [1350, 186] width 397 height 16
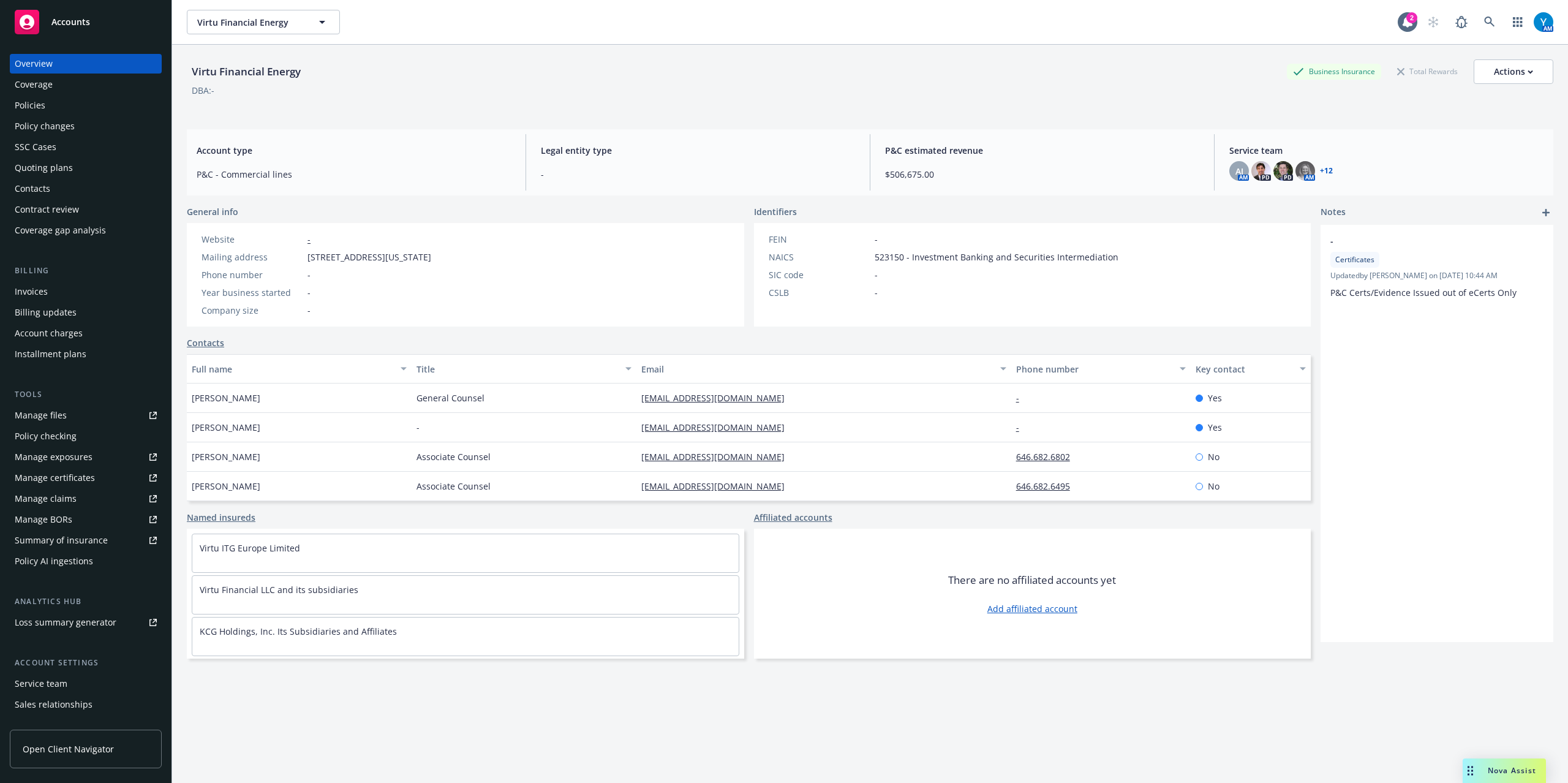
drag, startPoint x: 40, startPoint y: 111, endPoint x: 49, endPoint y: 111, distance: 9.0
click at [40, 111] on div "Policies" at bounding box center [30, 105] width 31 height 20
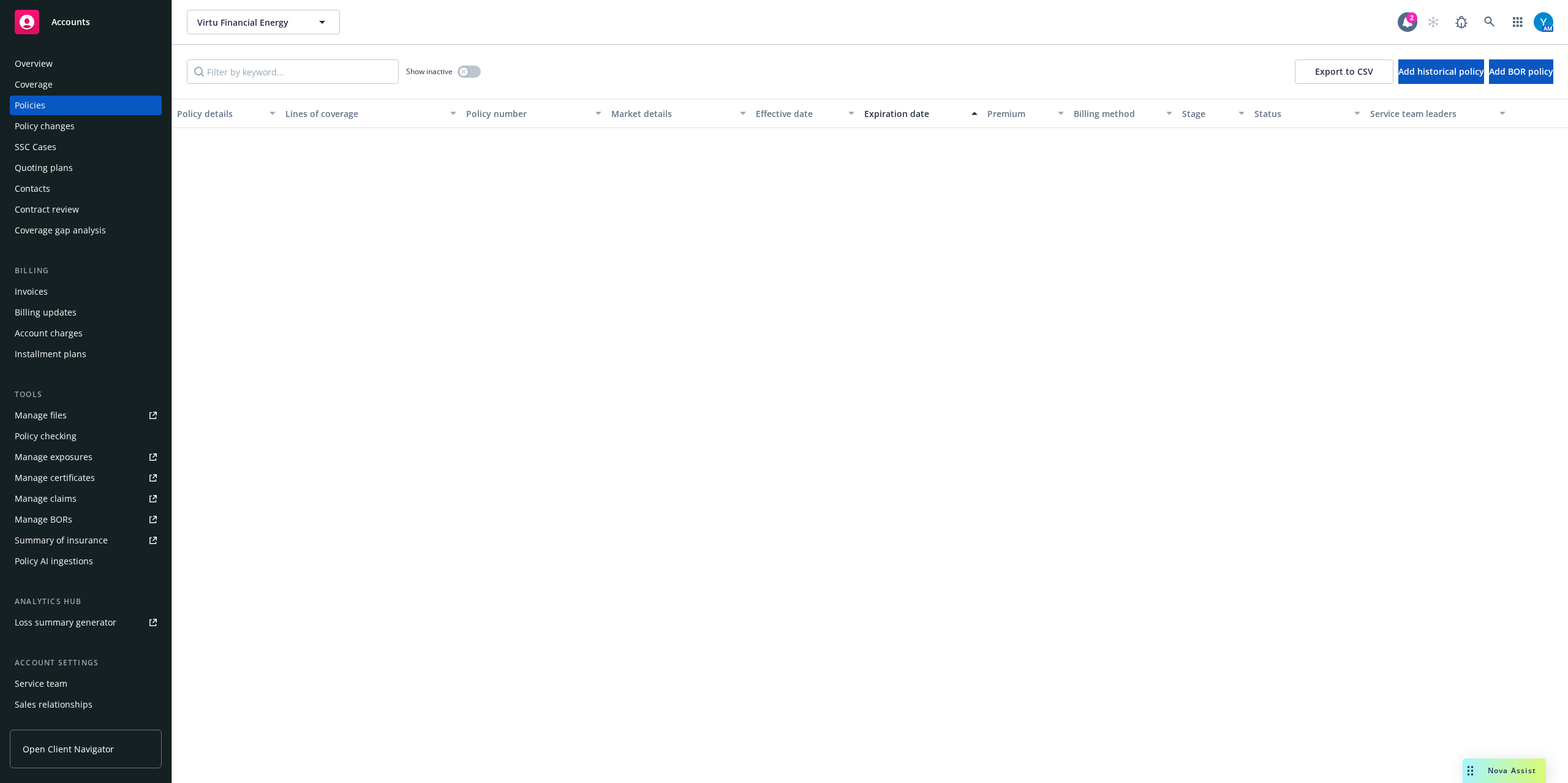
scroll to position [1306, 0]
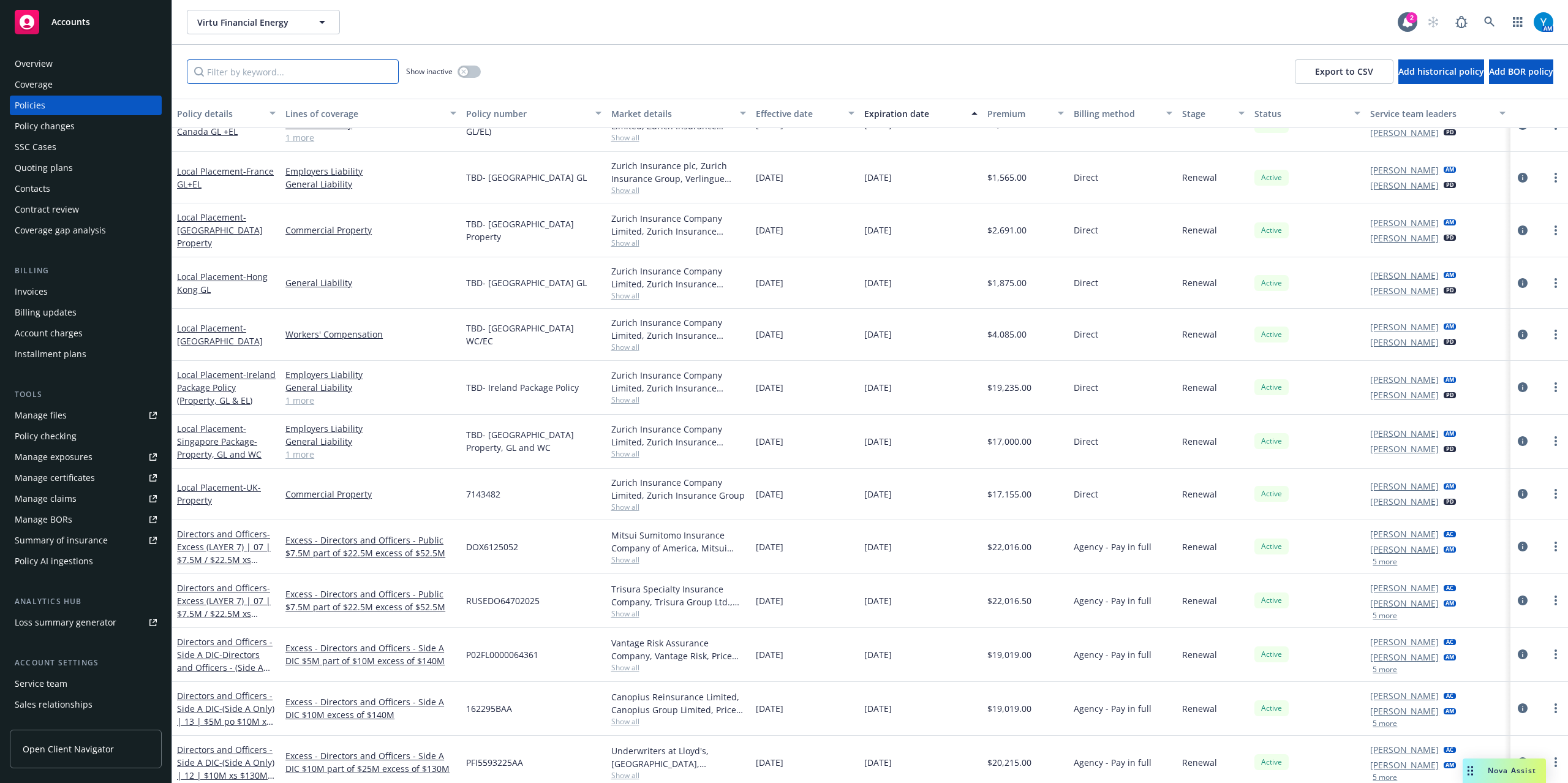
click at [317, 71] on input "Filter by keyword..." at bounding box center [293, 72] width 212 height 25
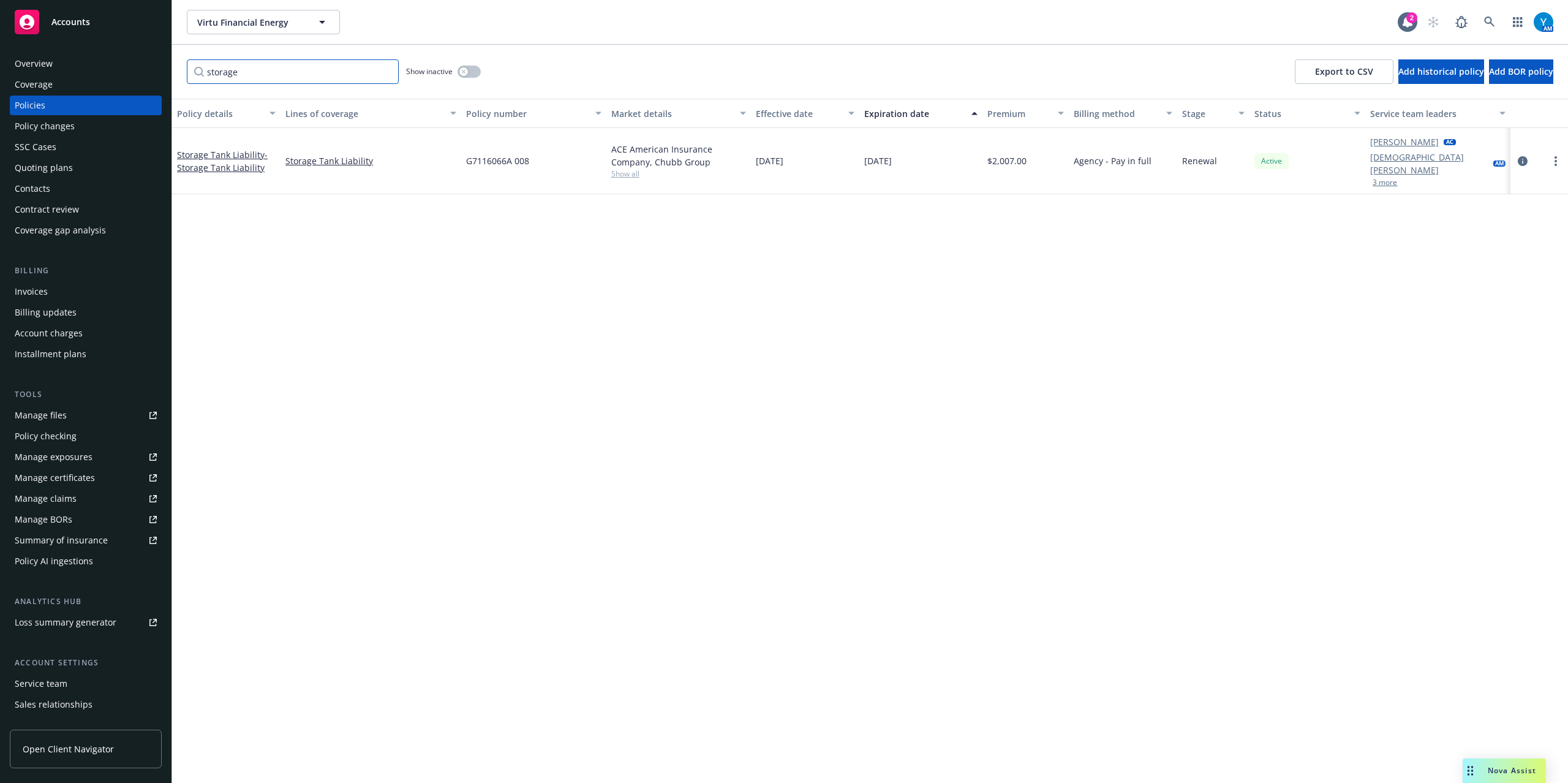
scroll to position [0, 0]
type input "storage"
click at [1527, 156] on icon "circleInformation" at bounding box center [1523, 161] width 10 height 10
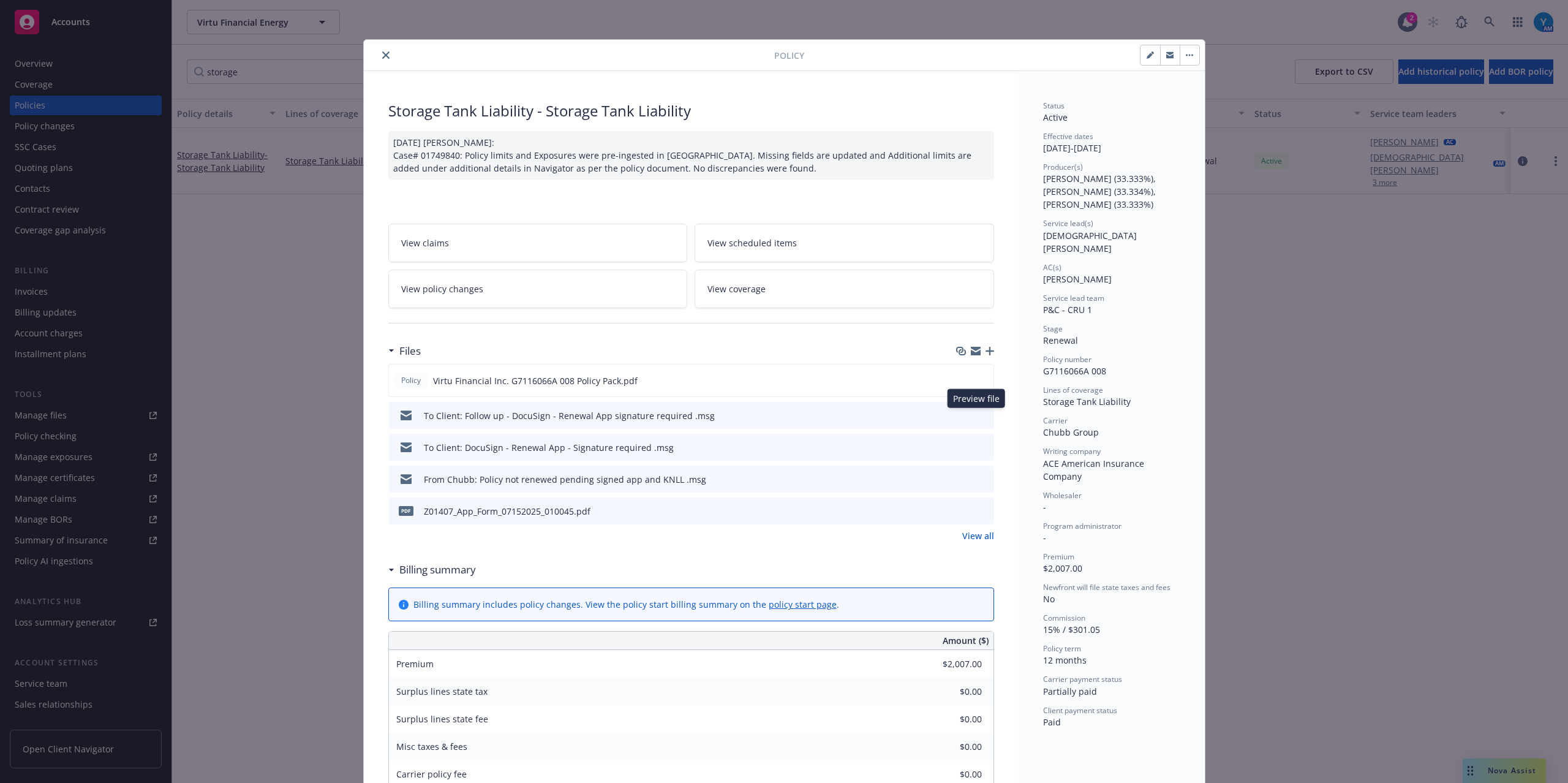
click at [977, 413] on icon "preview file" at bounding box center [982, 415] width 11 height 9
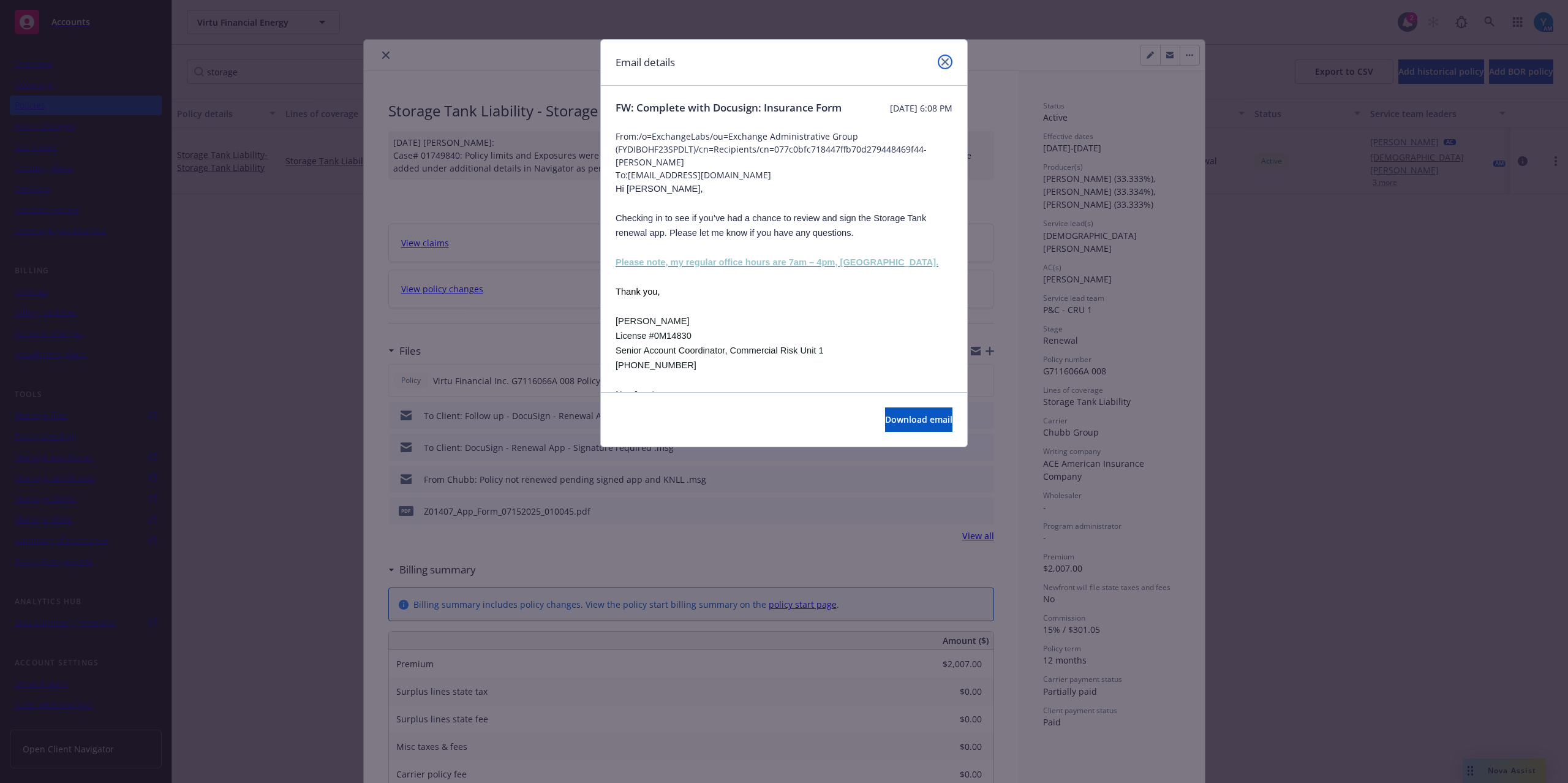
click at [946, 58] on icon "close" at bounding box center [945, 62] width 7 height 7
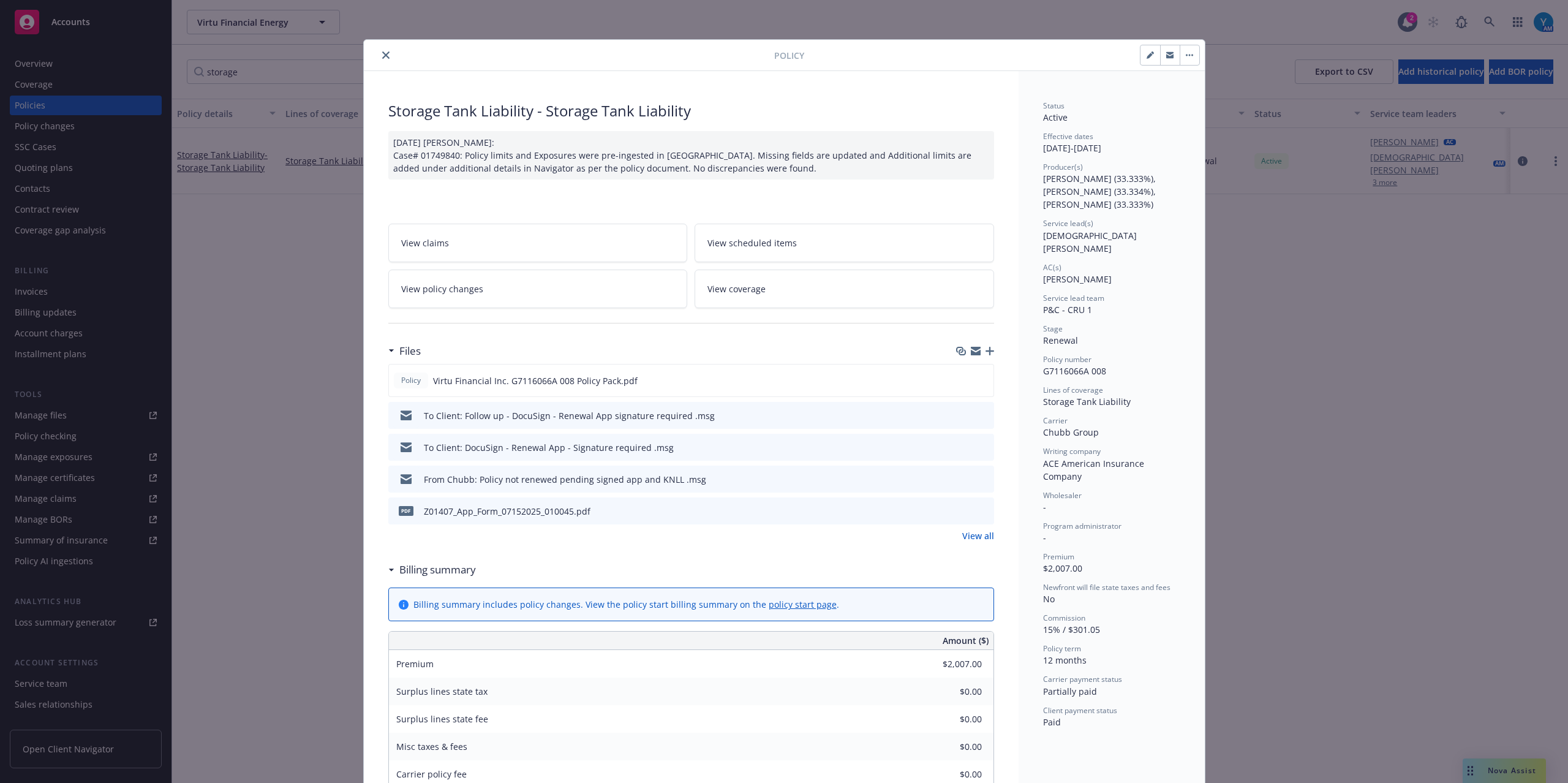
click at [977, 513] on icon "preview file" at bounding box center [982, 511] width 11 height 9
click at [382, 57] on icon "close" at bounding box center [386, 55] width 7 height 7
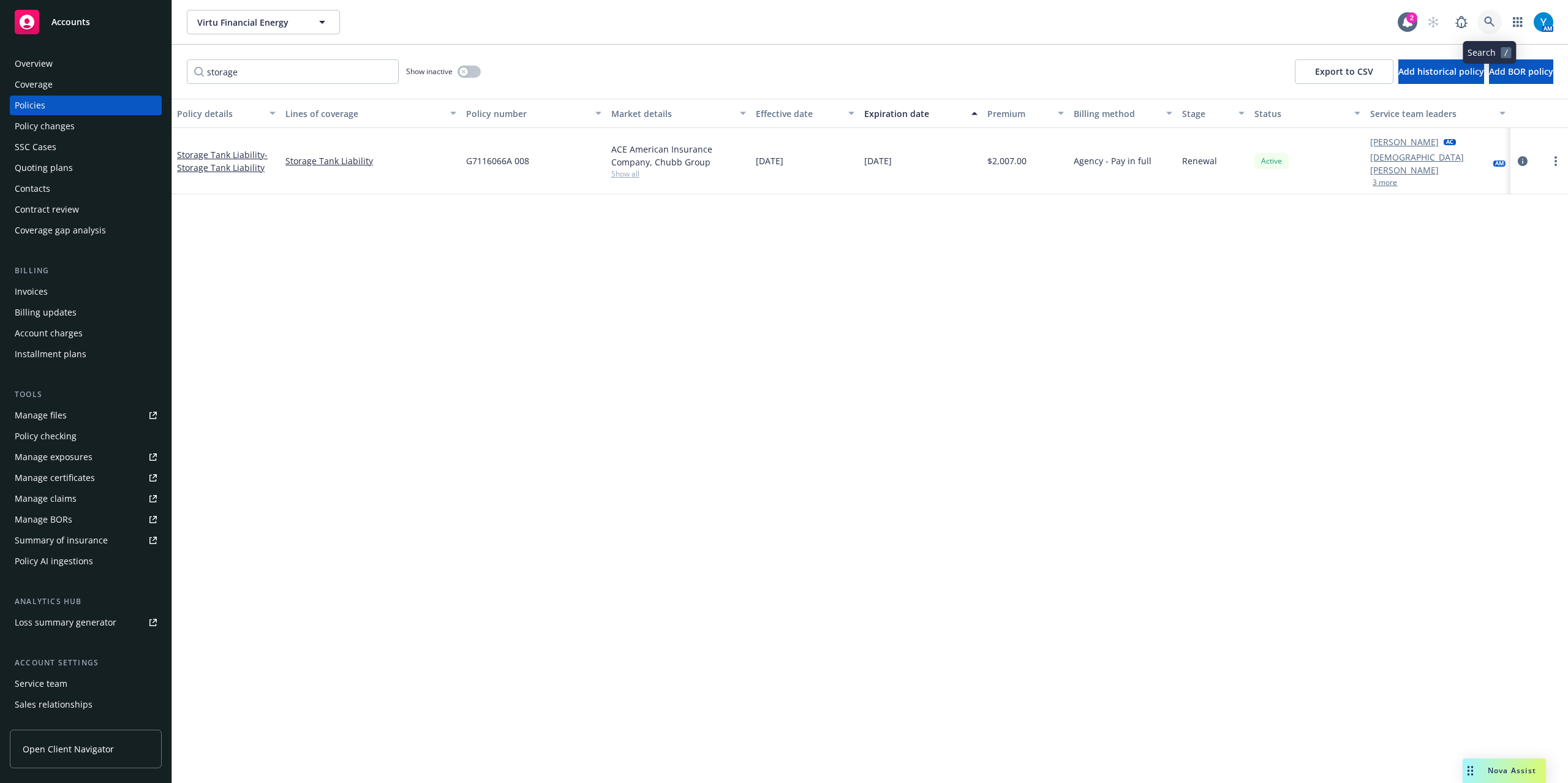
click at [1483, 15] on link at bounding box center [1490, 22] width 25 height 25
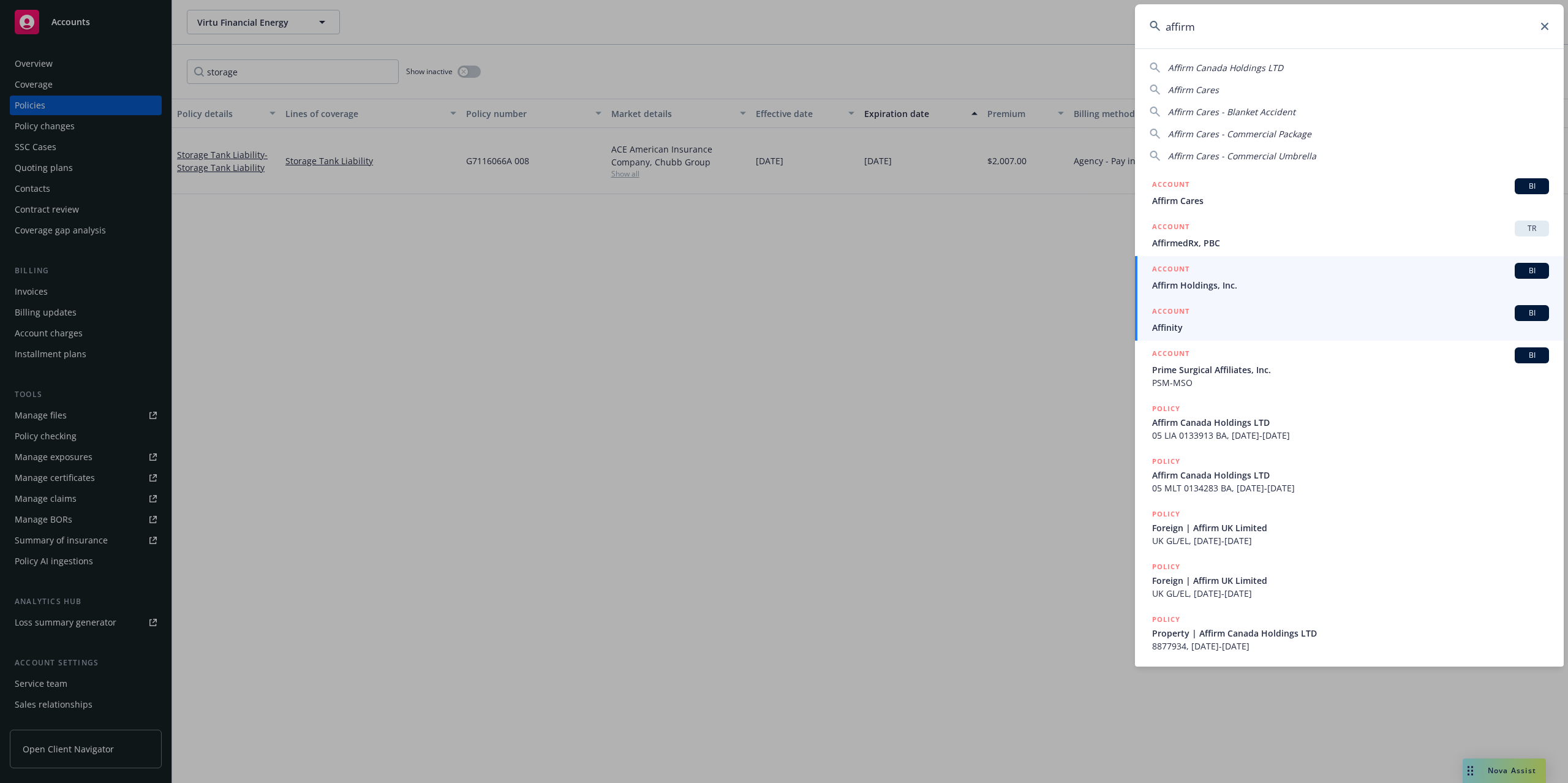
type input "affirm"
click at [1217, 284] on span "Affirm Holdings, Inc." at bounding box center [1350, 285] width 397 height 13
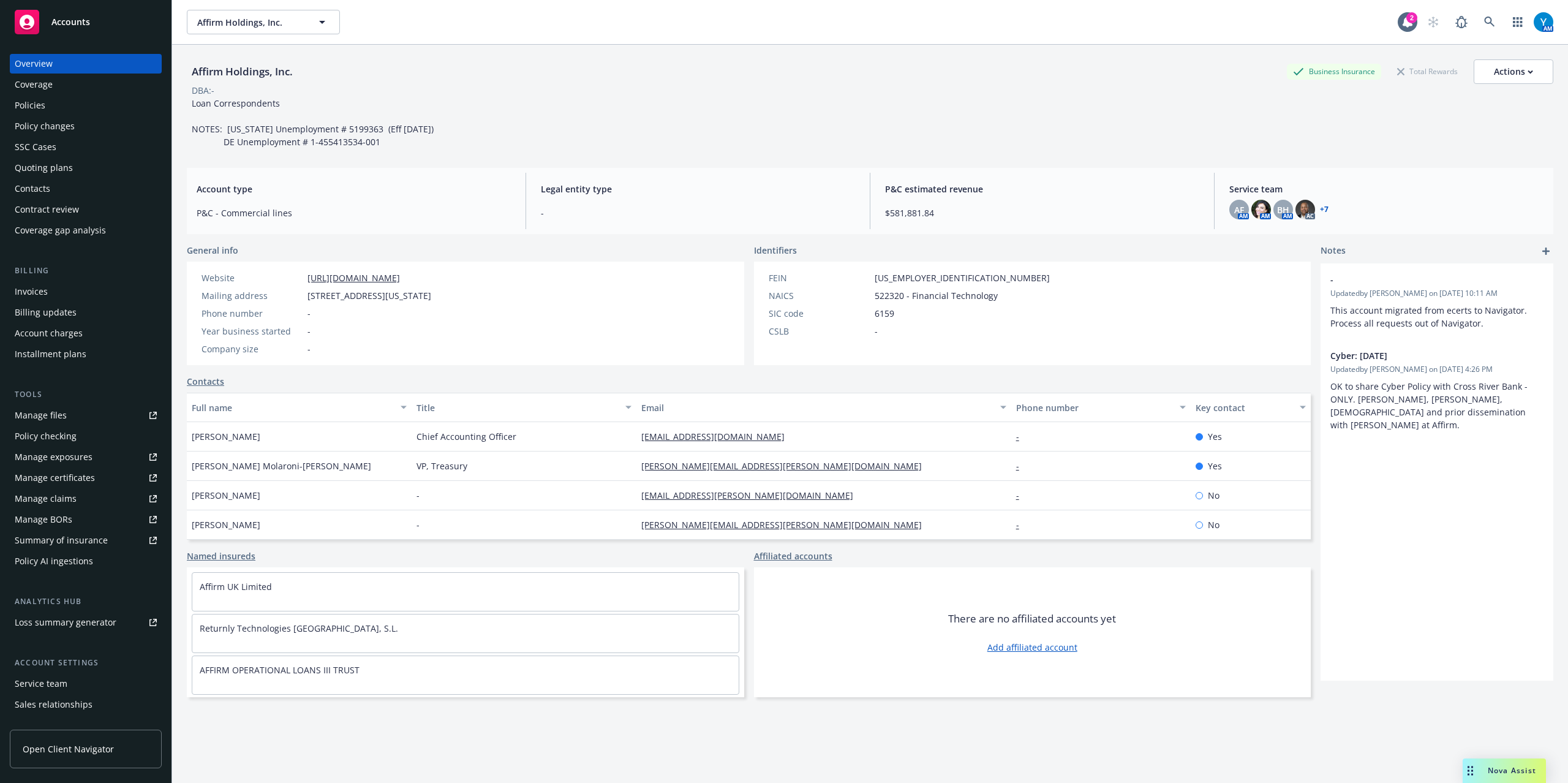
click at [1320, 207] on link "+ 7" at bounding box center [1324, 210] width 9 height 7
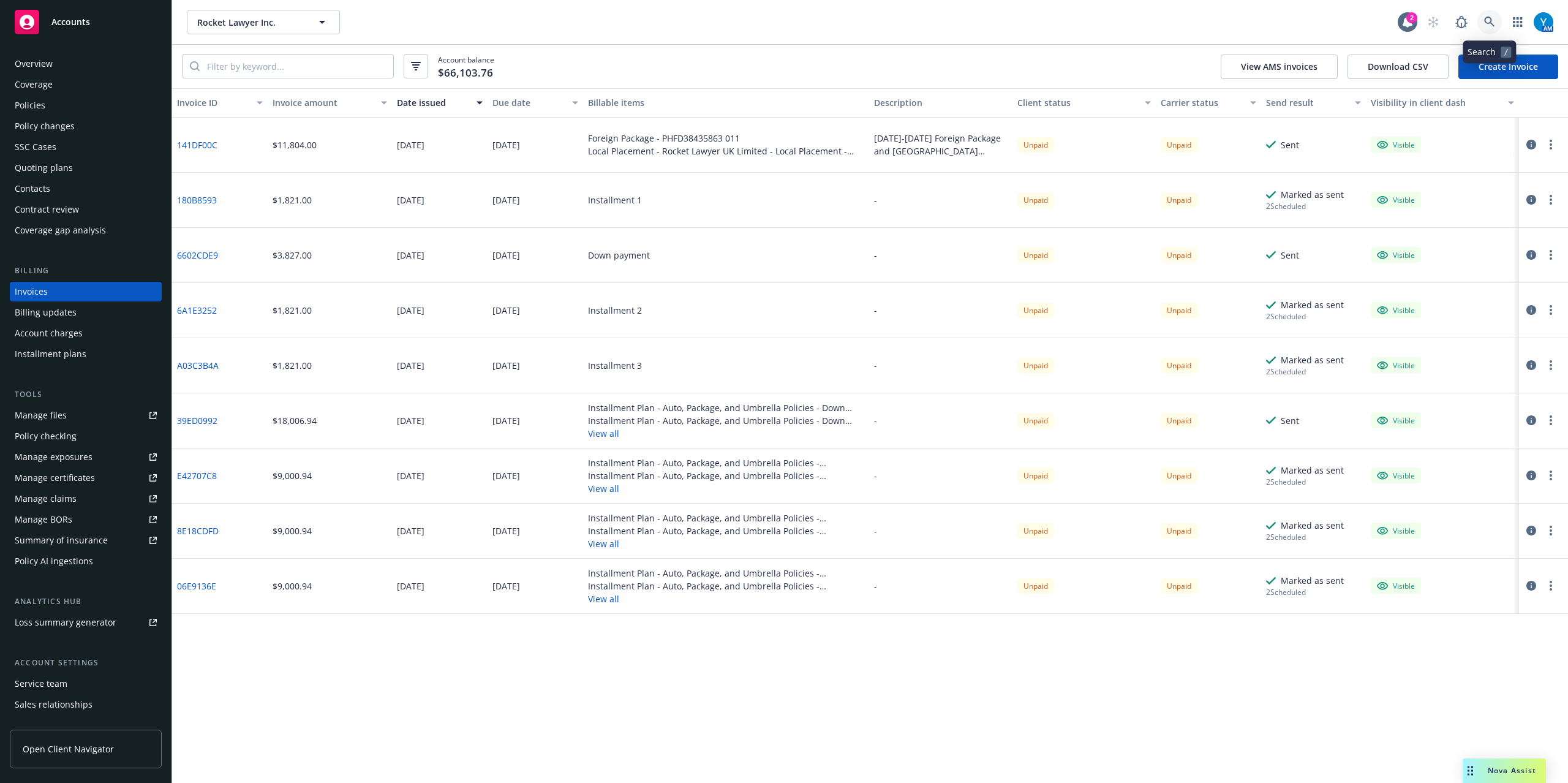
click at [1492, 15] on link at bounding box center [1490, 22] width 25 height 25
click at [1491, 22] on icon at bounding box center [1489, 22] width 10 height 10
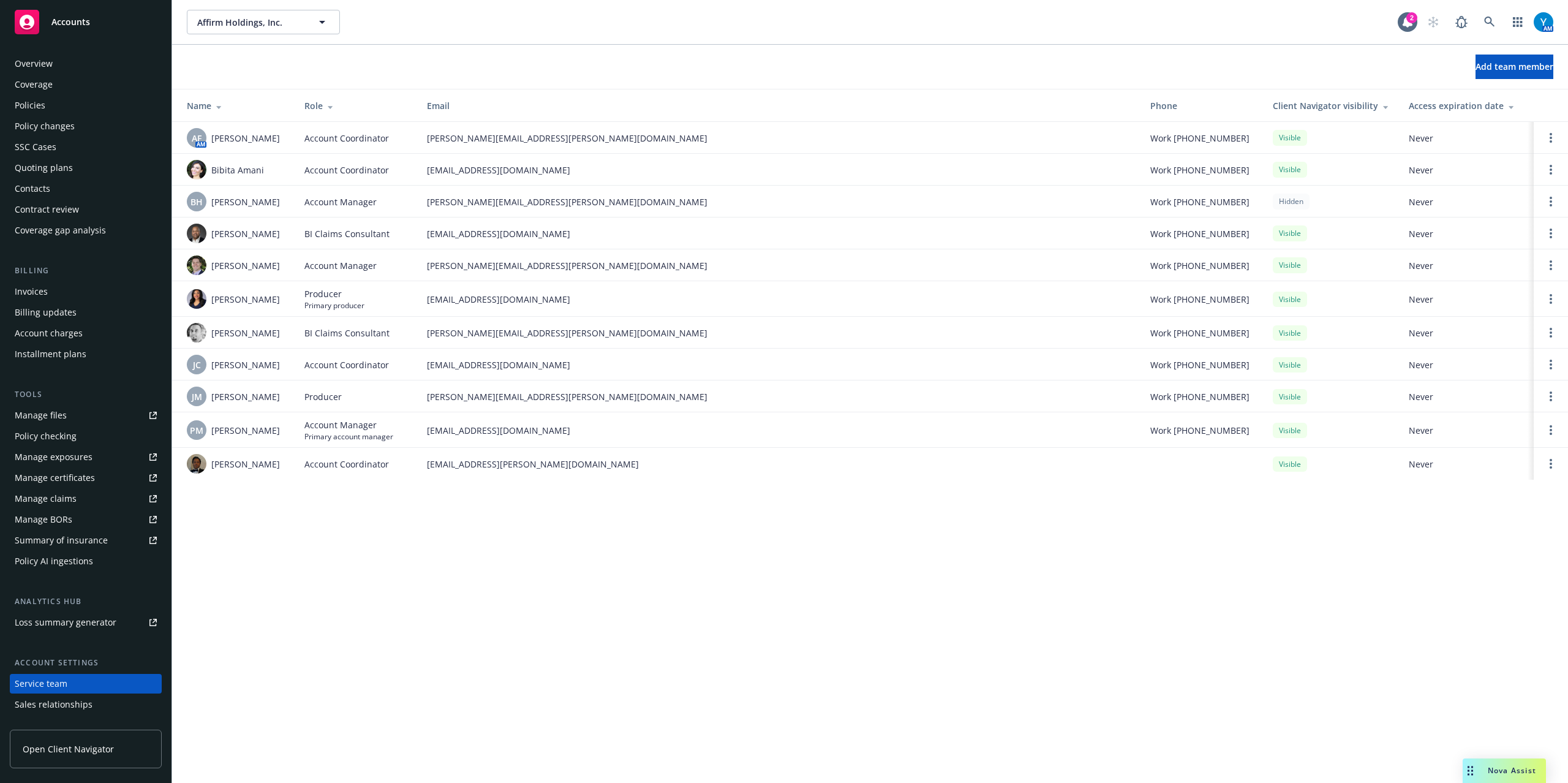
click at [62, 105] on div "Policies" at bounding box center [86, 105] width 142 height 20
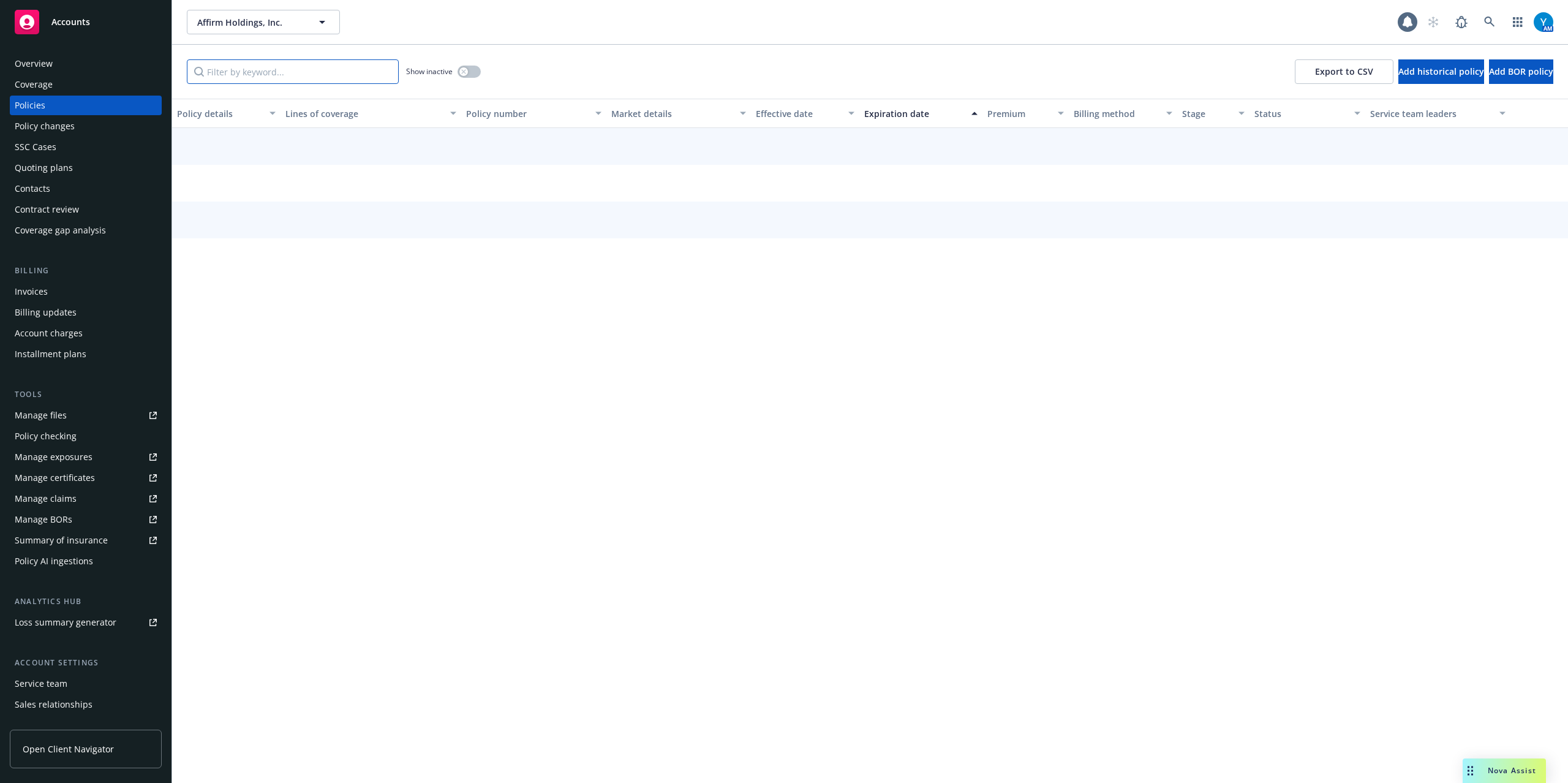
click at [309, 70] on input "Filter by keyword..." at bounding box center [293, 72] width 212 height 25
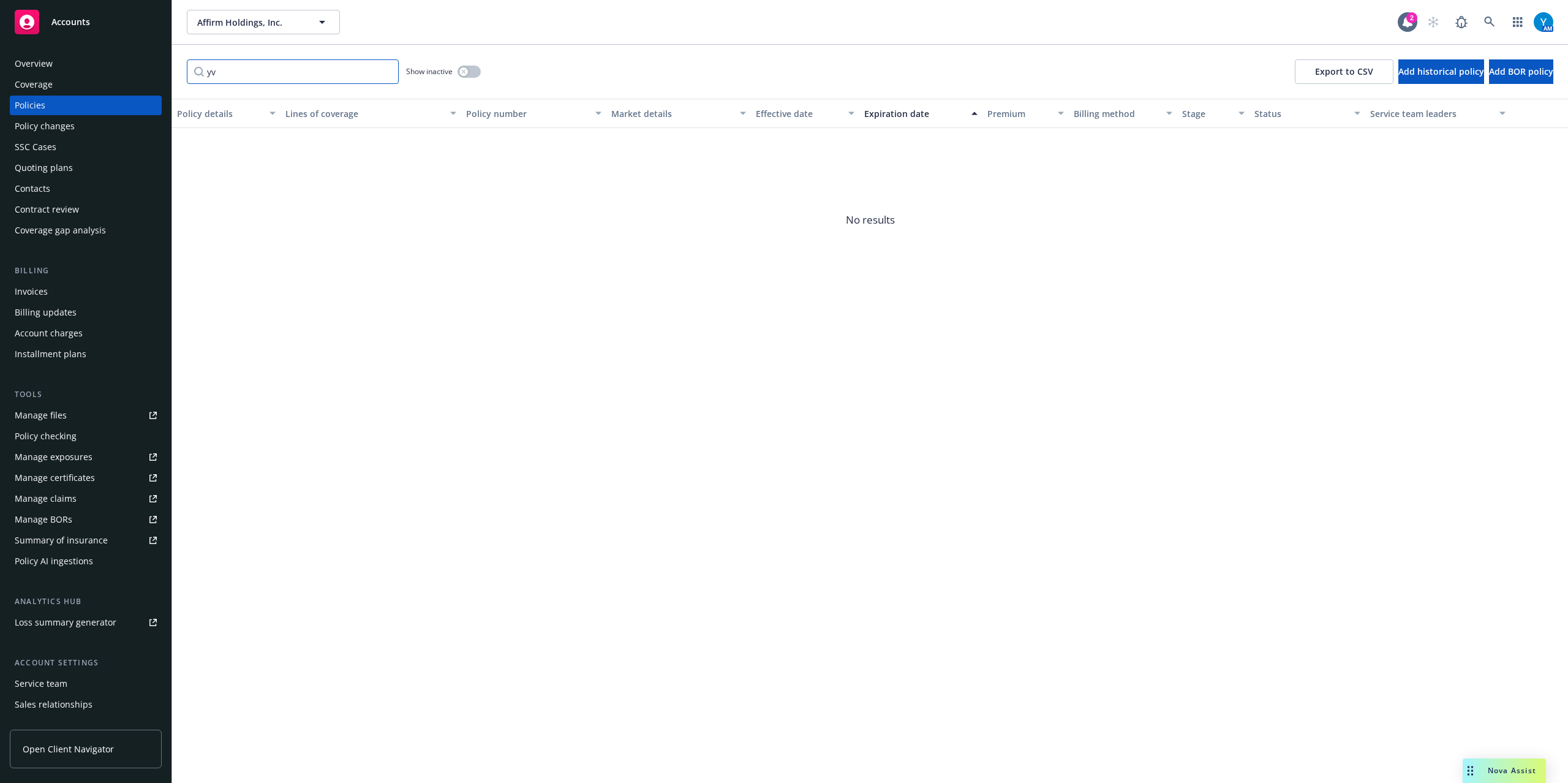
type input "y"
type input "d"
type input "g"
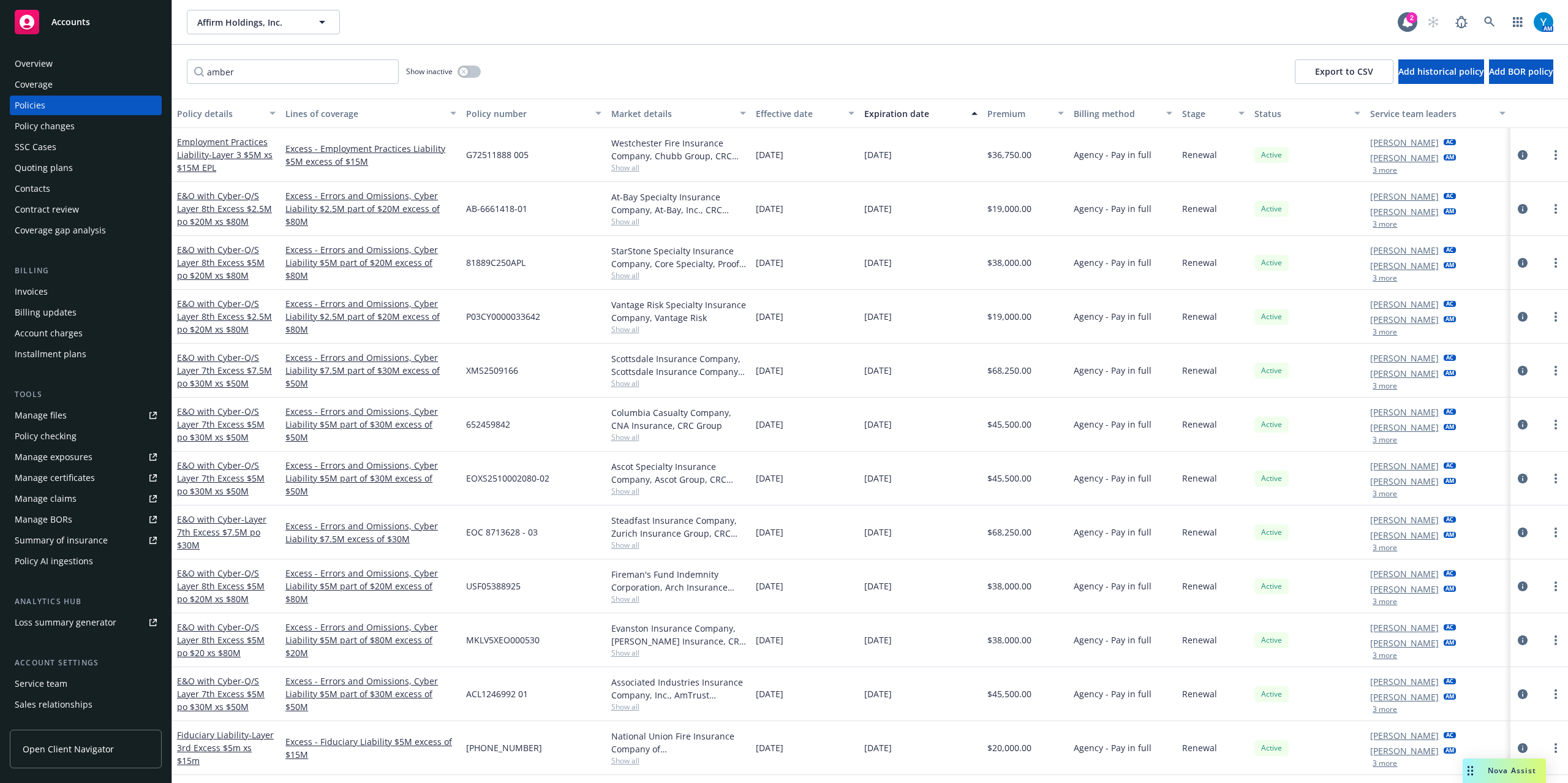
click at [1376, 174] on button "3 more" at bounding box center [1385, 170] width 25 height 7
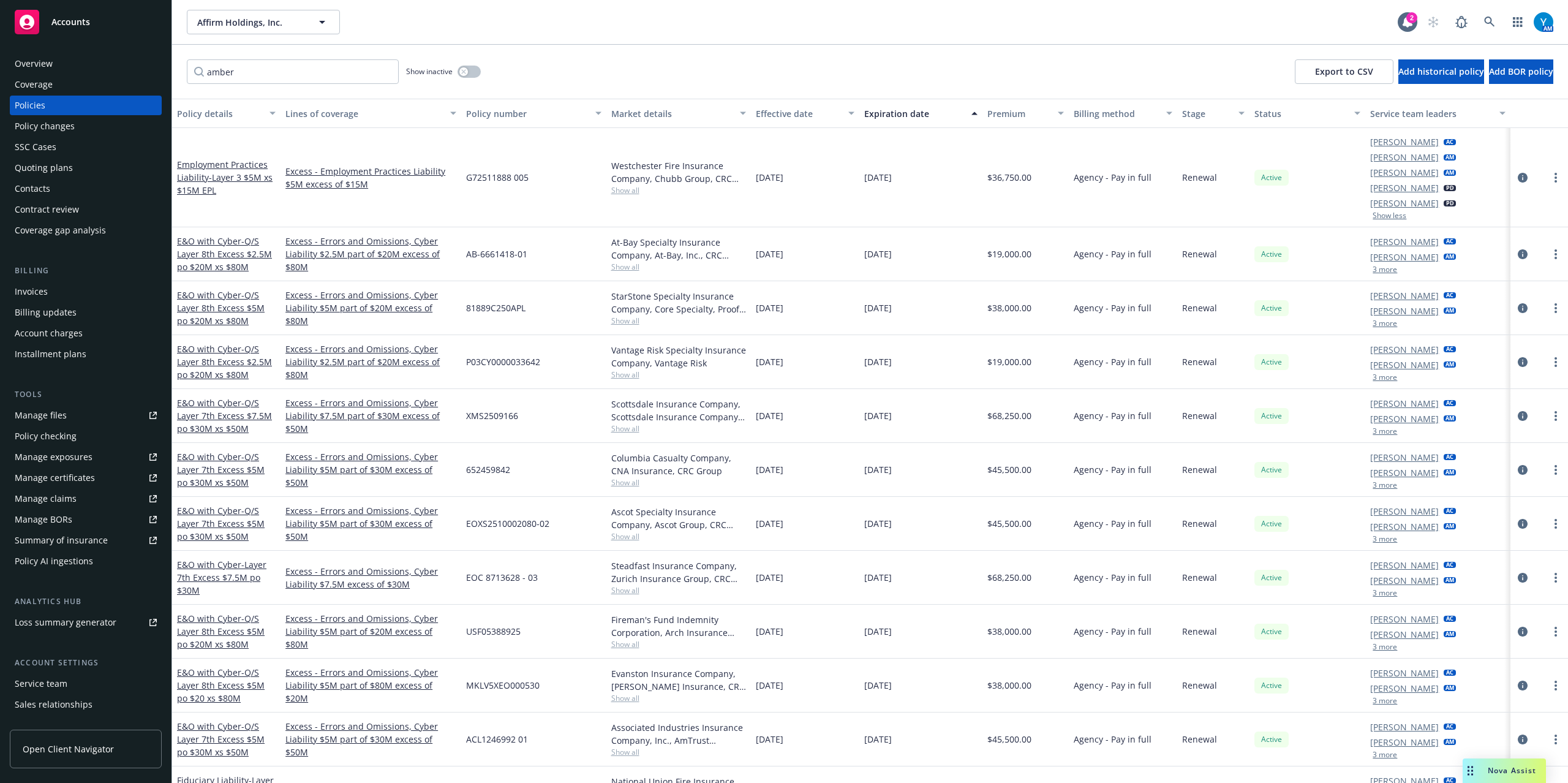
click at [1378, 272] on button "3 more" at bounding box center [1385, 269] width 25 height 7
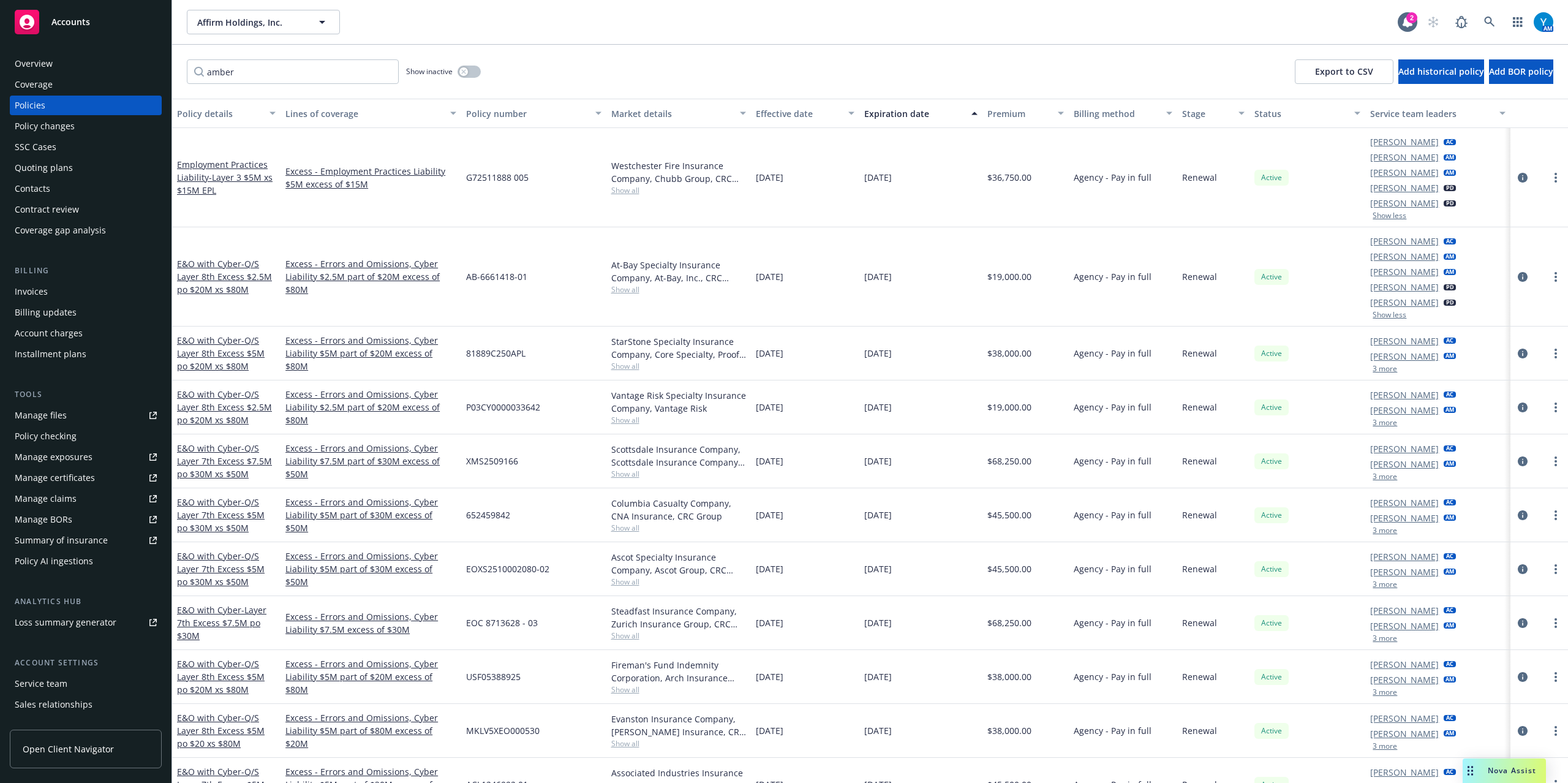
click at [1381, 368] on button "3 more" at bounding box center [1385, 369] width 25 height 7
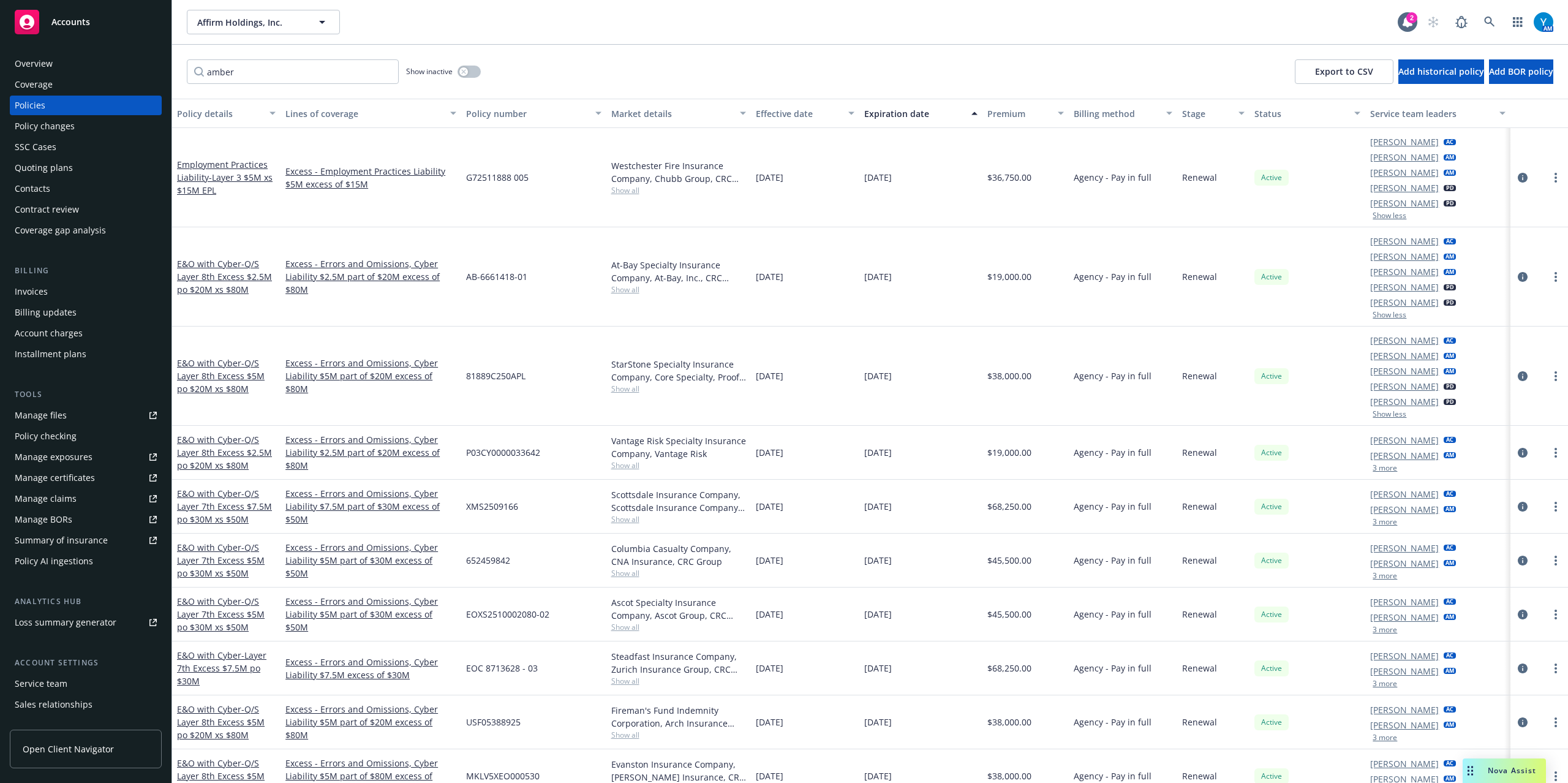
click at [1382, 471] on button "3 more" at bounding box center [1385, 468] width 25 height 7
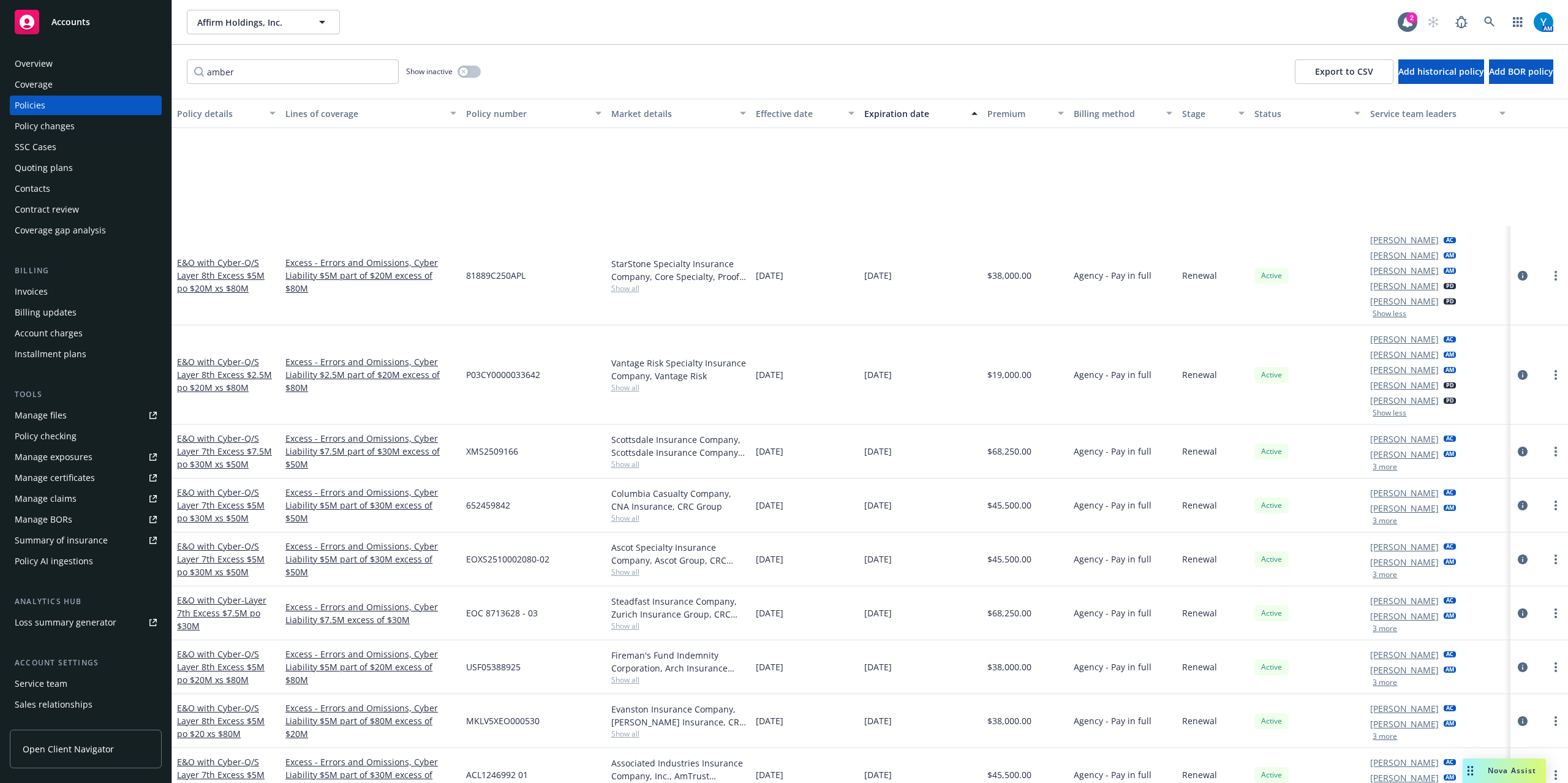
scroll to position [163, 0]
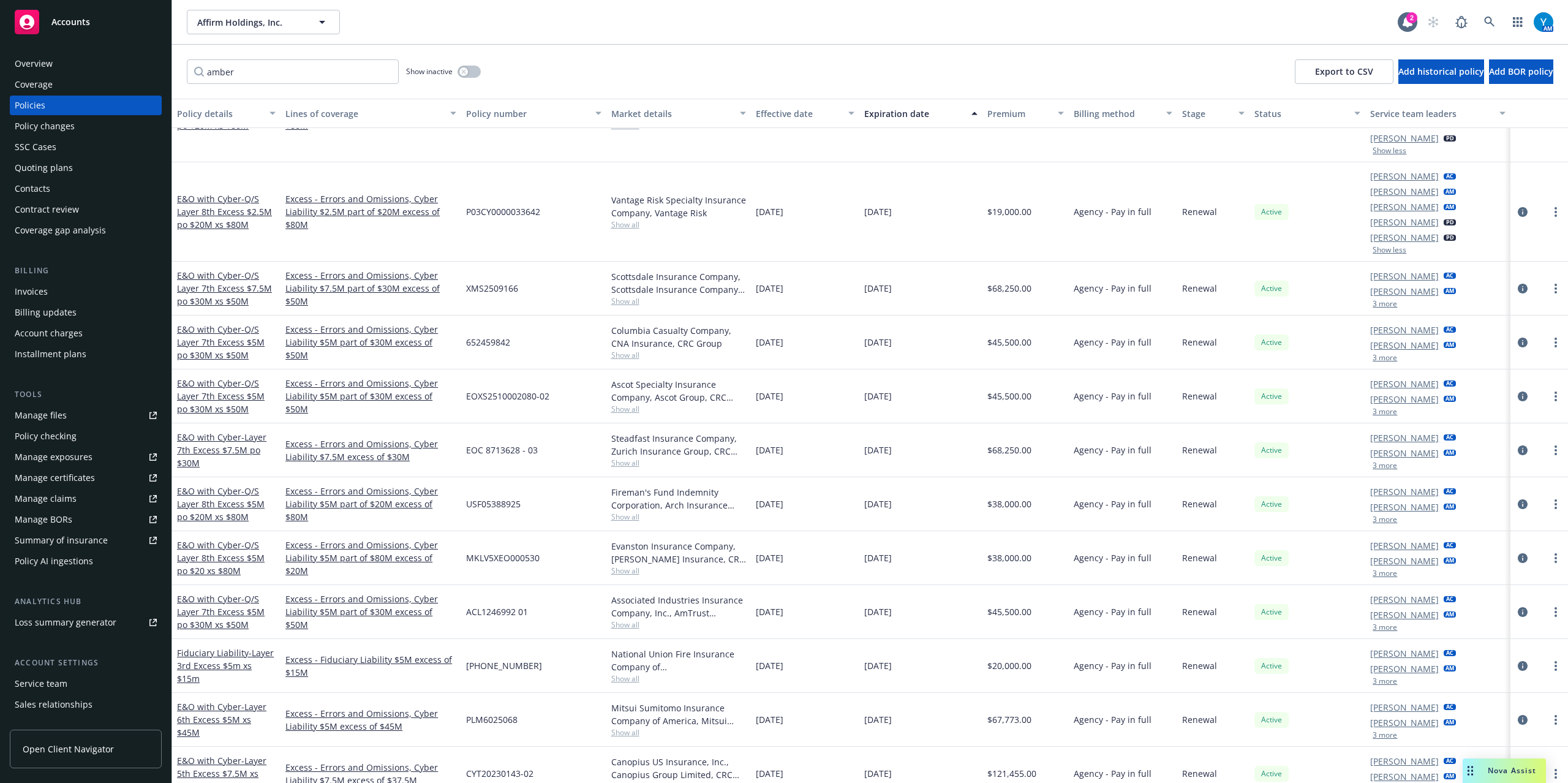
click at [1379, 414] on button "3 more" at bounding box center [1385, 411] width 25 height 7
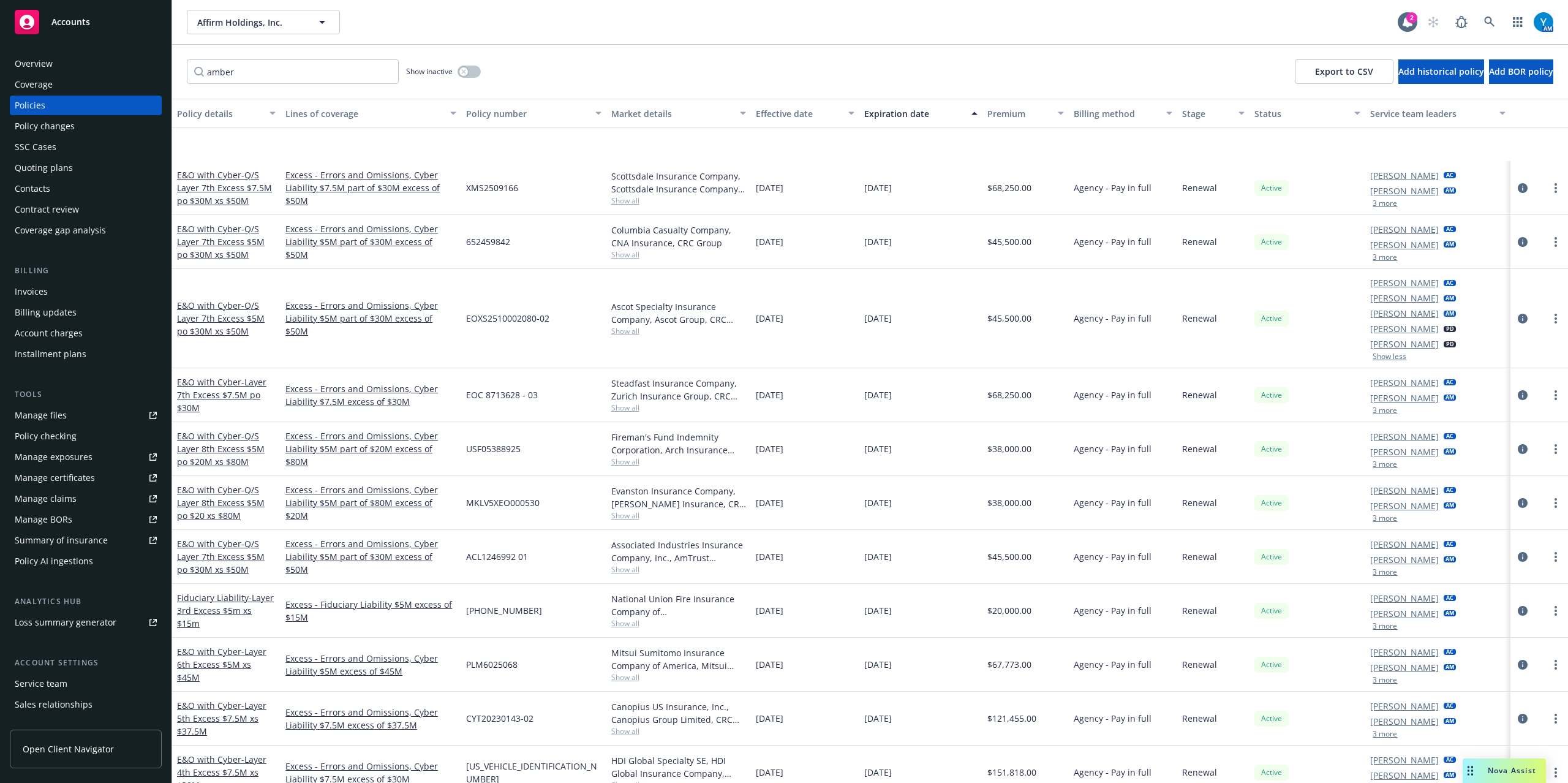
scroll to position [327, 0]
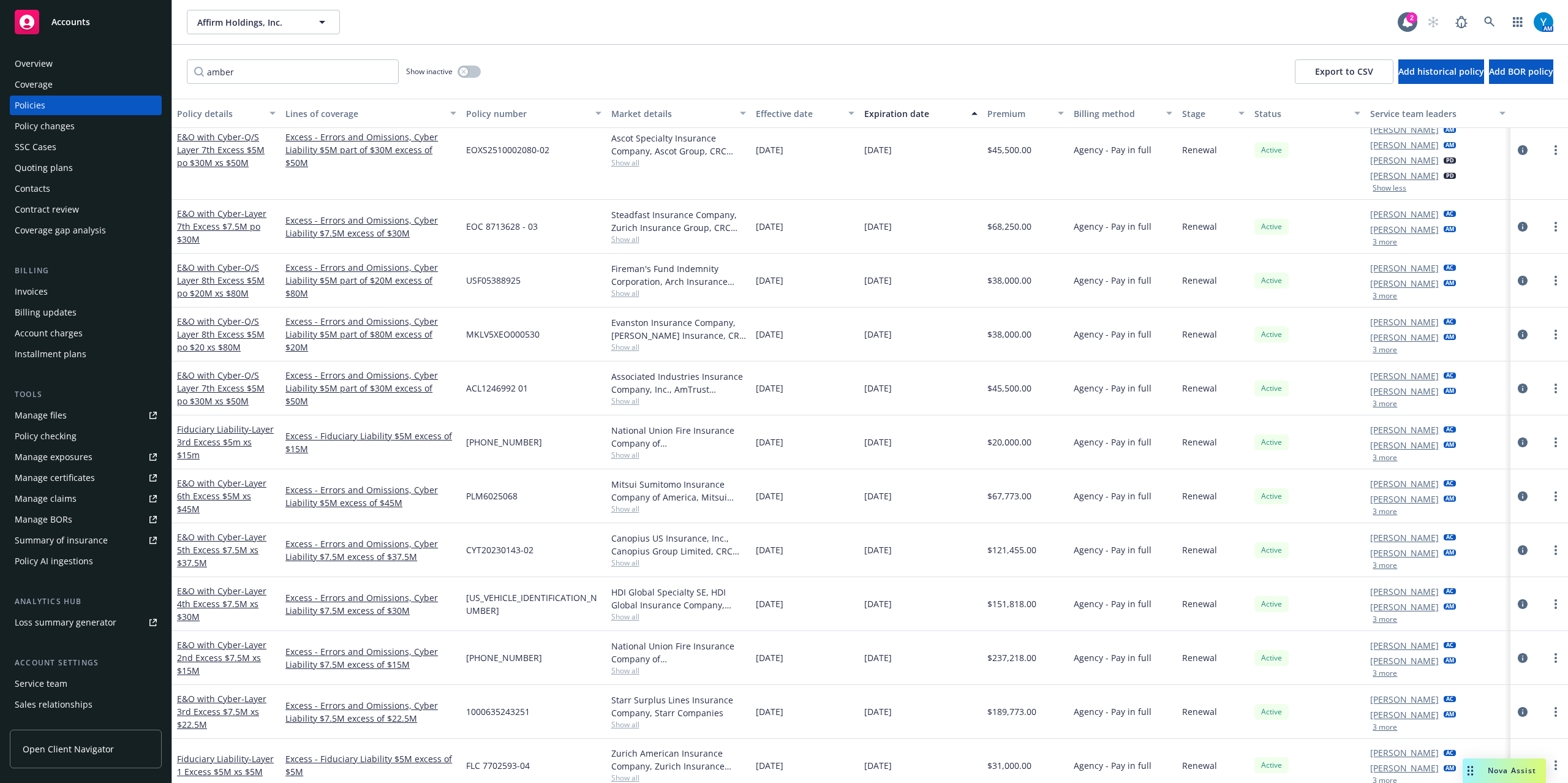
click at [1380, 352] on button "3 more" at bounding box center [1385, 350] width 25 height 7
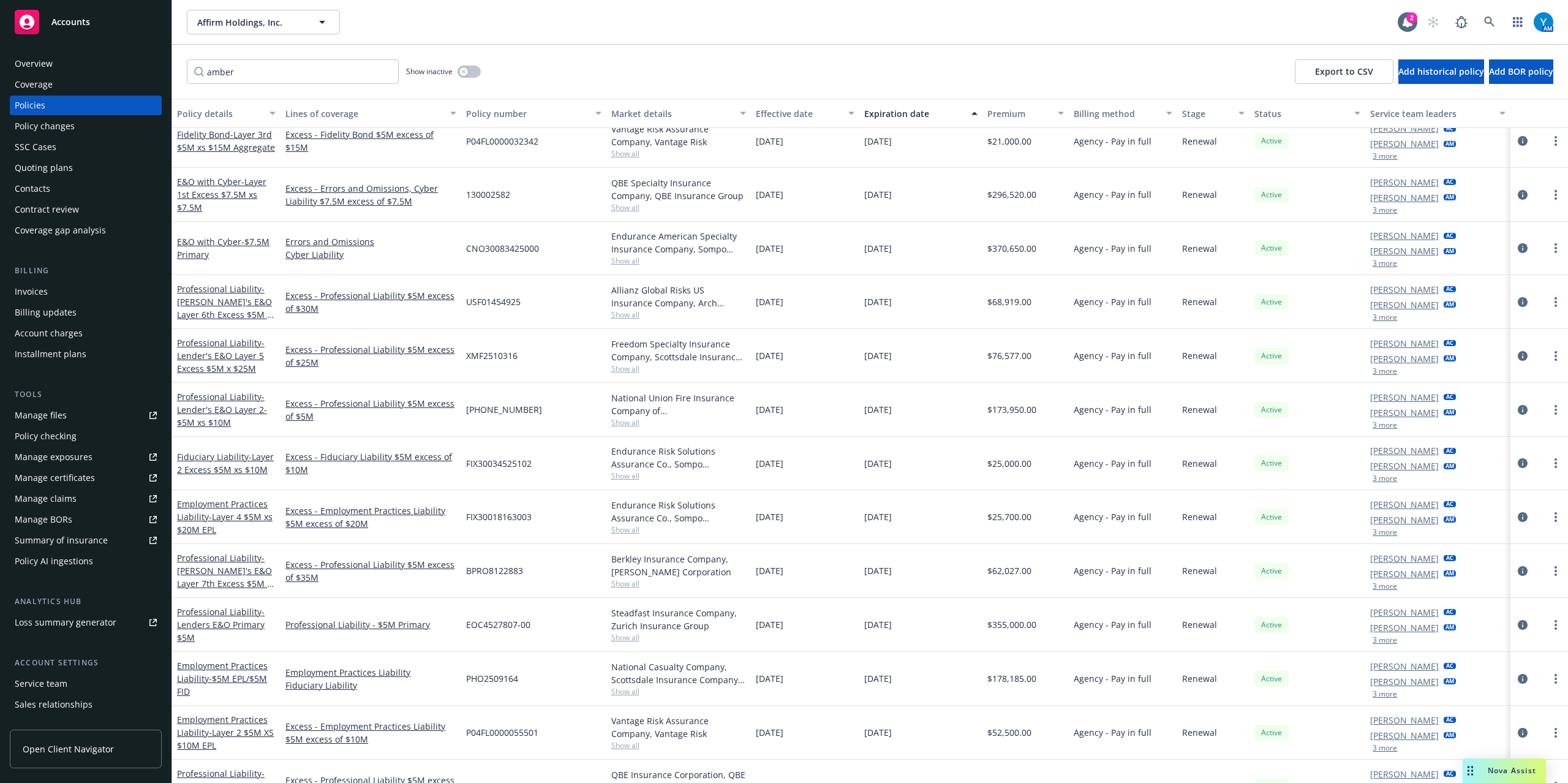
scroll to position [1125, 0]
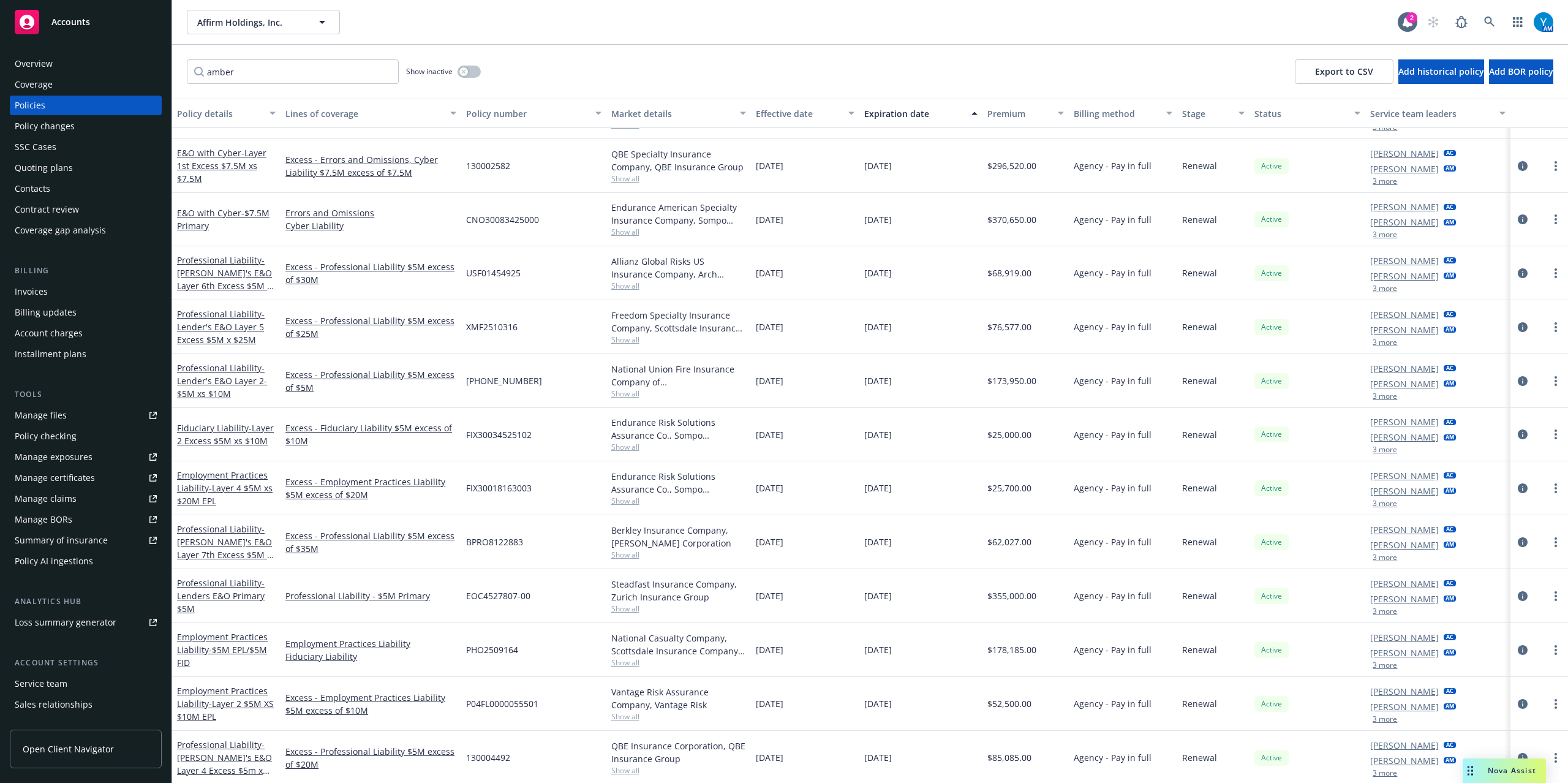
click at [1374, 667] on button "3 more" at bounding box center [1385, 665] width 25 height 7
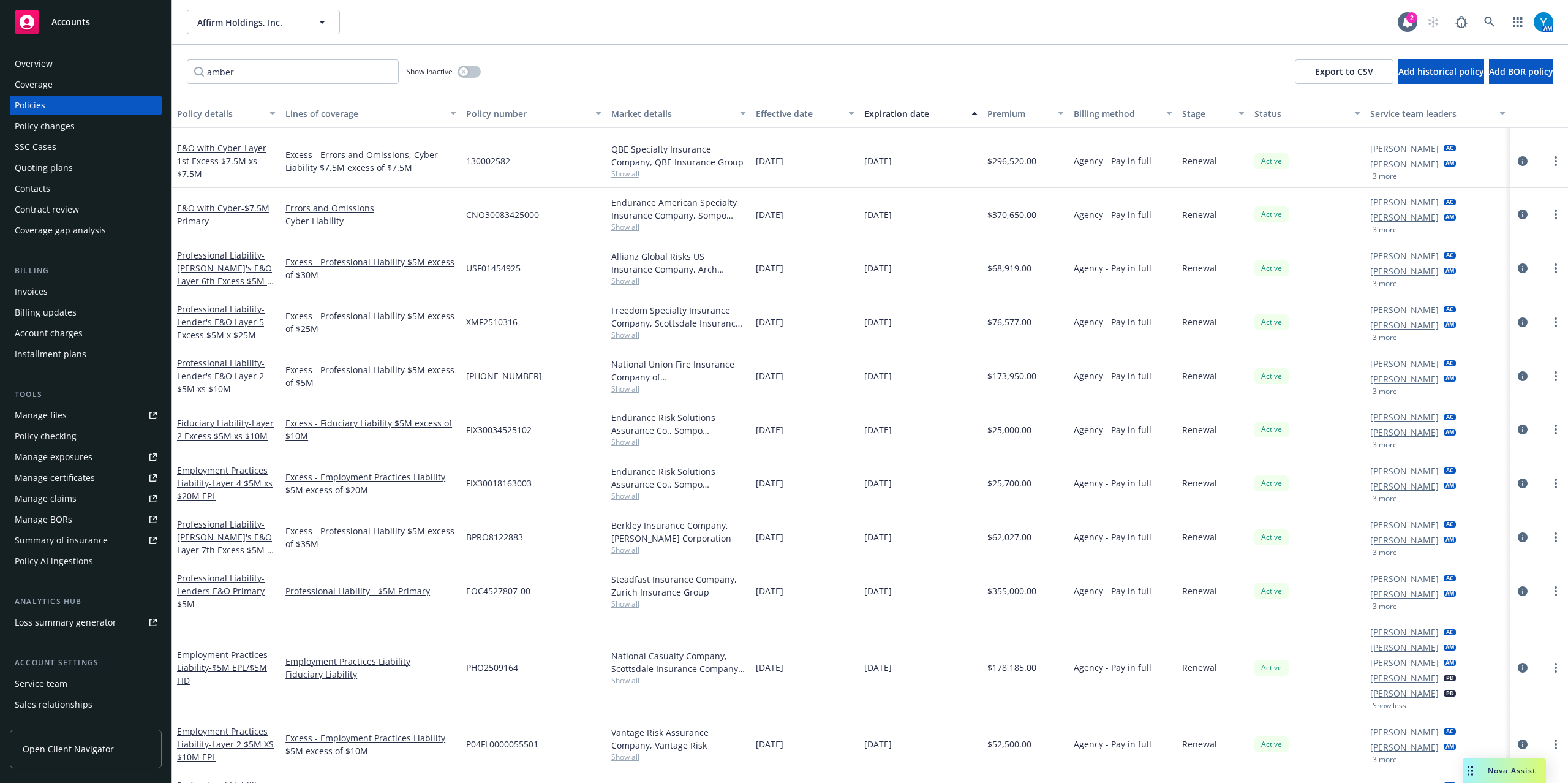
scroll to position [1170, 0]
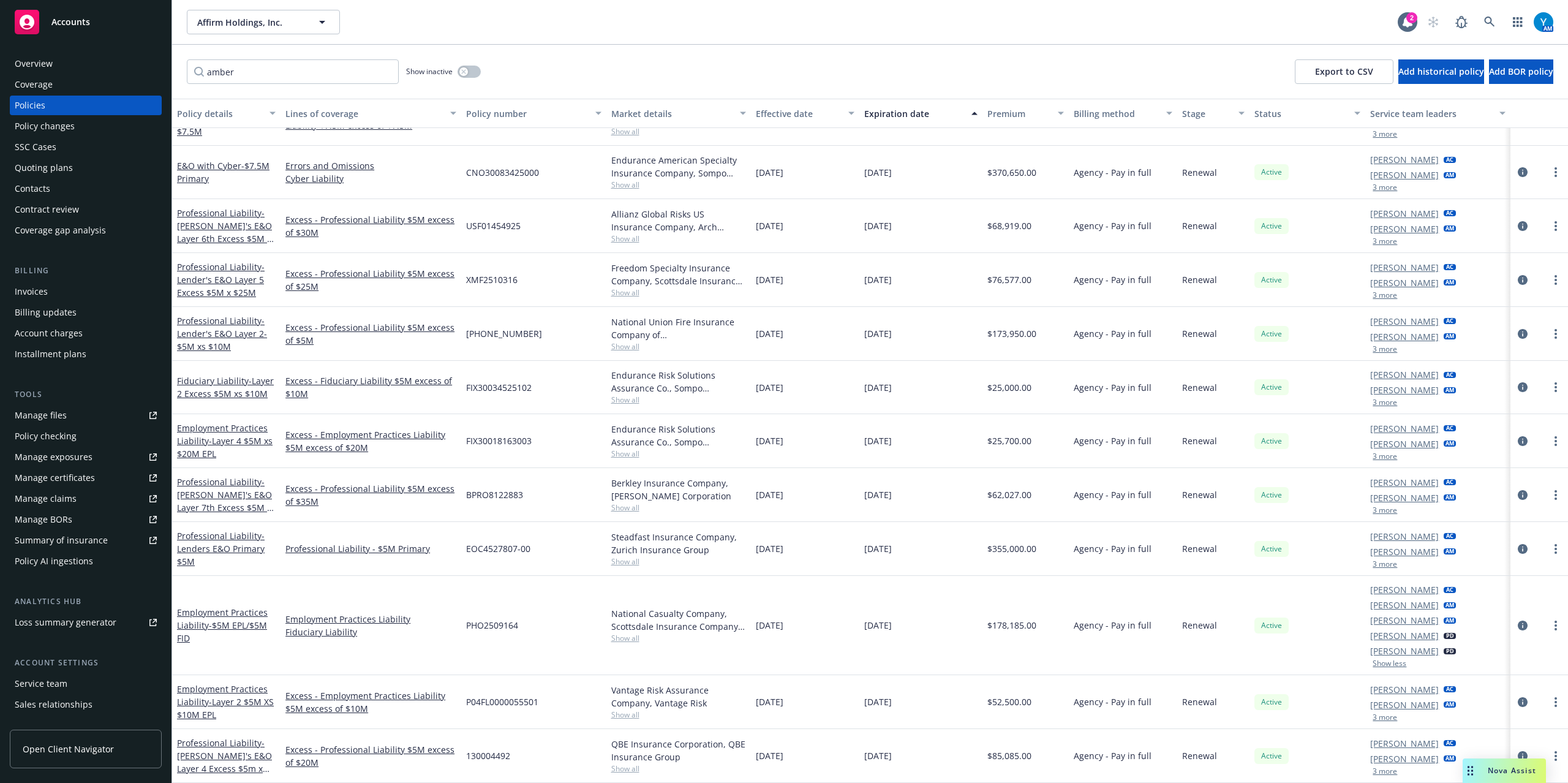
click at [1380, 718] on button "3 more" at bounding box center [1385, 717] width 25 height 7
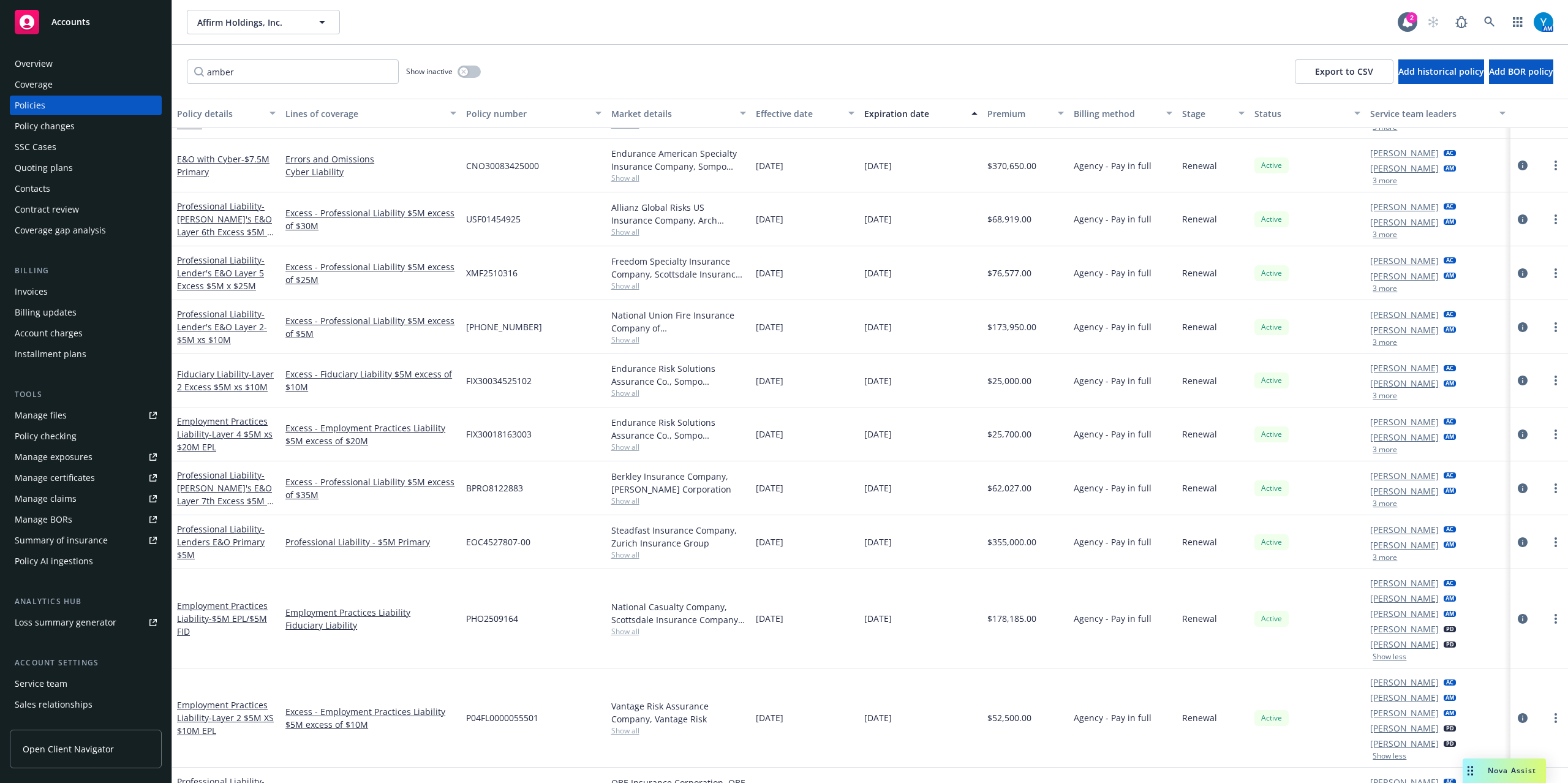
scroll to position [1211, 0]
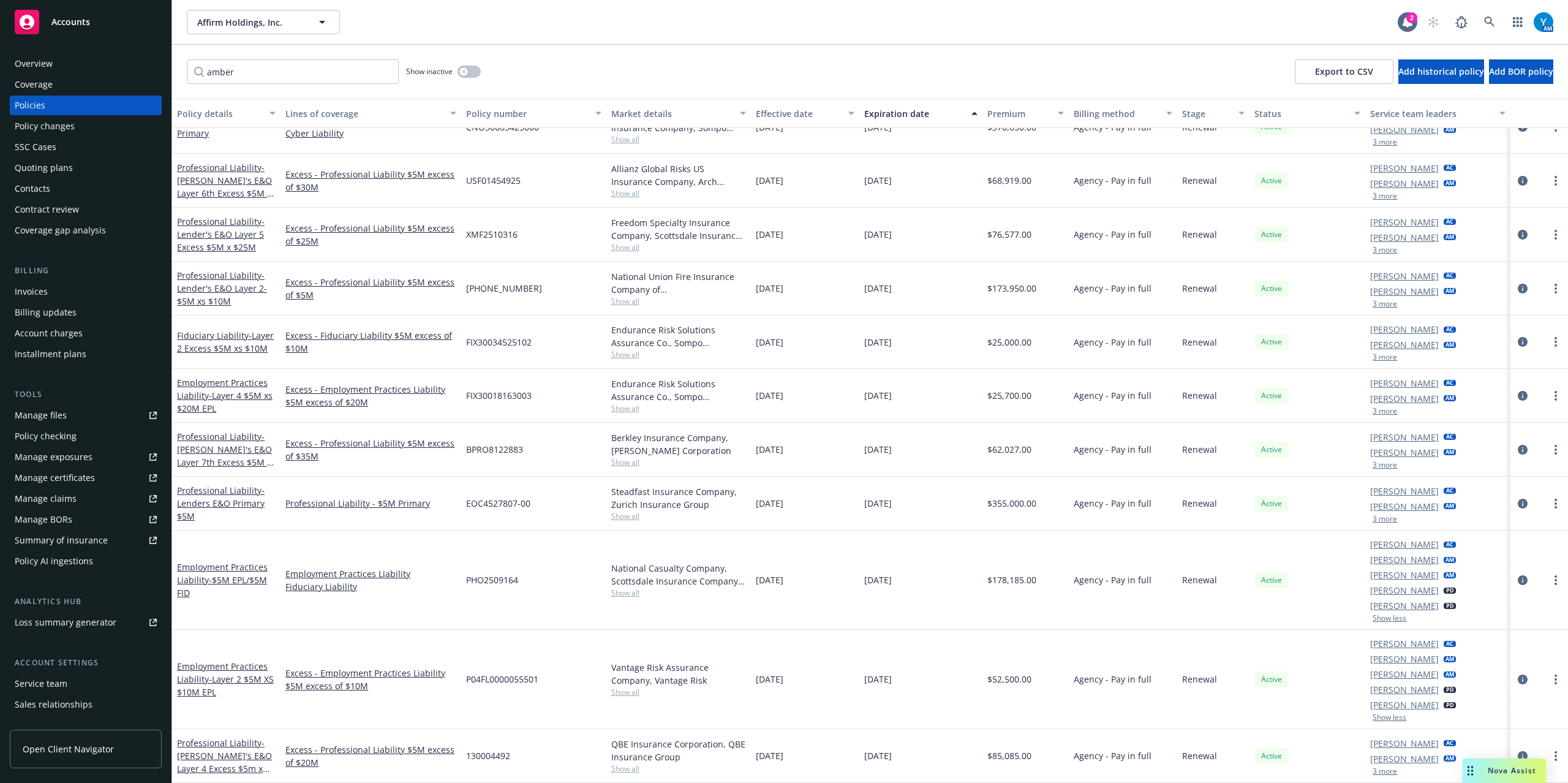
click at [1381, 768] on button "3 more" at bounding box center [1385, 771] width 25 height 7
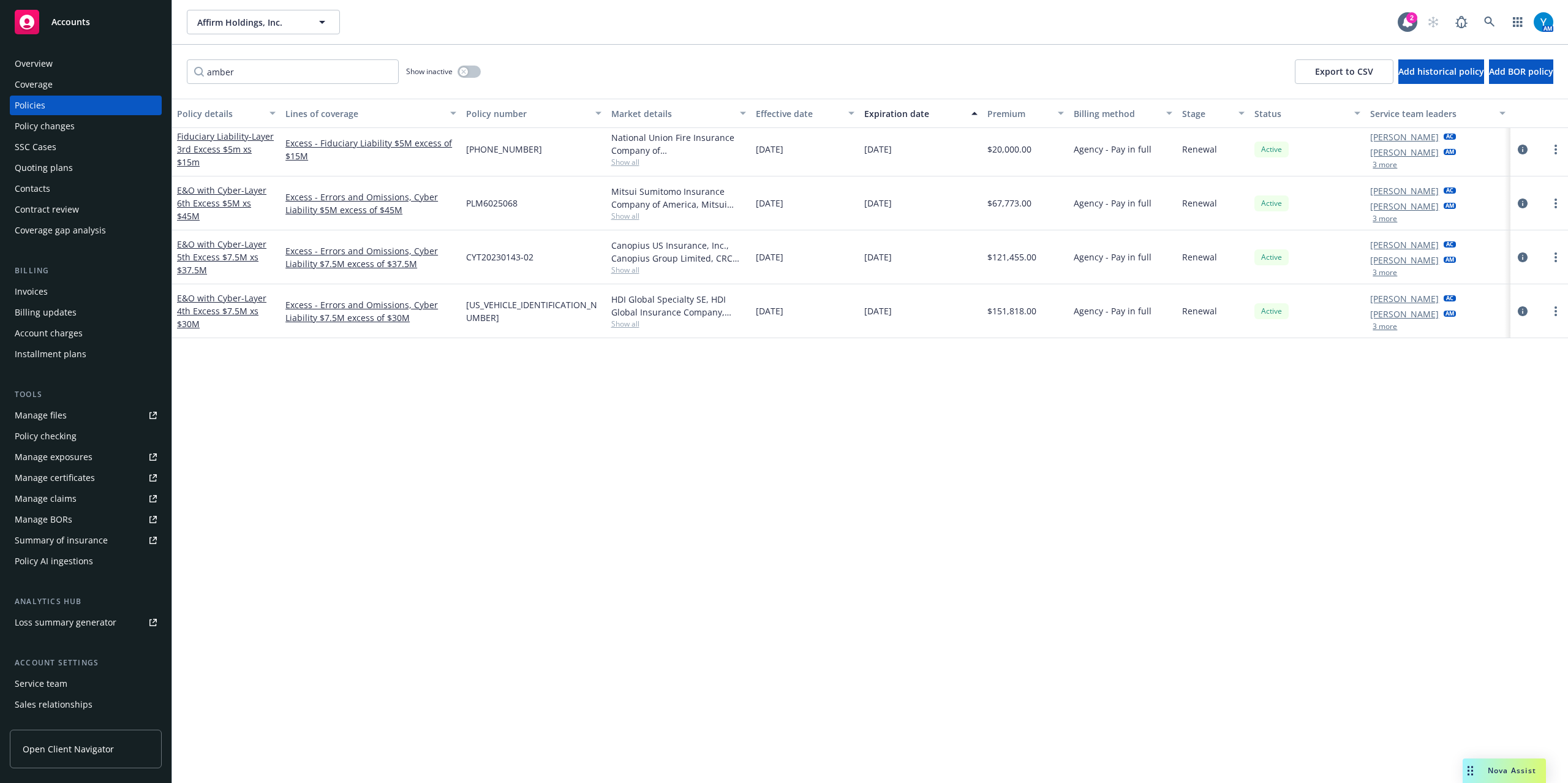
scroll to position [0, 0]
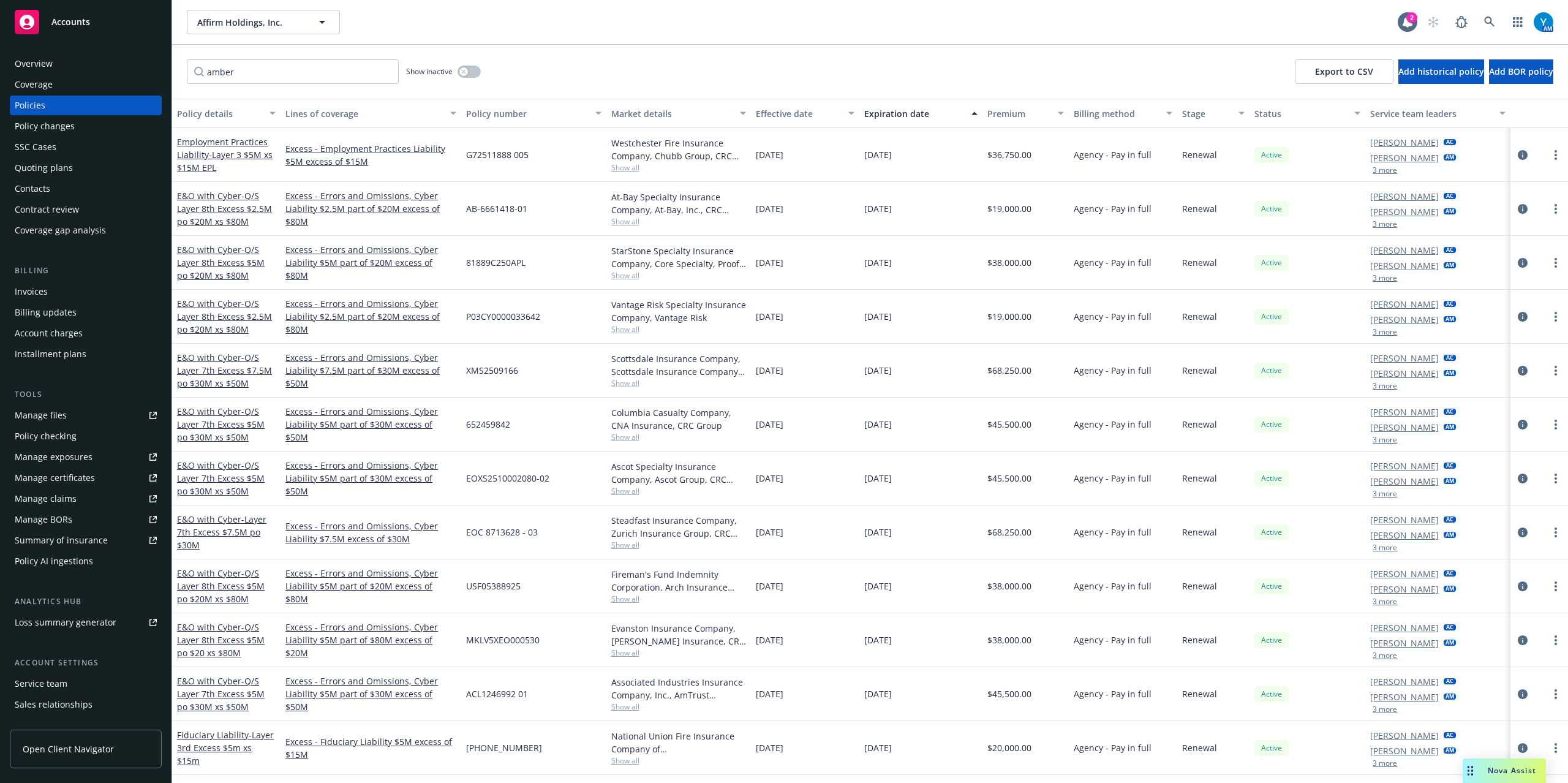
click at [1377, 172] on button "3 more" at bounding box center [1385, 170] width 25 height 7
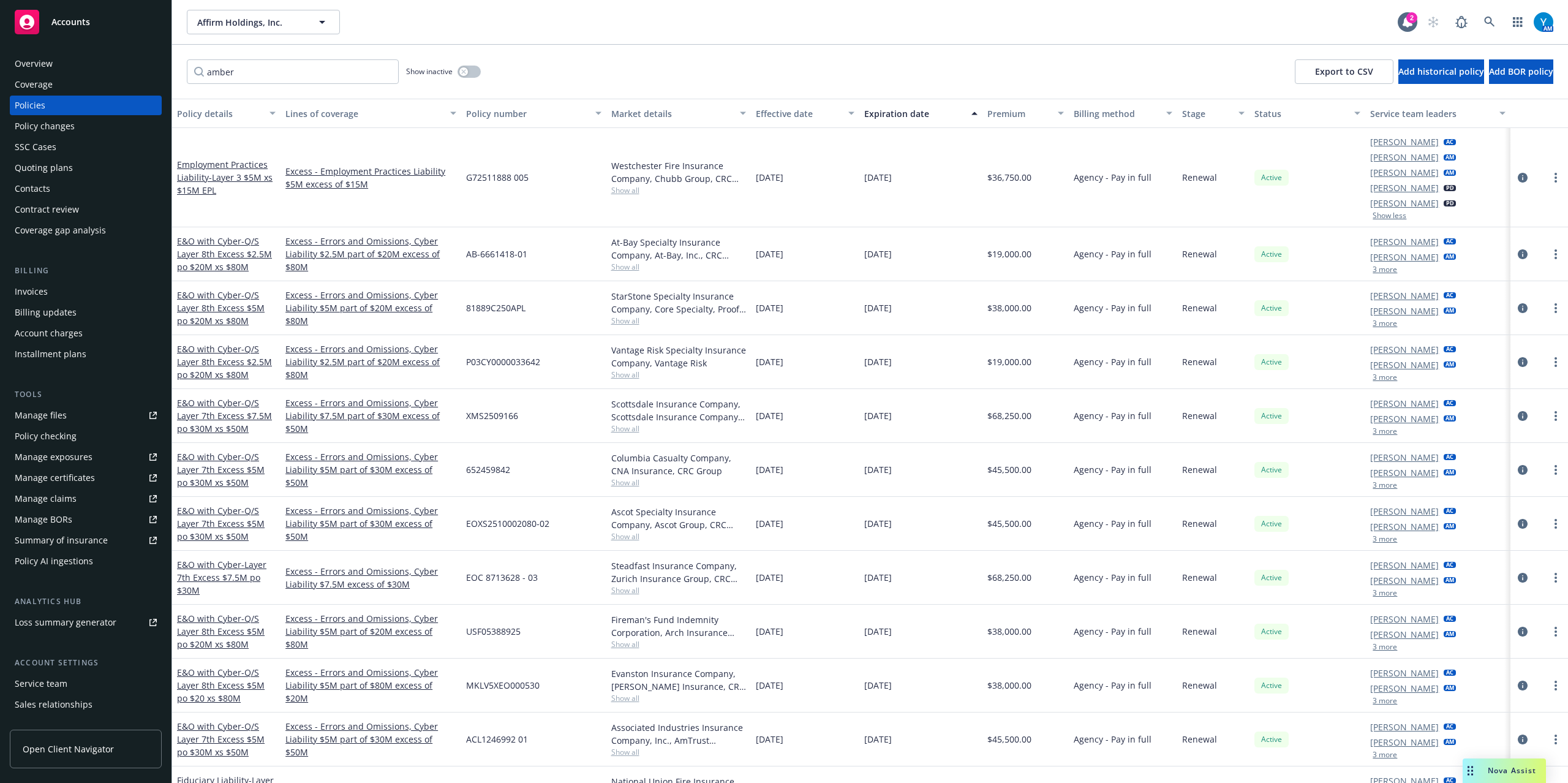
click at [1382, 266] on button "3 more" at bounding box center [1385, 269] width 25 height 7
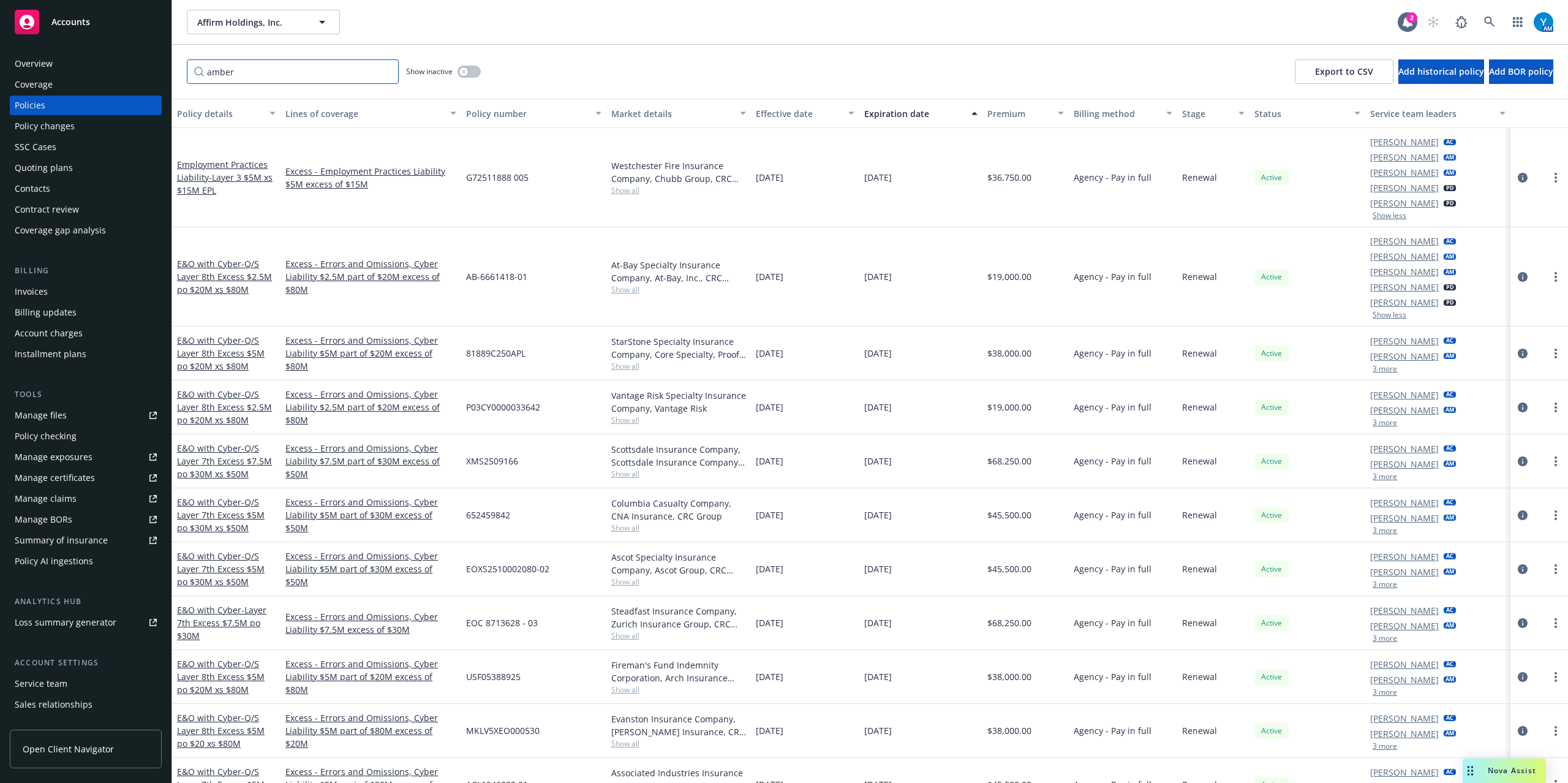
drag, startPoint x: 1, startPoint y: 70, endPoint x: 25, endPoint y: 63, distance: 25.0
click at [1, 68] on div "Accounts Overview Coverage Policies Policy changes SSC Cases Quoting plans Cont…" at bounding box center [784, 391] width 1568 height 783
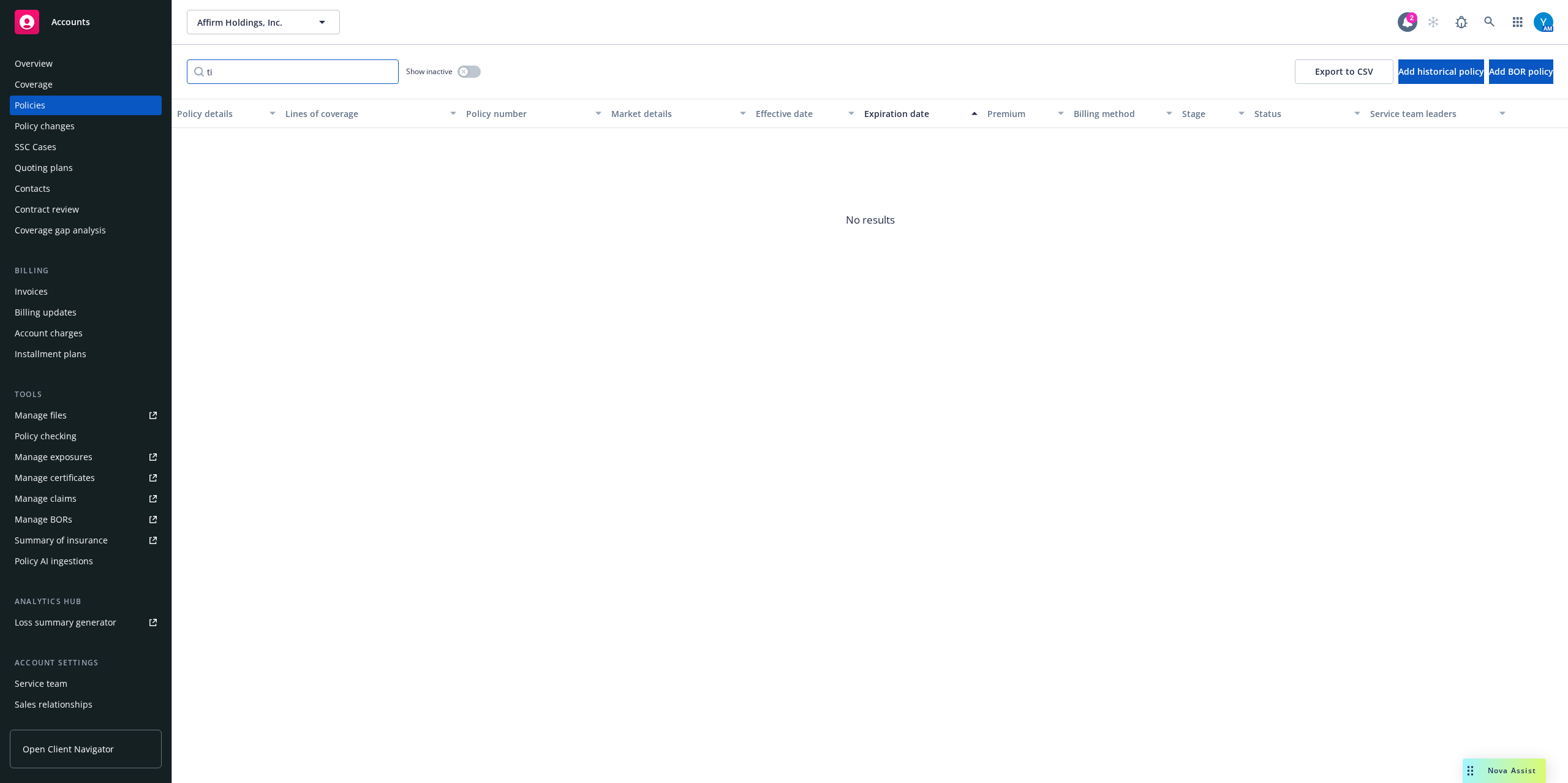
type input "t"
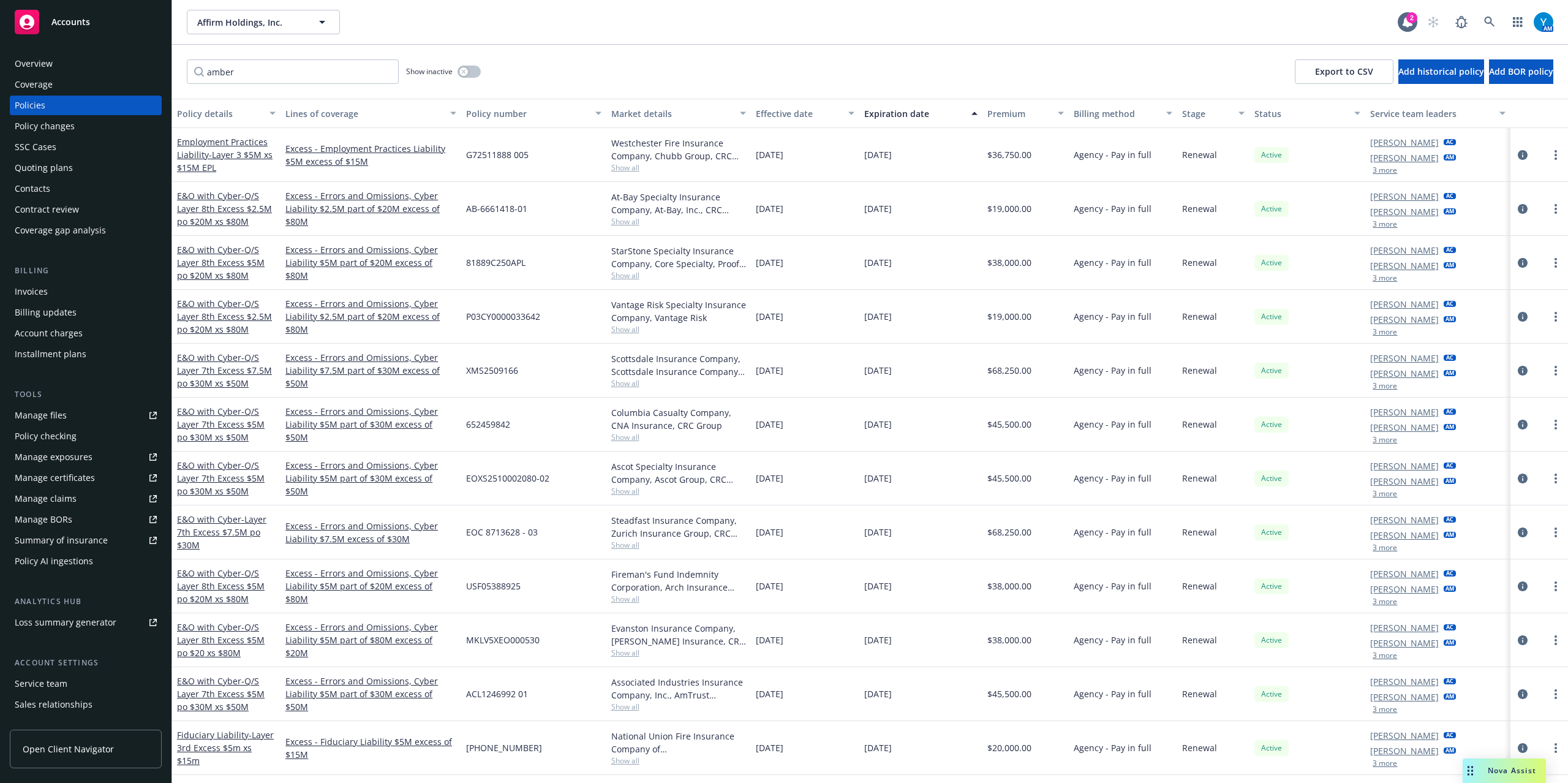
click at [1381, 175] on div "Santosh Dongol AC Pat Mcchrystal AM 3 more" at bounding box center [1438, 155] width 145 height 54
click at [1382, 167] on button "3 more" at bounding box center [1385, 170] width 25 height 7
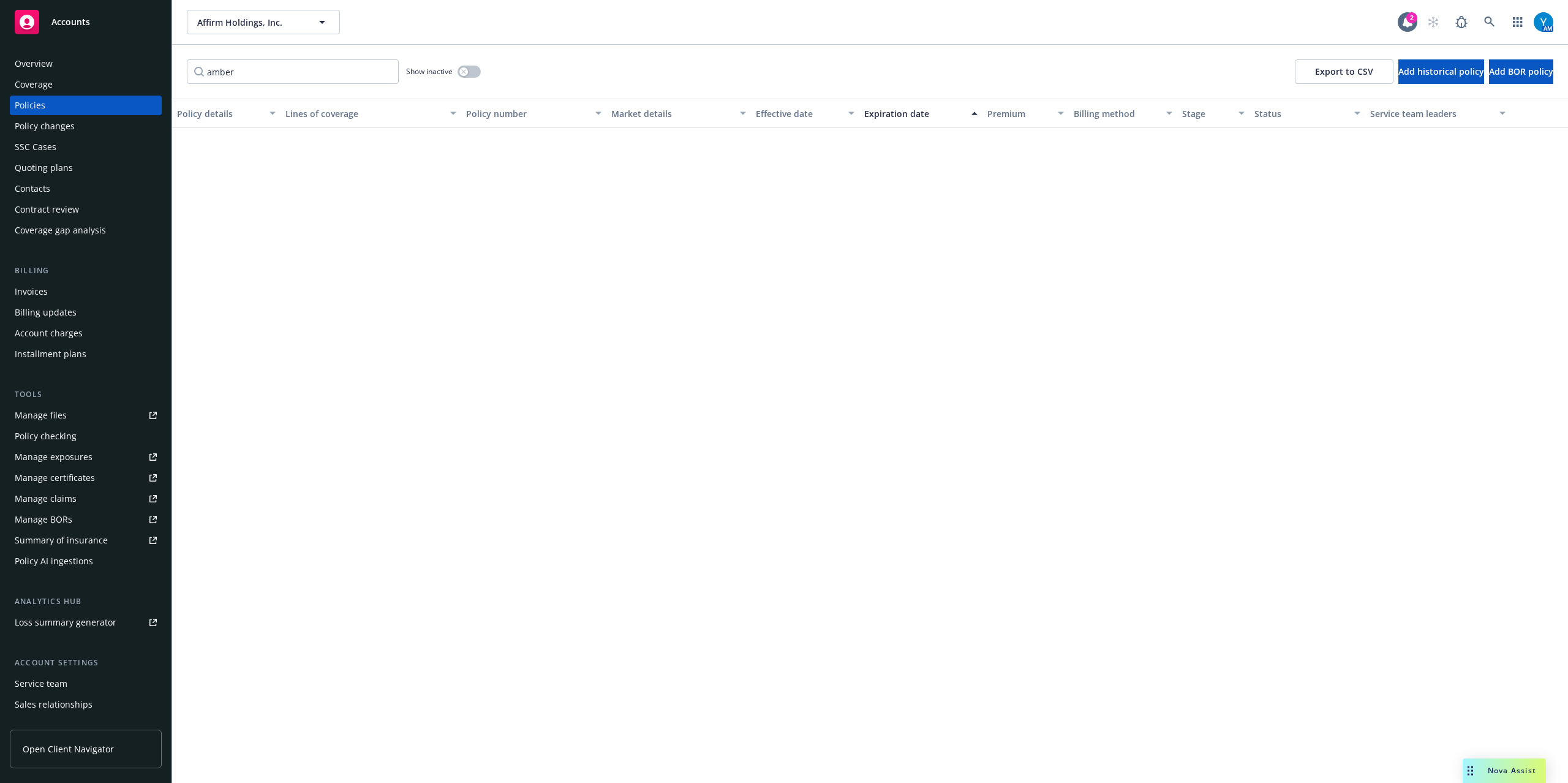
scroll to position [937, 0]
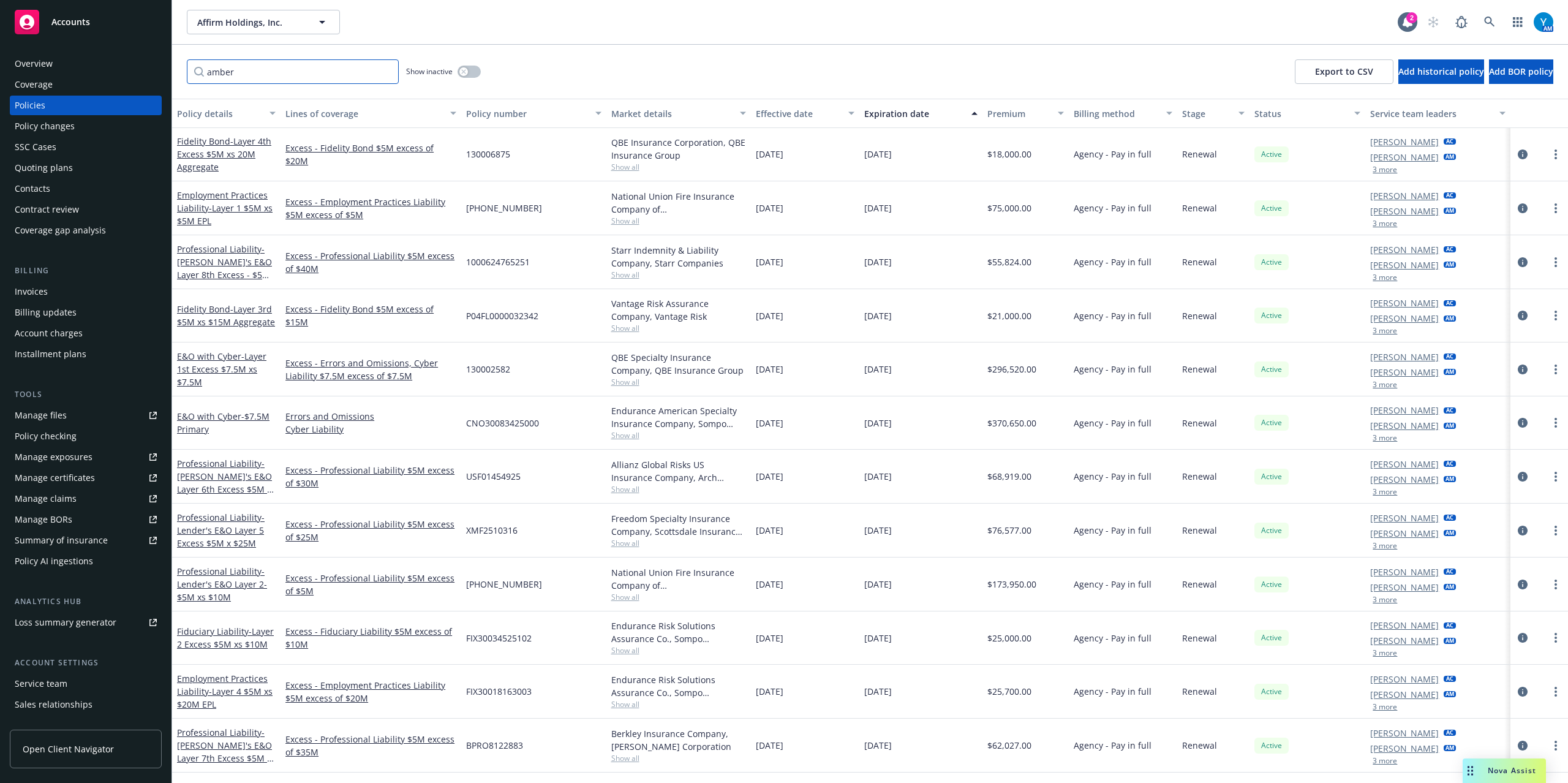
drag, startPoint x: 108, startPoint y: 66, endPoint x: 123, endPoint y: 69, distance: 15.3
click at [68, 66] on div "Accounts Overview Coverage Policies Policy changes SSC Cases Quoting plans Cont…" at bounding box center [784, 391] width 1568 height 783
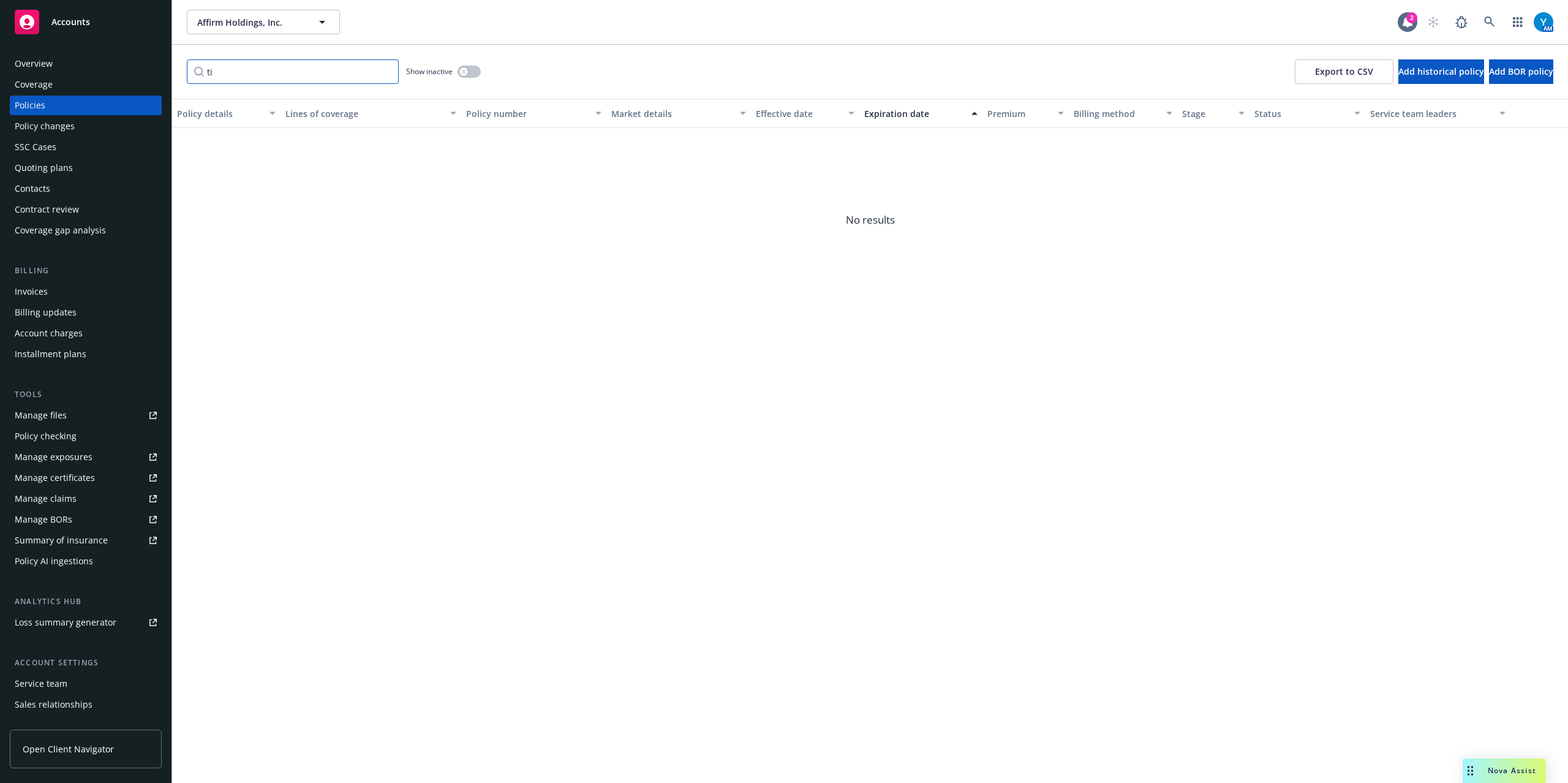
type input "t"
type input "y"
type input "g"
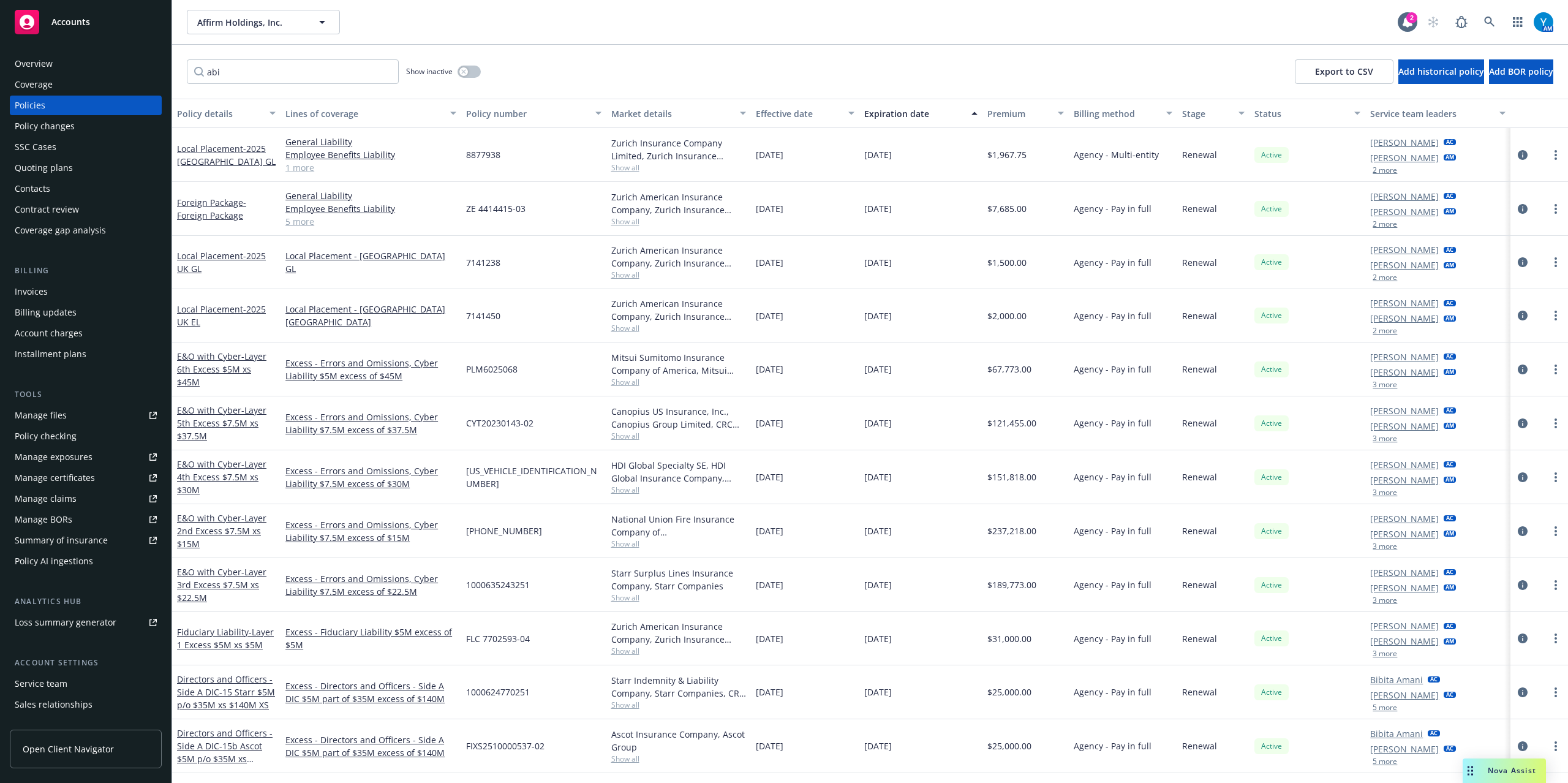
click at [1373, 167] on button "2 more" at bounding box center [1385, 170] width 25 height 7
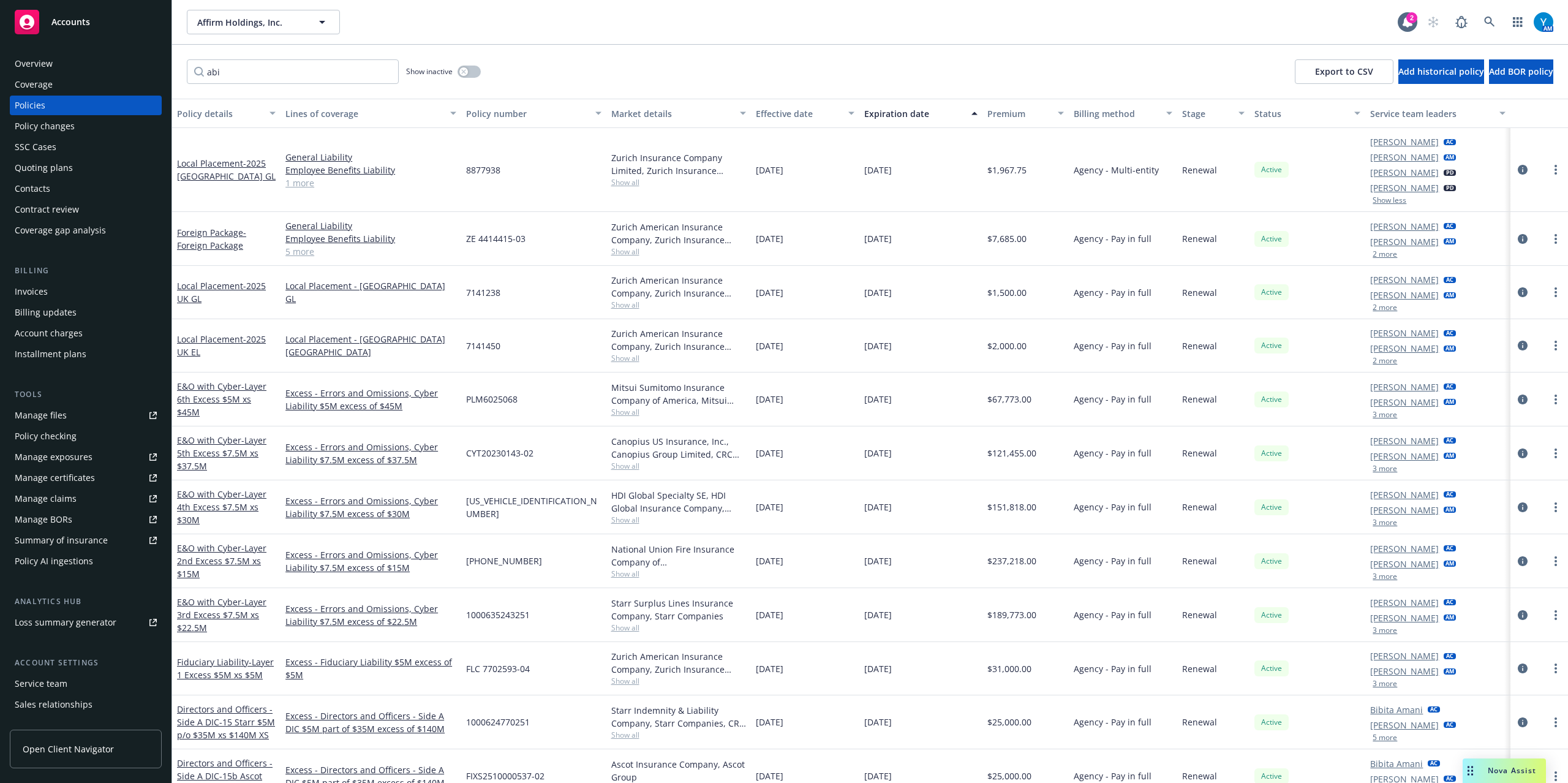
click at [1376, 253] on button "2 more" at bounding box center [1385, 254] width 25 height 7
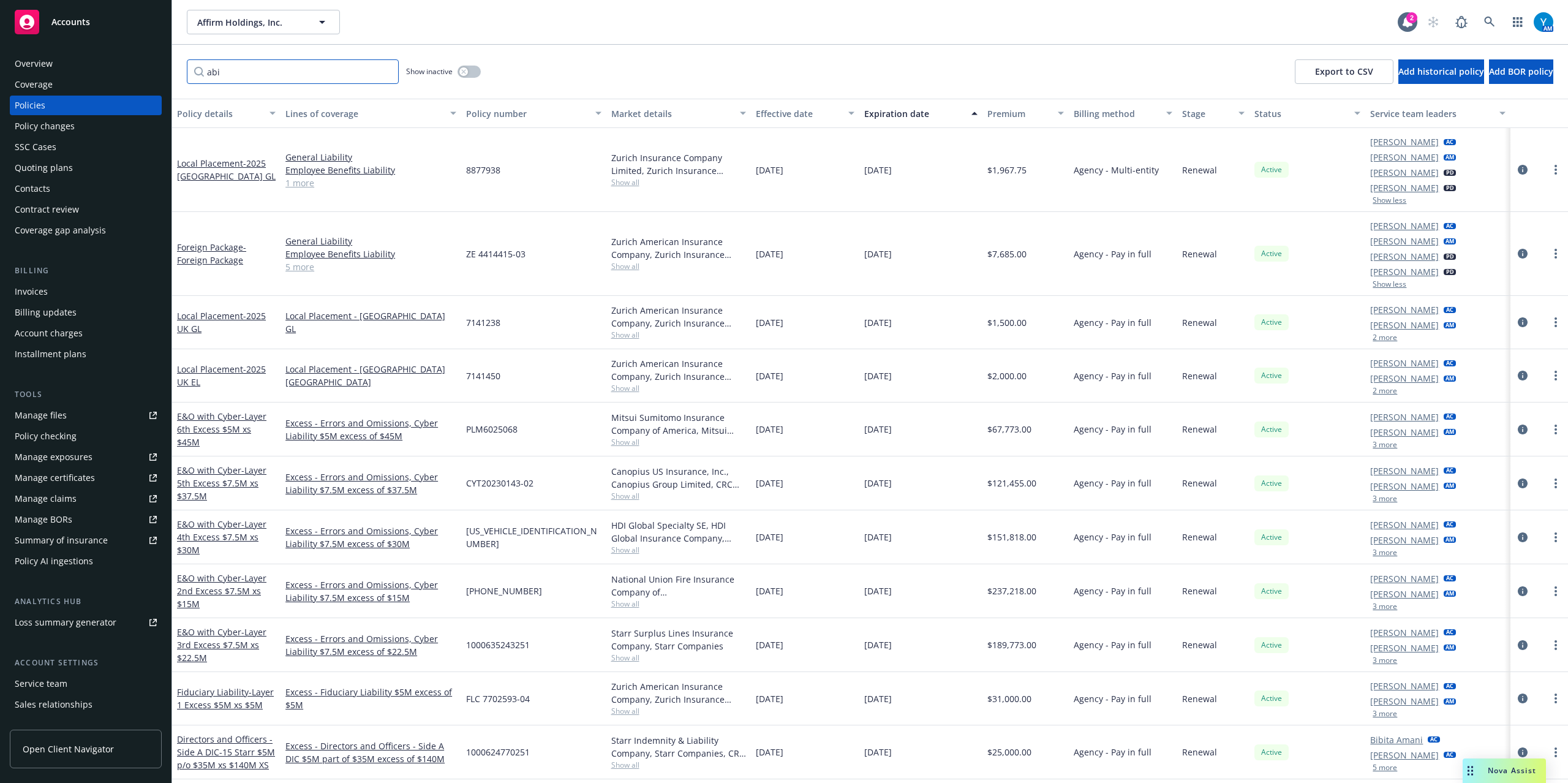
click at [250, 79] on input "abi" at bounding box center [293, 72] width 212 height 25
drag, startPoint x: 253, startPoint y: 71, endPoint x: 123, endPoint y: 71, distance: 130.0
click at [123, 71] on div "Accounts Overview Coverage Policies Policy changes SSC Cases Quoting plans Cont…" at bounding box center [784, 391] width 1568 height 783
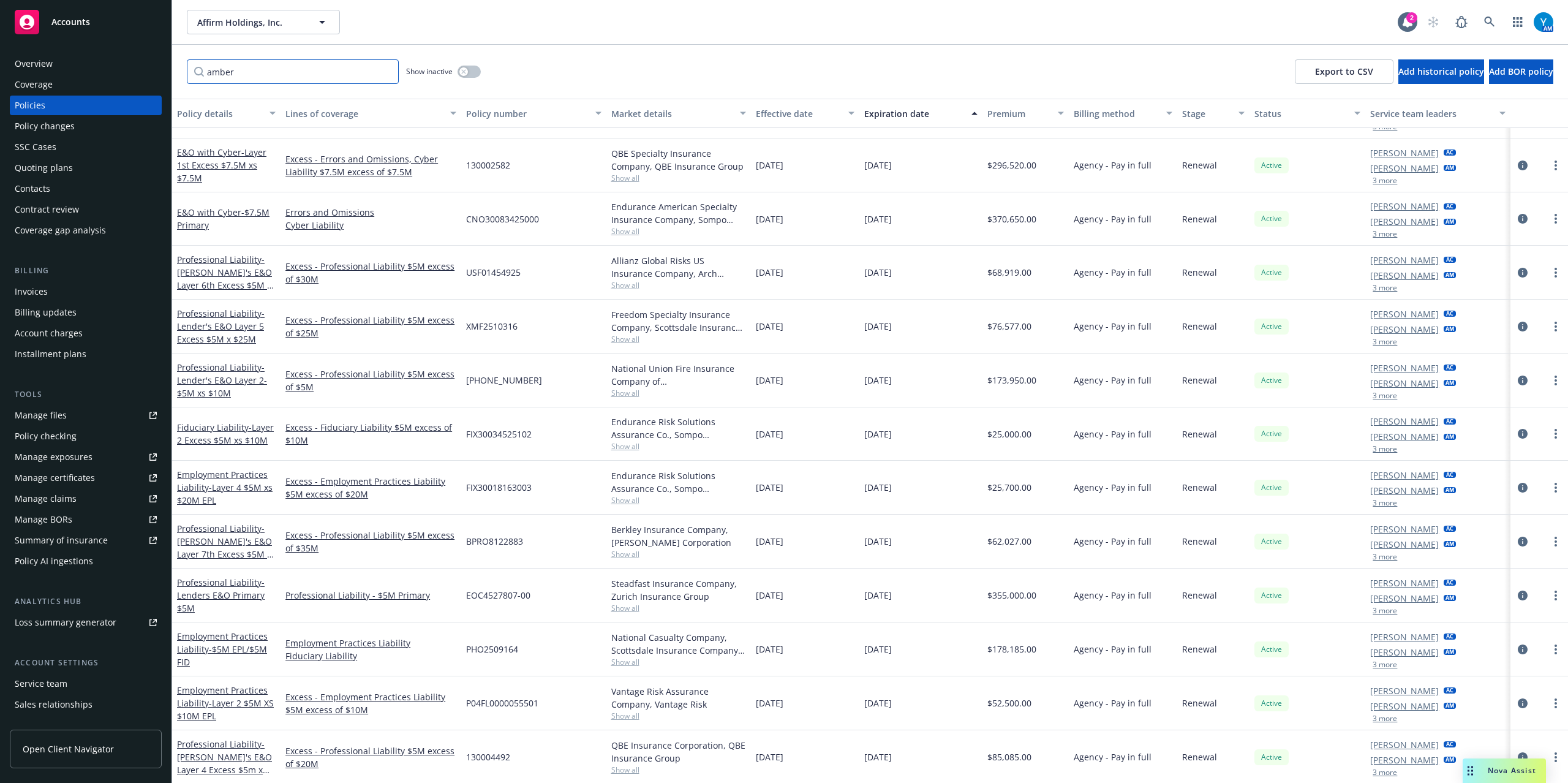
scroll to position [1125, 0]
click at [1376, 561] on button "3 more" at bounding box center [1385, 557] width 25 height 7
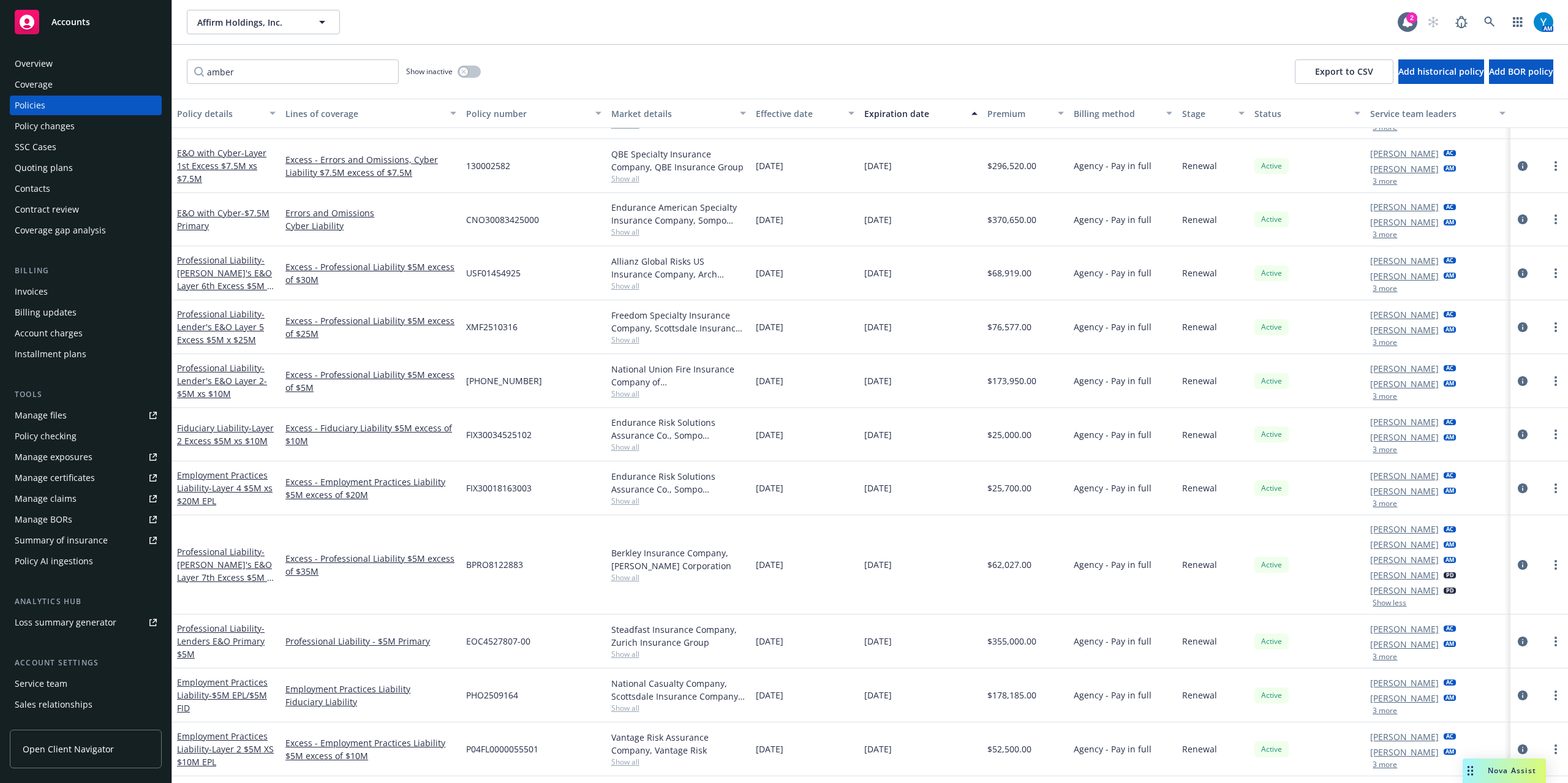
click at [1379, 294] on div "Santosh Dongol AC Pat Mcchrystal AM 3 more" at bounding box center [1438, 273] width 145 height 54
drag, startPoint x: 261, startPoint y: 71, endPoint x: 143, endPoint y: 73, distance: 118.0
click at [143, 73] on div "Accounts Overview Coverage Policies Policy changes SSC Cases Quoting plans Cont…" at bounding box center [784, 391] width 1568 height 783
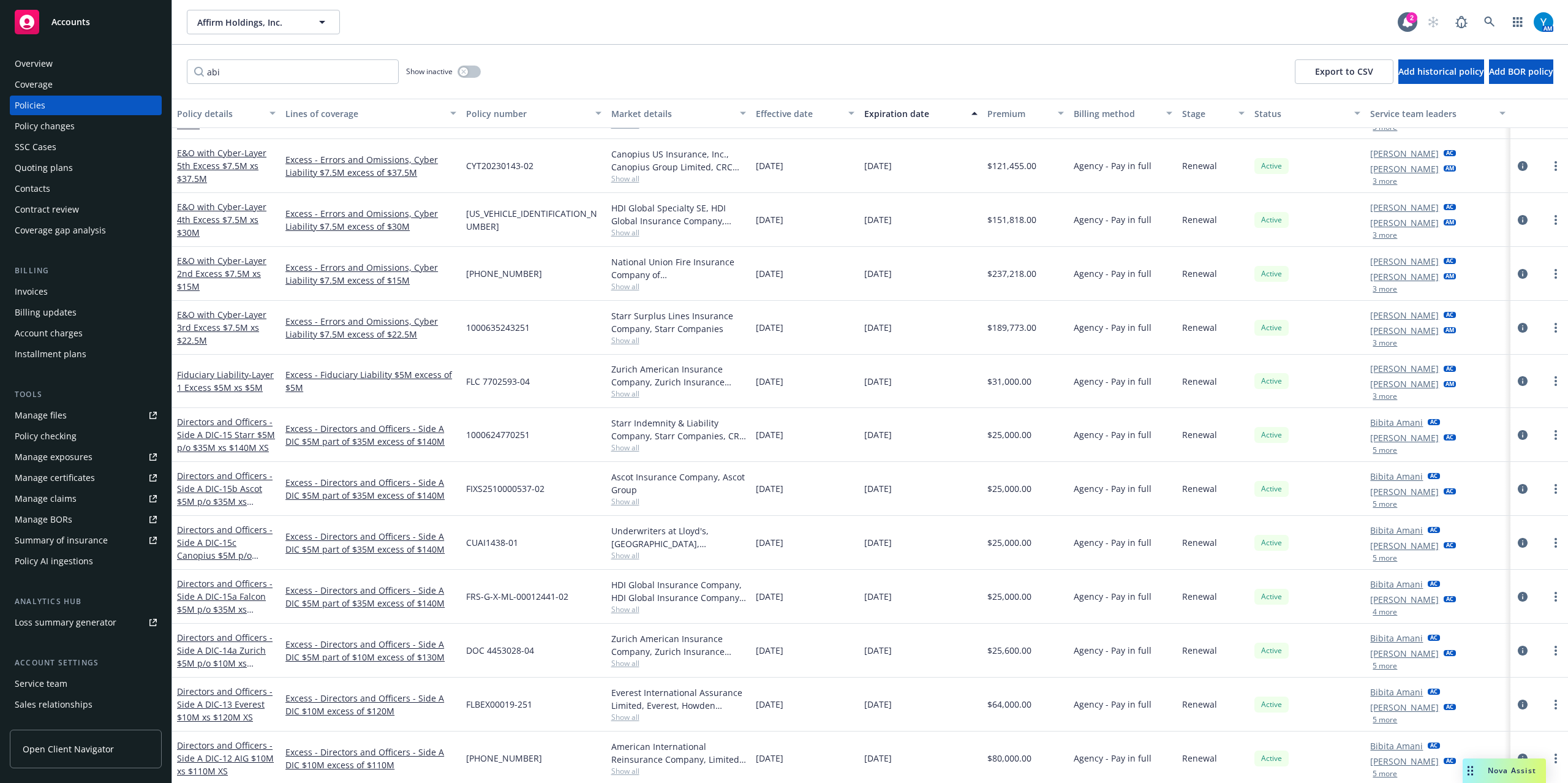
click at [1373, 180] on button "3 more" at bounding box center [1385, 181] width 25 height 7
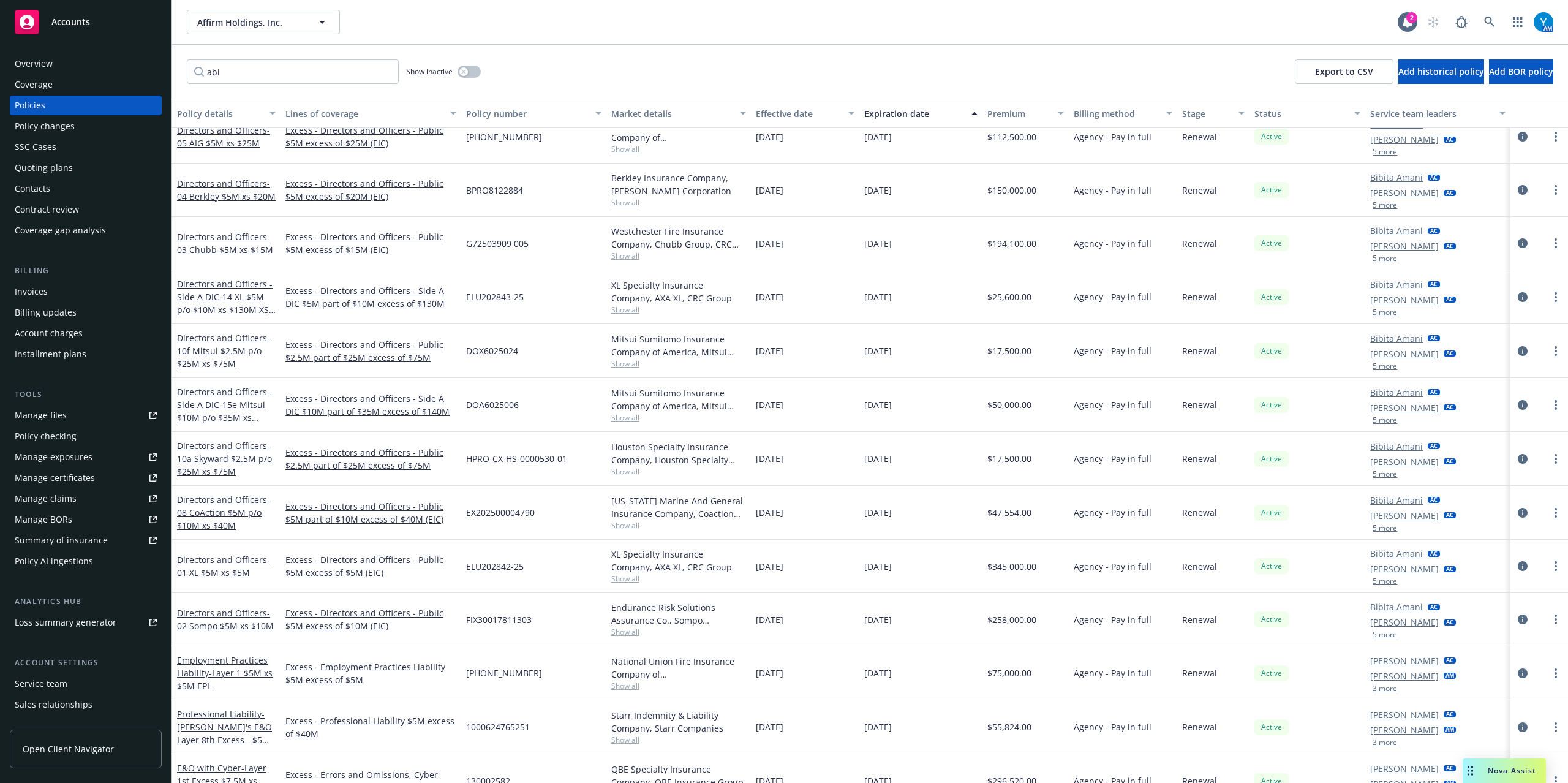
scroll to position [2431, 0]
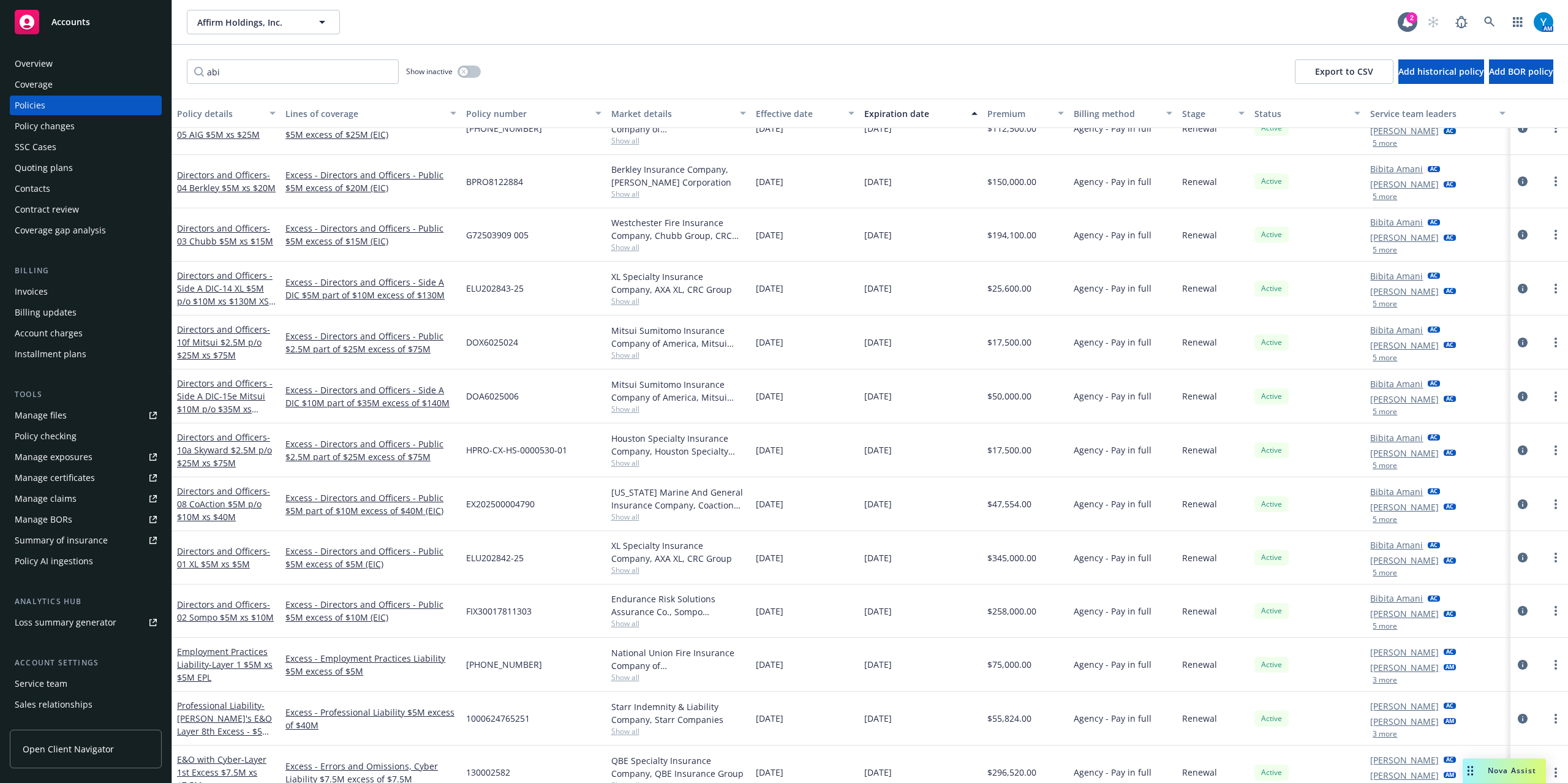
click at [1375, 576] on button "5 more" at bounding box center [1385, 573] width 25 height 7
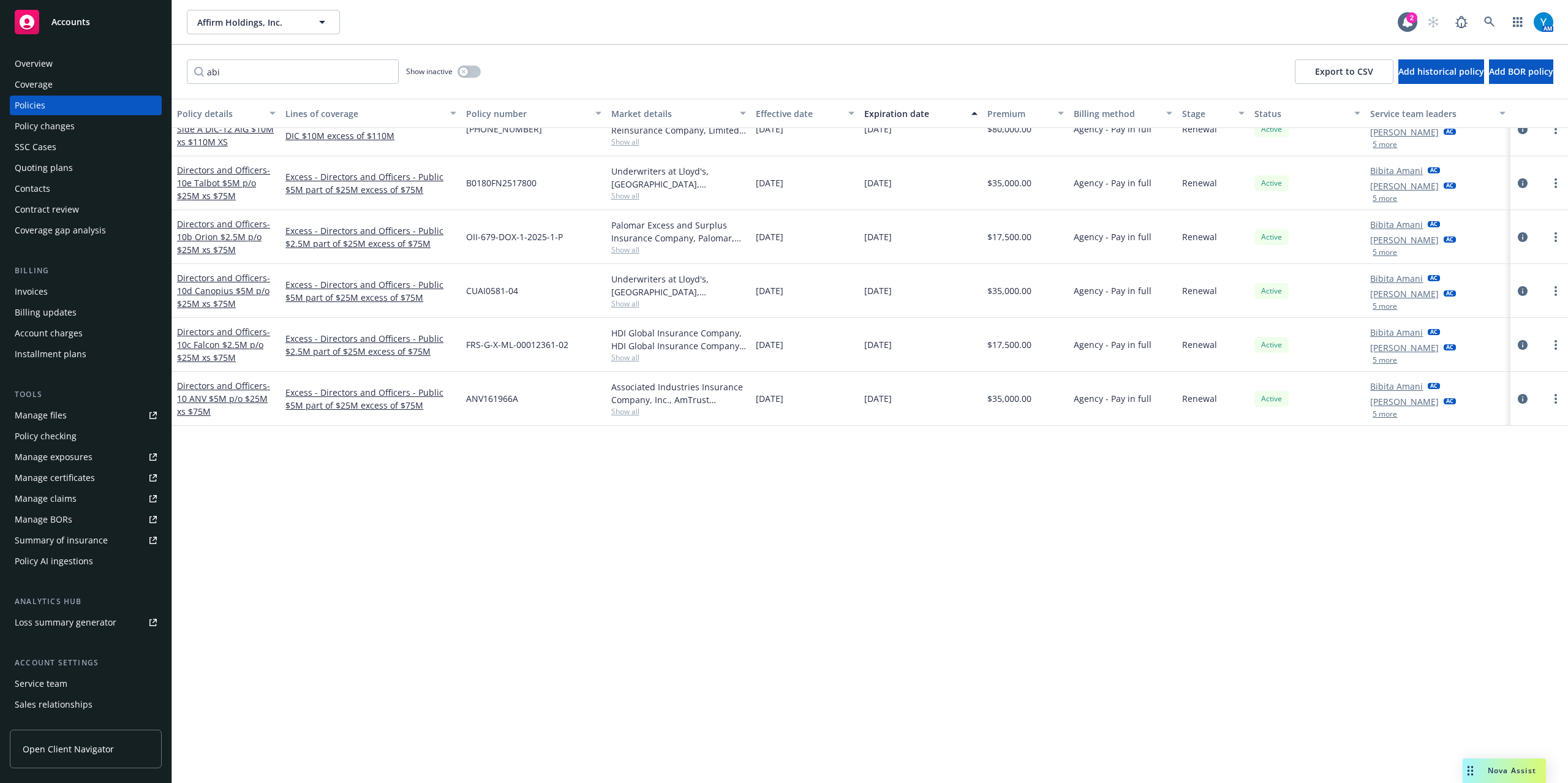
scroll to position [1207, 0]
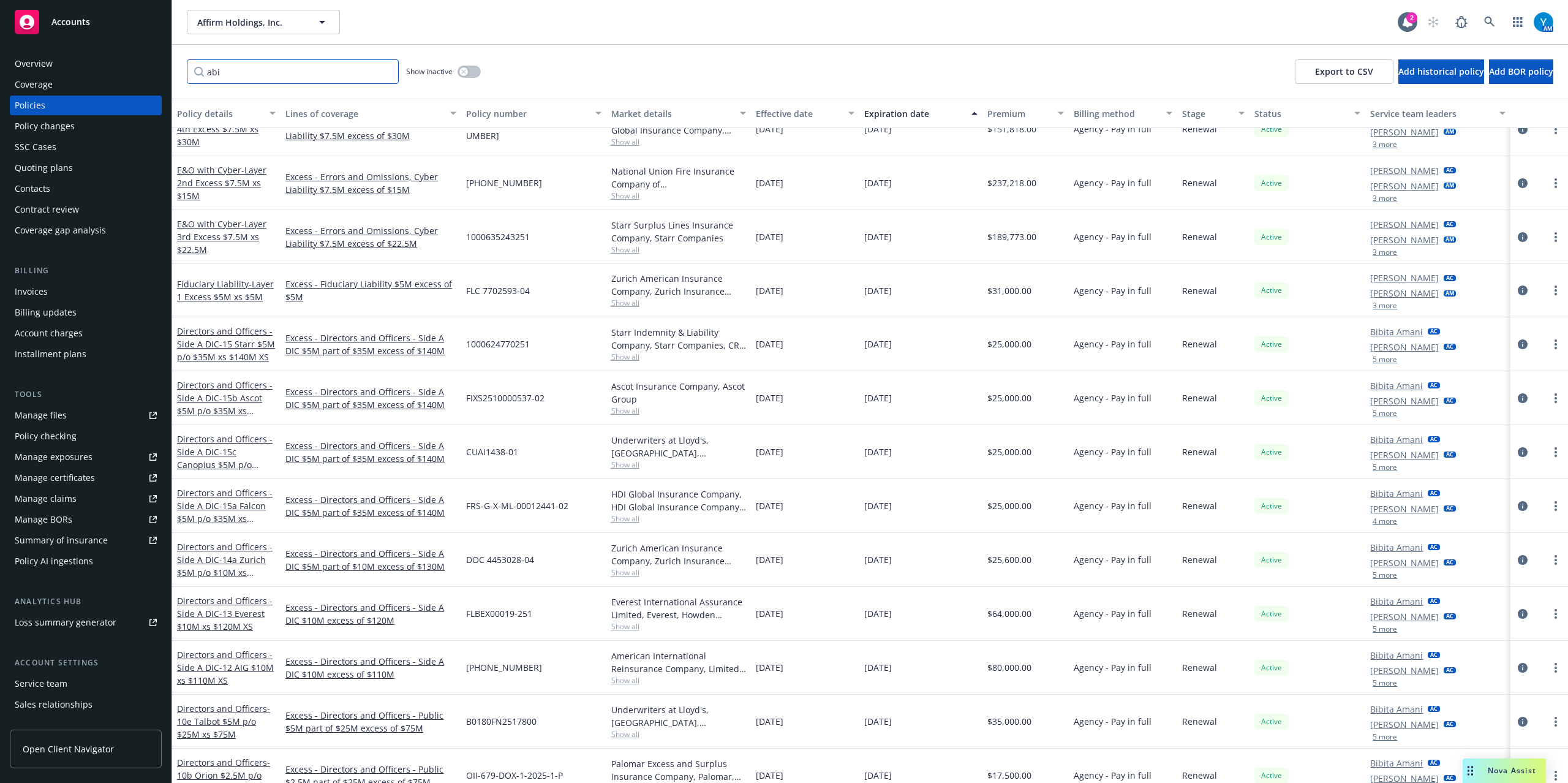
click at [268, 74] on input "abi" at bounding box center [293, 72] width 212 height 25
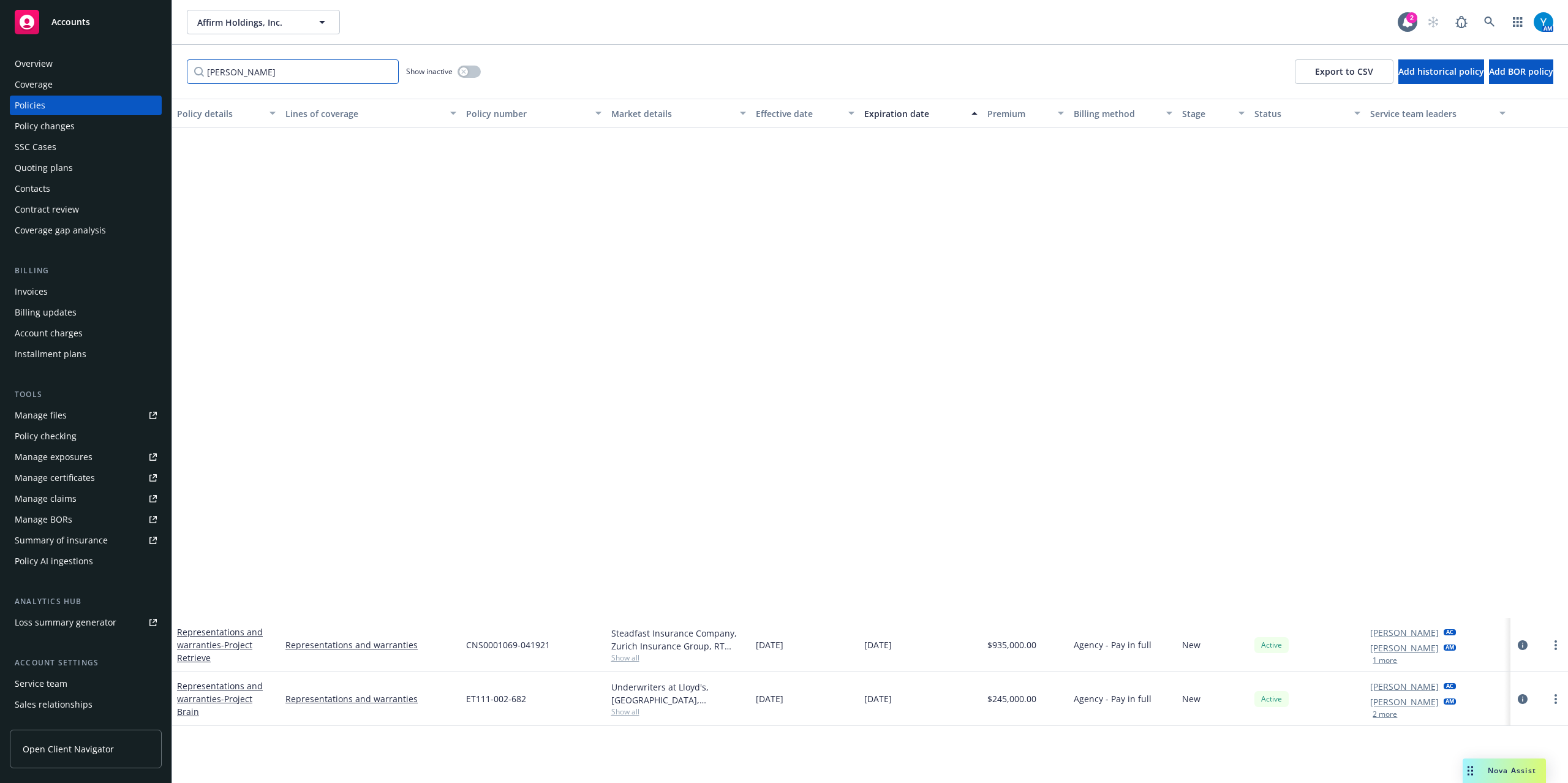
type input "[PERSON_NAME]"
click at [1385, 657] on button "1 more" at bounding box center [1385, 661] width 25 height 7
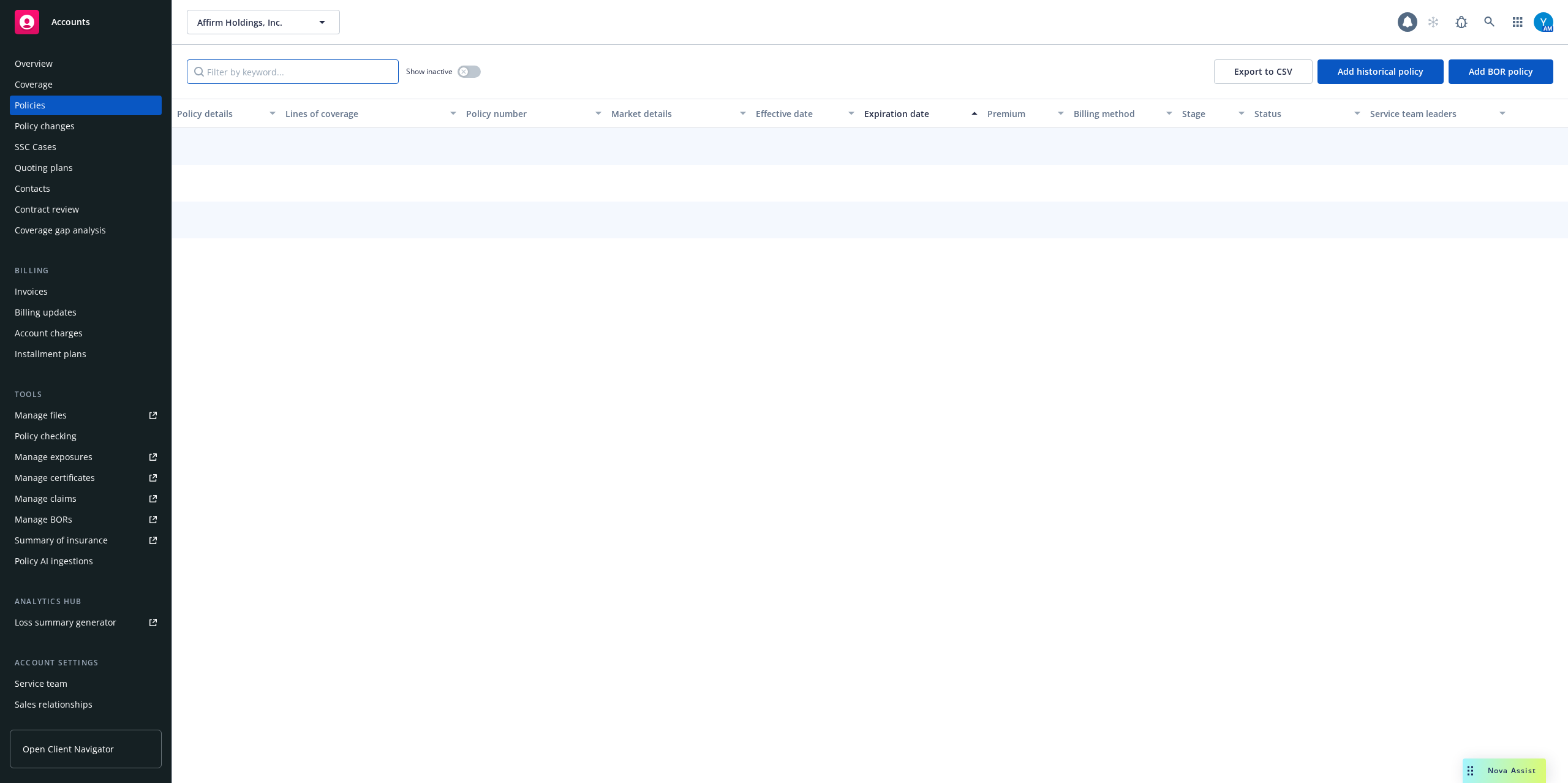
click at [231, 74] on input "Filter by keyword..." at bounding box center [293, 72] width 212 height 25
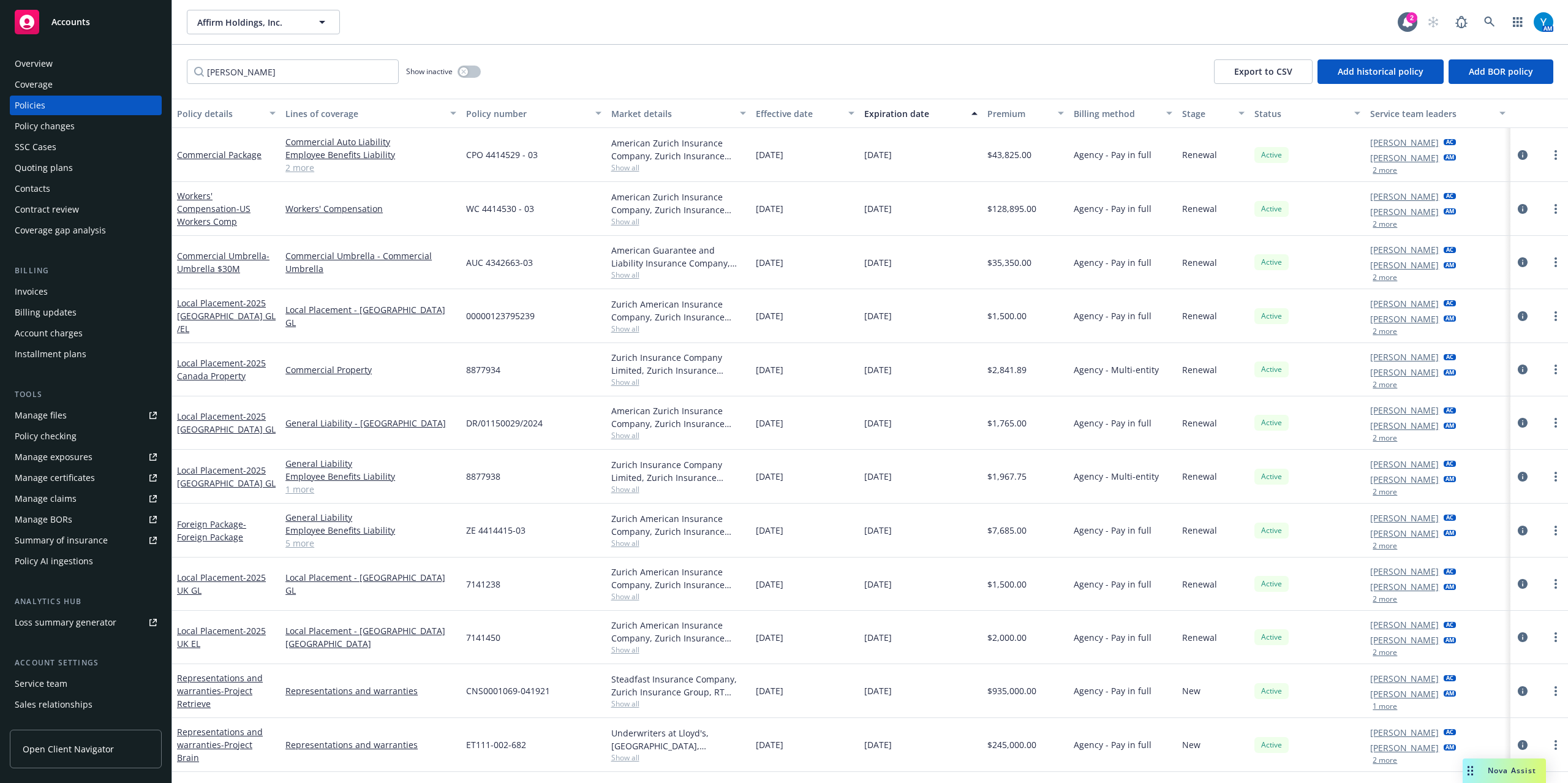
click at [1370, 167] on div "[PERSON_NAME] AC [PERSON_NAME] AM 2 more" at bounding box center [1438, 155] width 145 height 54
click at [1383, 169] on button "2 more" at bounding box center [1385, 170] width 25 height 7
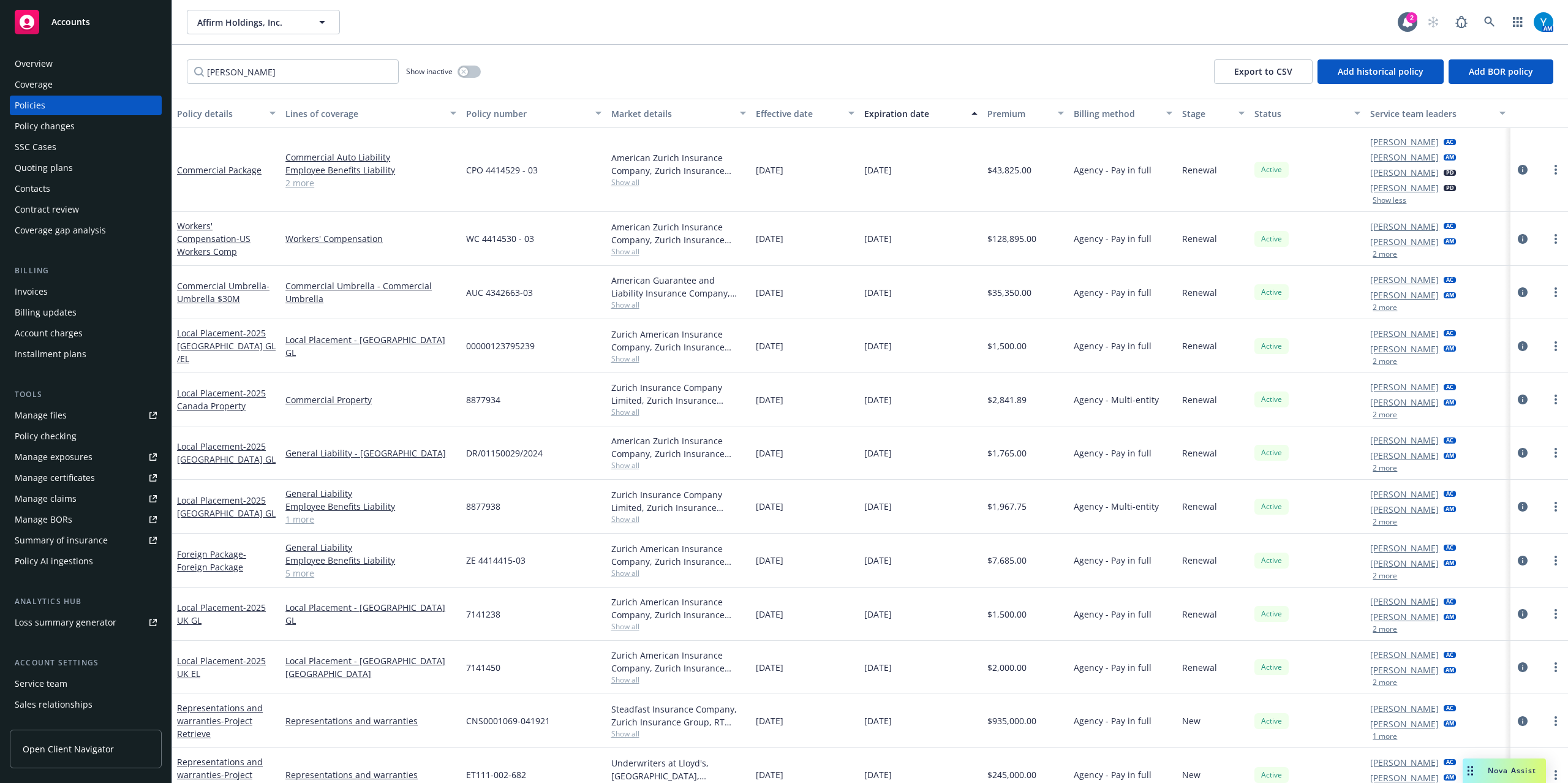
scroll to position [20, 0]
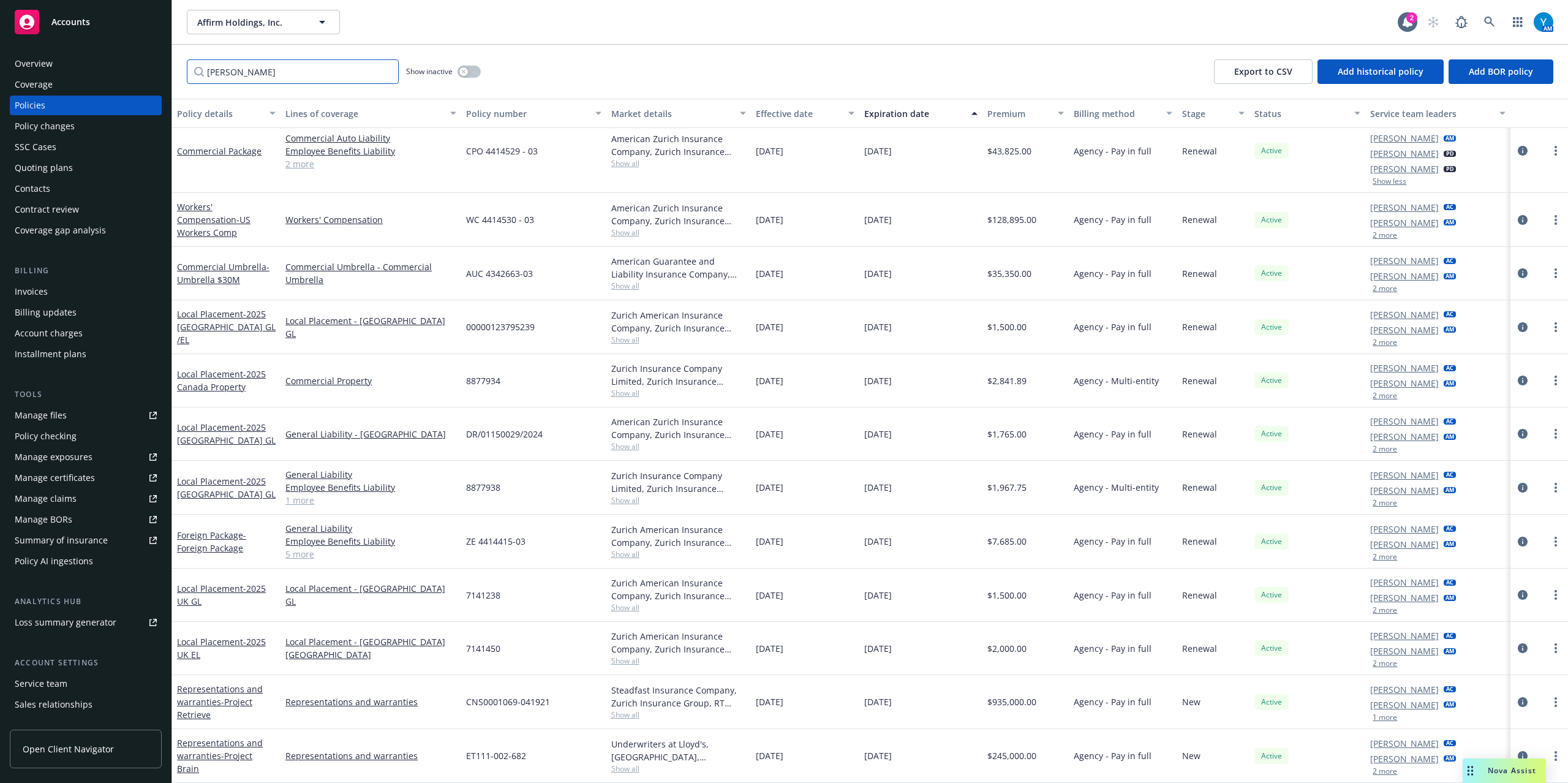
drag, startPoint x: 273, startPoint y: 69, endPoint x: 135, endPoint y: 87, distance: 139.2
click at [113, 76] on div "Accounts Overview Coverage Policies Policy changes SSC Cases Quoting plans Cont…" at bounding box center [784, 391] width 1568 height 783
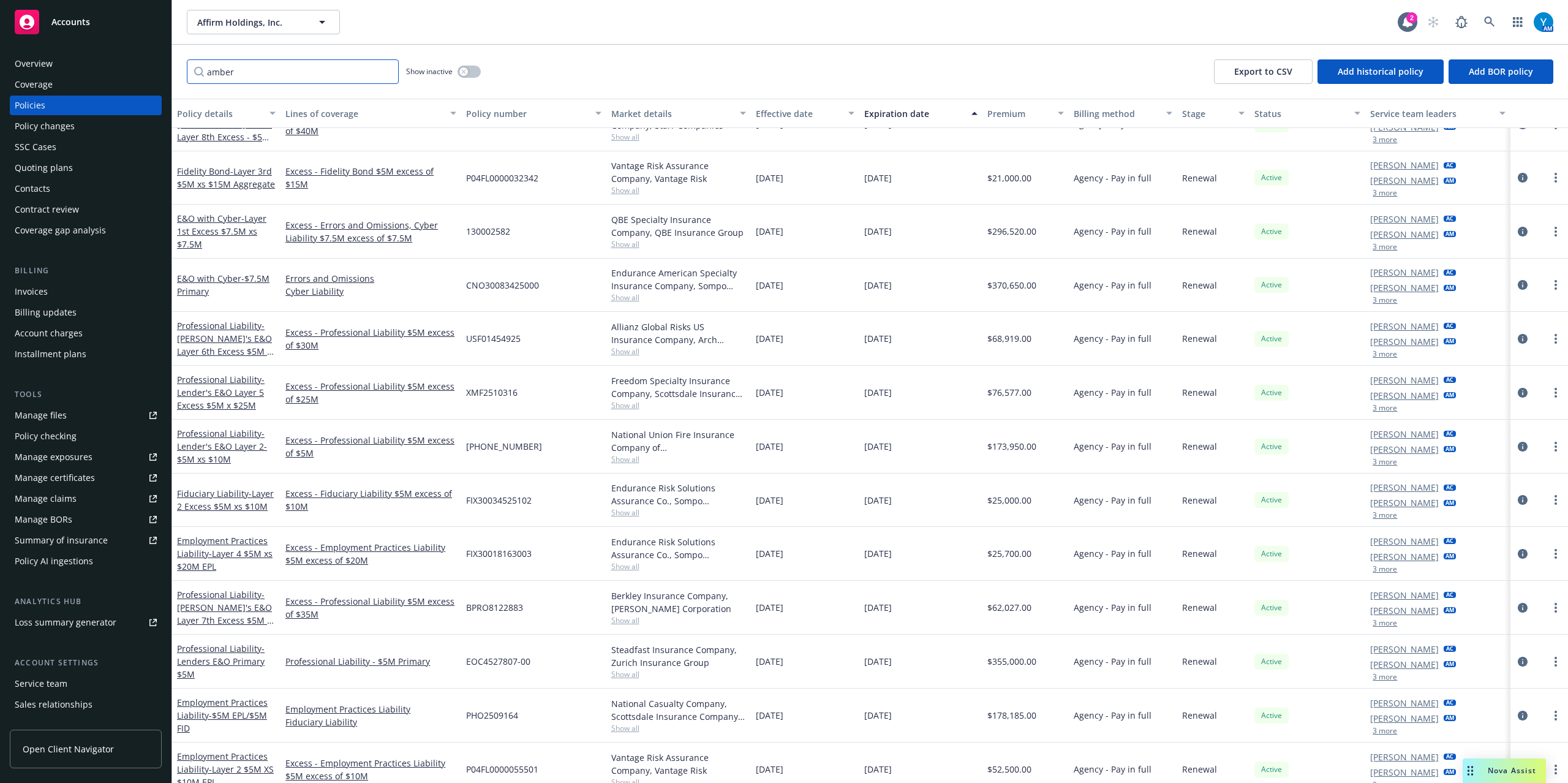
scroll to position [1125, 0]
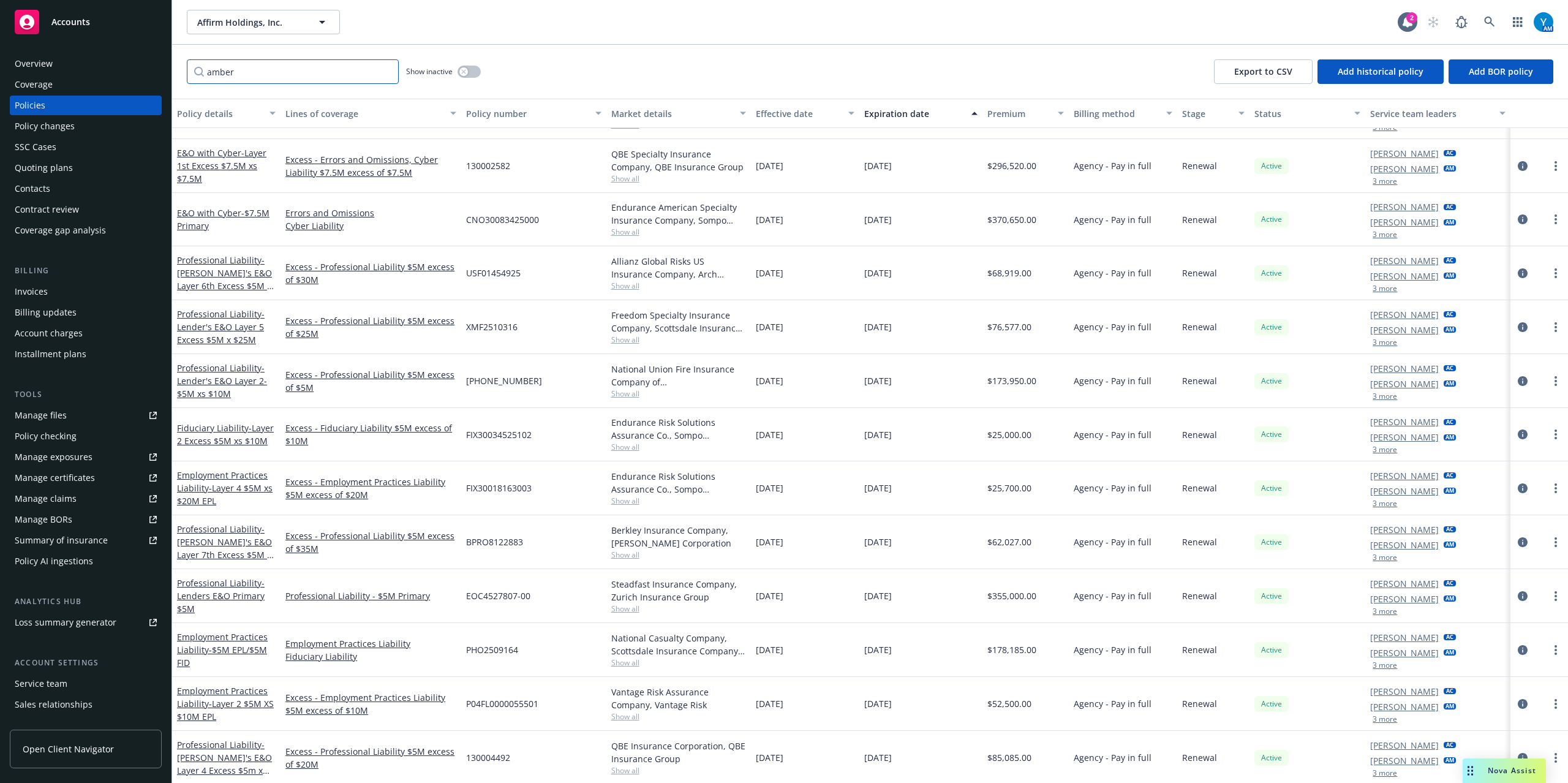
type input "amber"
